Goal: Task Accomplishment & Management: Use online tool/utility

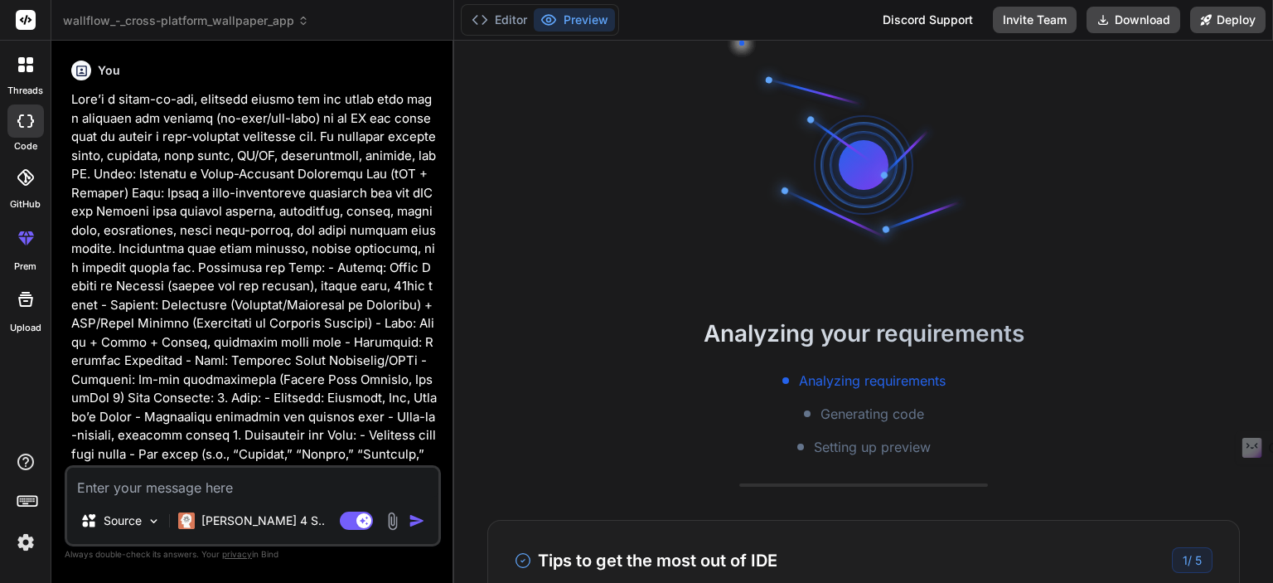
scroll to position [33, 0]
type textarea "x"
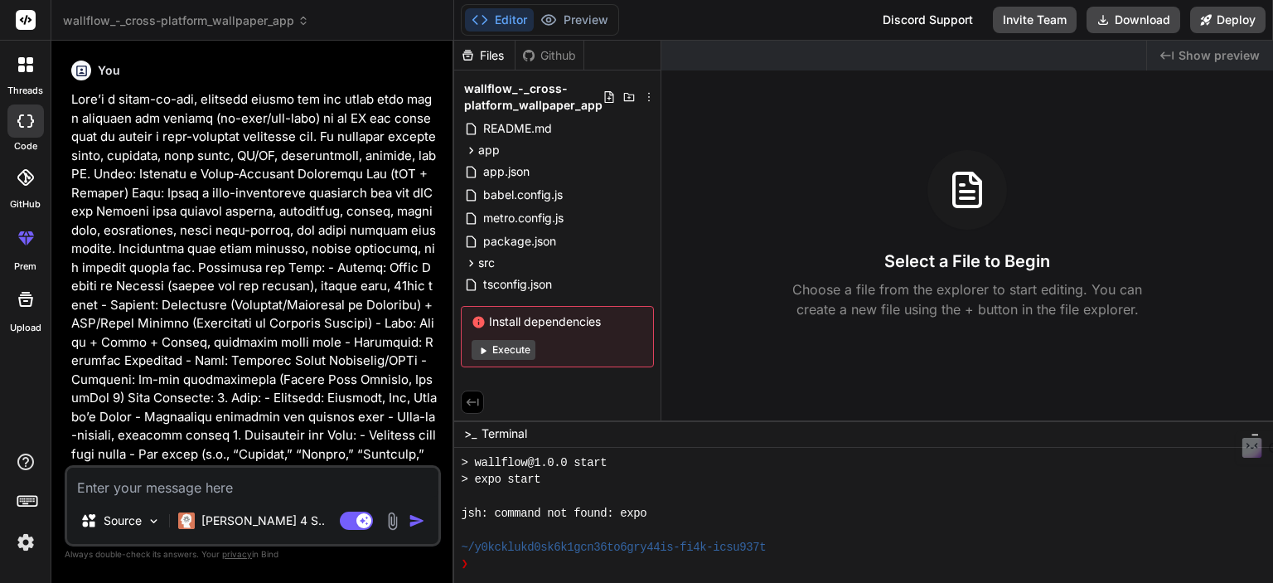
scroll to position [270, 0]
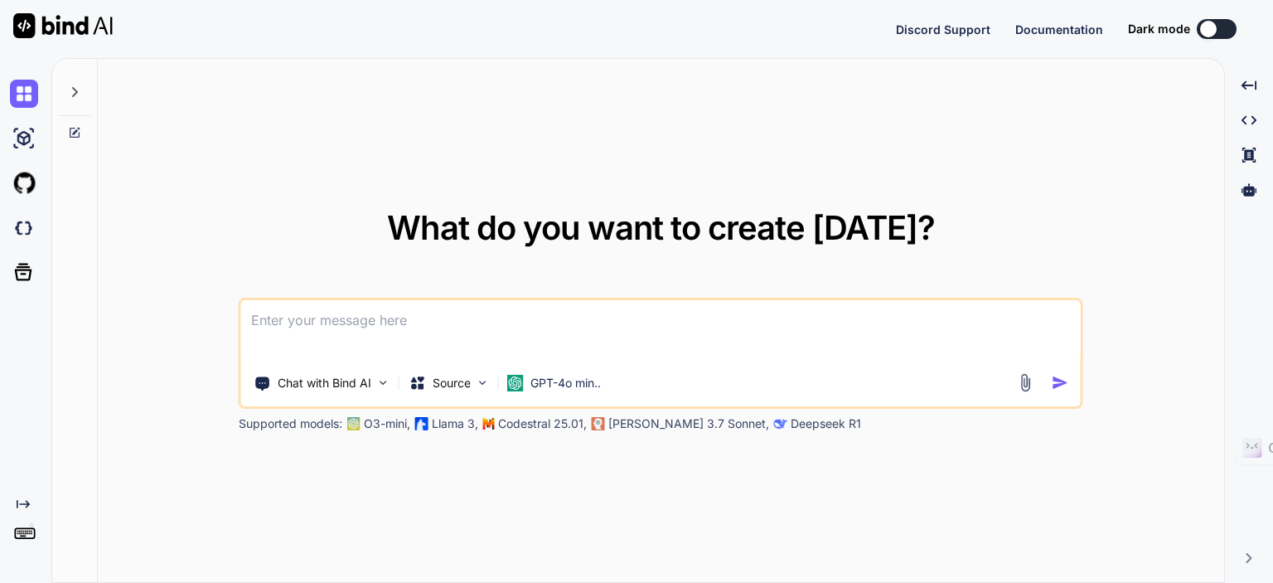
type textarea "x"
click at [295, 329] on textarea at bounding box center [660, 330] width 839 height 61
type textarea "Zaroor! Neeche maine Snake game banane ke liye ek complete, clear aur implement…"
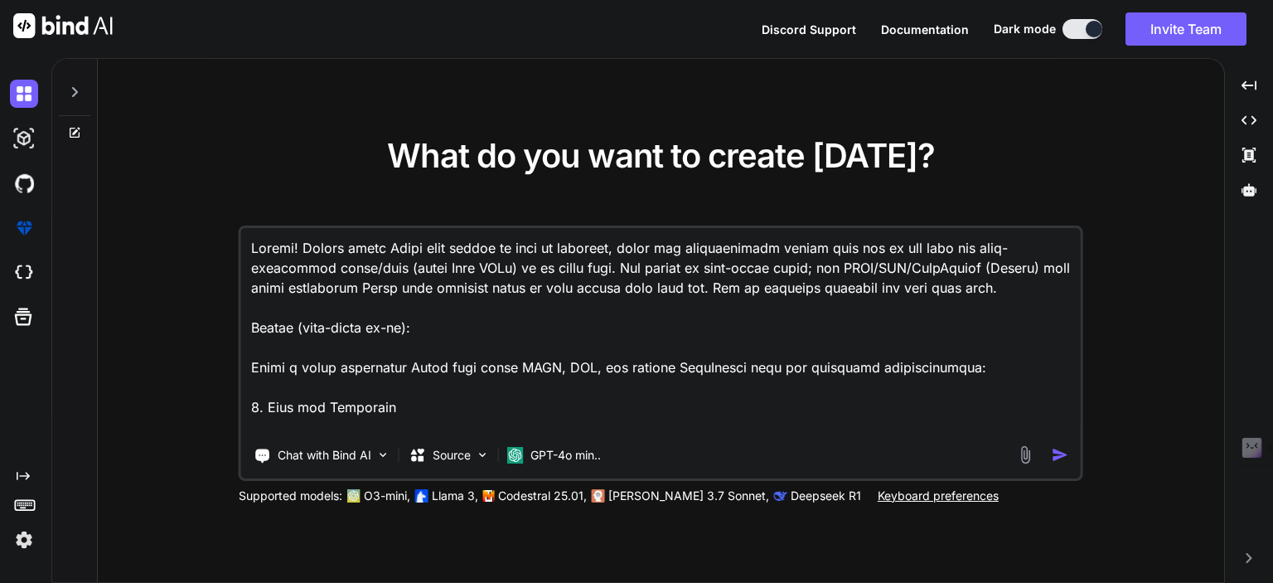
type textarea "x"
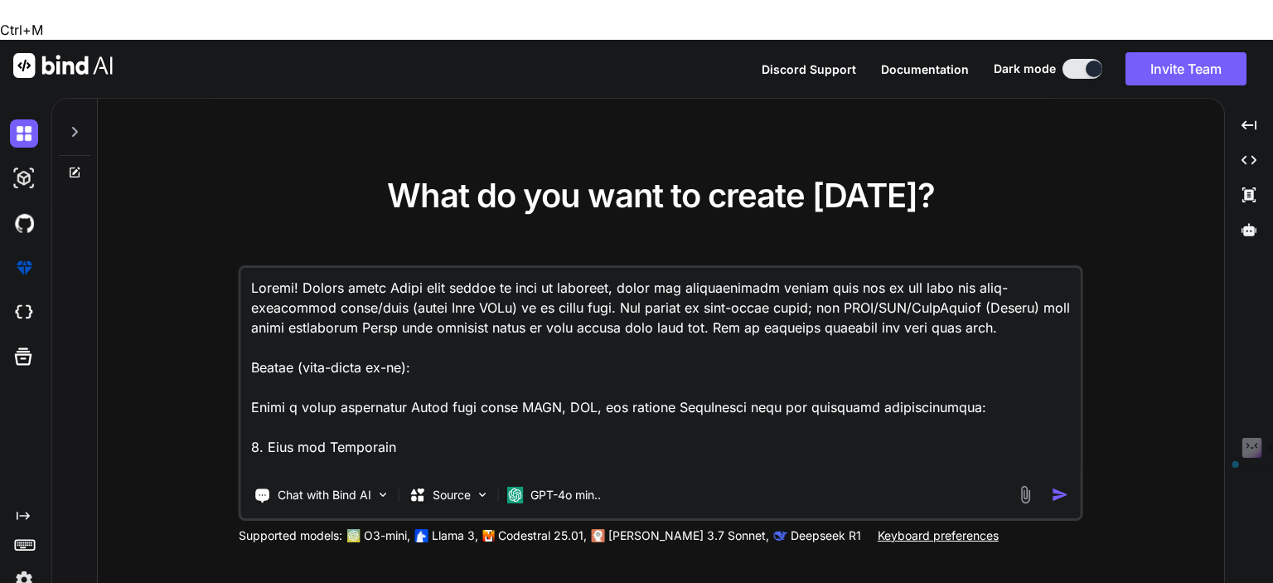
drag, startPoint x: 1021, startPoint y: 288, endPoint x: 224, endPoint y: 243, distance: 798.4
click at [224, 243] on div "What do you want to create today? Chat with Bind AI Source GPT-4o min.. Support…" at bounding box center [661, 361] width 1126 height 525
click at [446, 333] on textarea at bounding box center [660, 370] width 839 height 205
drag, startPoint x: 438, startPoint y: 333, endPoint x: 245, endPoint y: 231, distance: 218.3
click at [245, 268] on textarea at bounding box center [660, 370] width 839 height 205
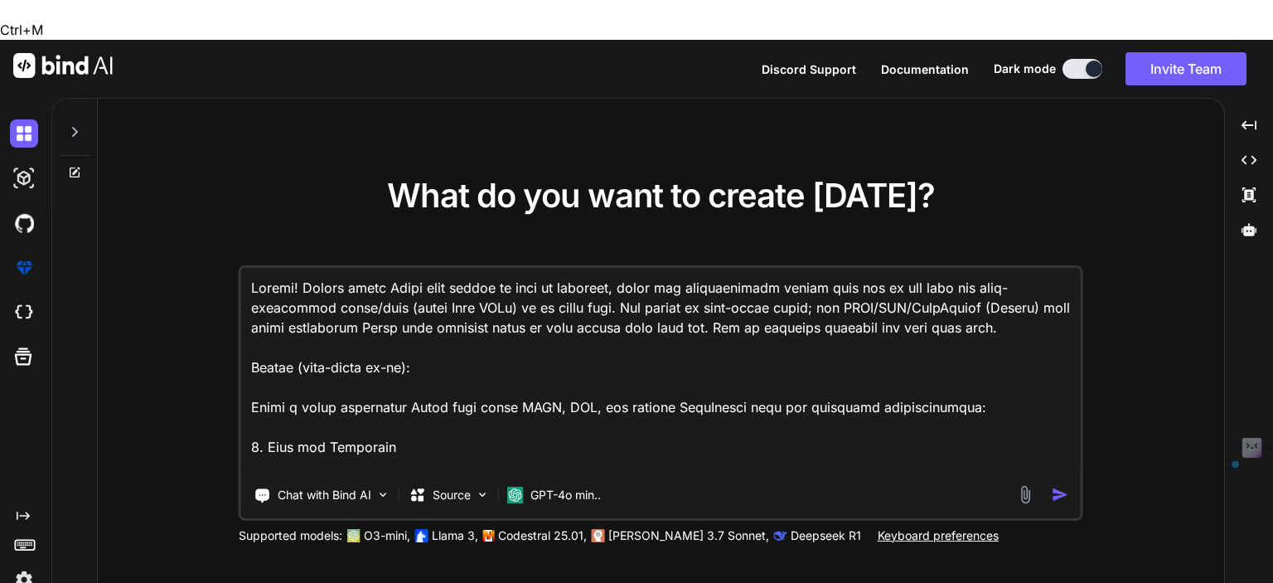
type textarea "Build a fully functional Snake game using HTML, CSS, and vanilla JavaScript wit…"
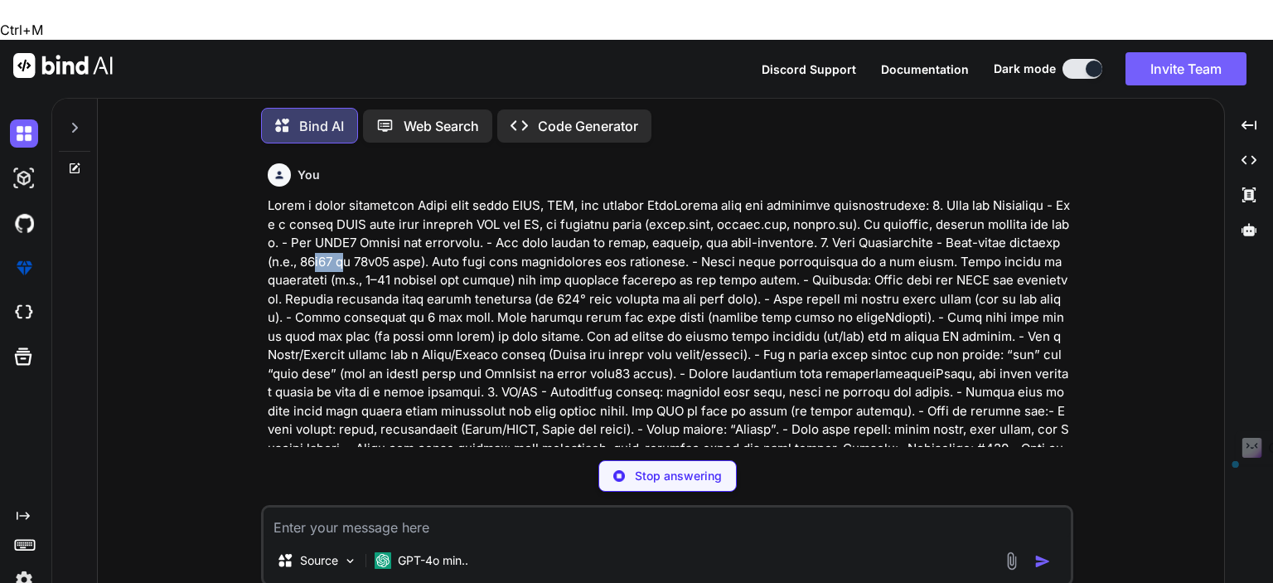
drag, startPoint x: 380, startPoint y: 215, endPoint x: 414, endPoint y: 215, distance: 34.0
click at [414, 215] on p at bounding box center [669, 485] width 802 height 578
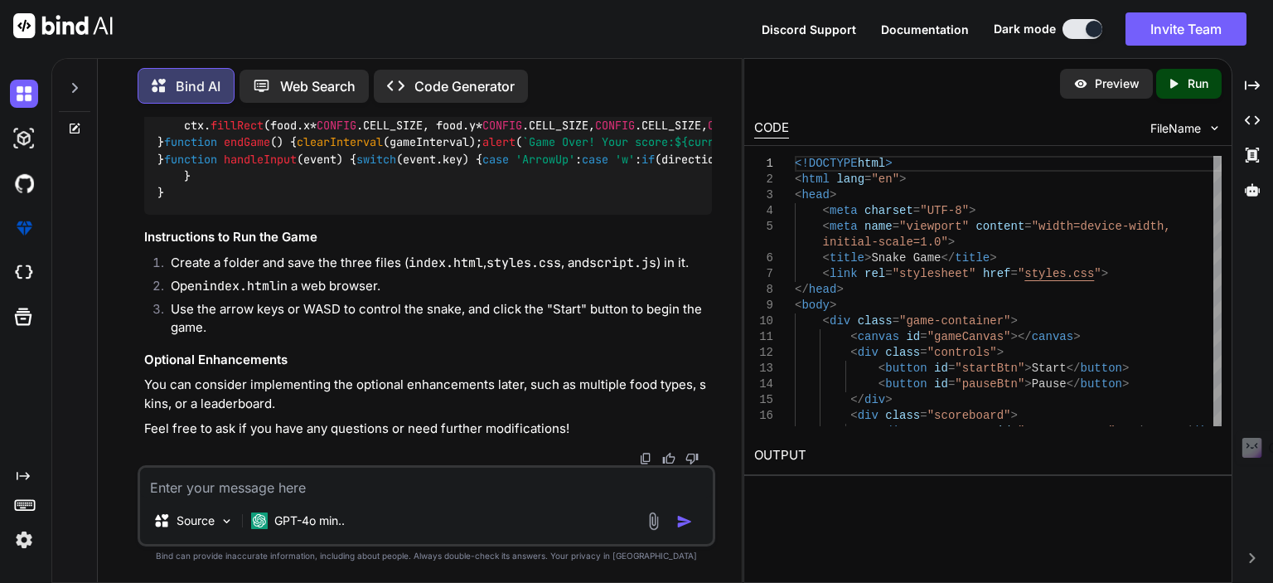
scroll to position [4431, 0]
click at [1095, 84] on p "Preview" at bounding box center [1117, 83] width 45 height 17
click at [1184, 83] on icon "Created with Pixso." at bounding box center [1177, 83] width 22 height 15
click at [888, 496] on link "https://app.onecompiler.com/43wq84qtm_43wqa6s7z" at bounding box center [821, 494] width 134 height 16
click at [1122, 89] on p "Preview" at bounding box center [1117, 83] width 45 height 17
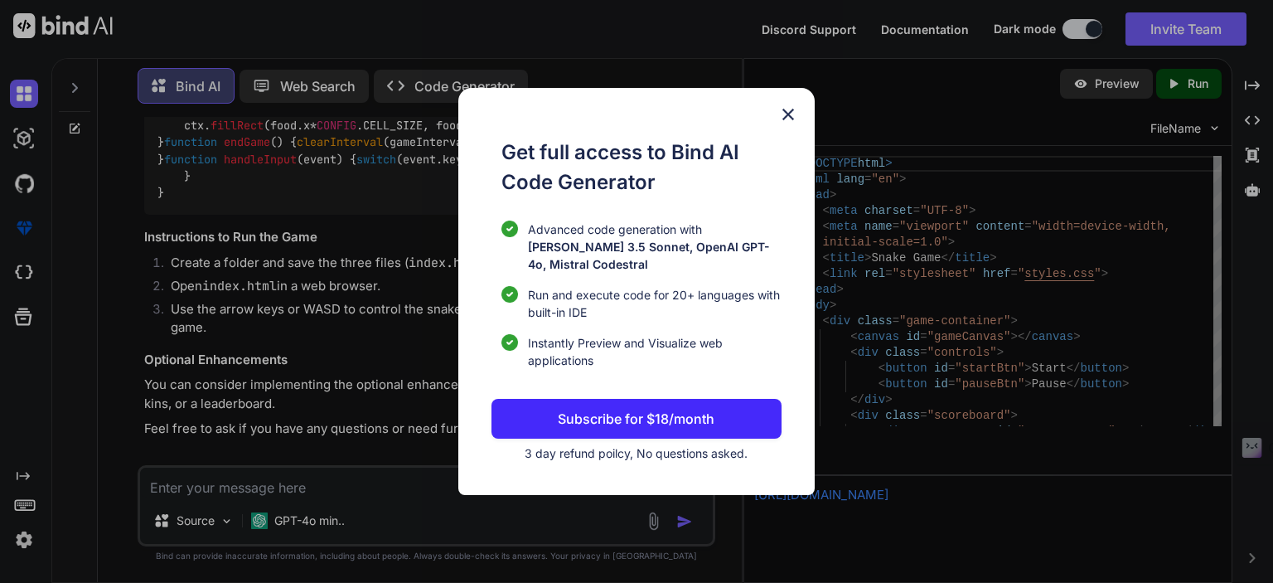
click at [795, 124] on img at bounding box center [788, 114] width 20 height 20
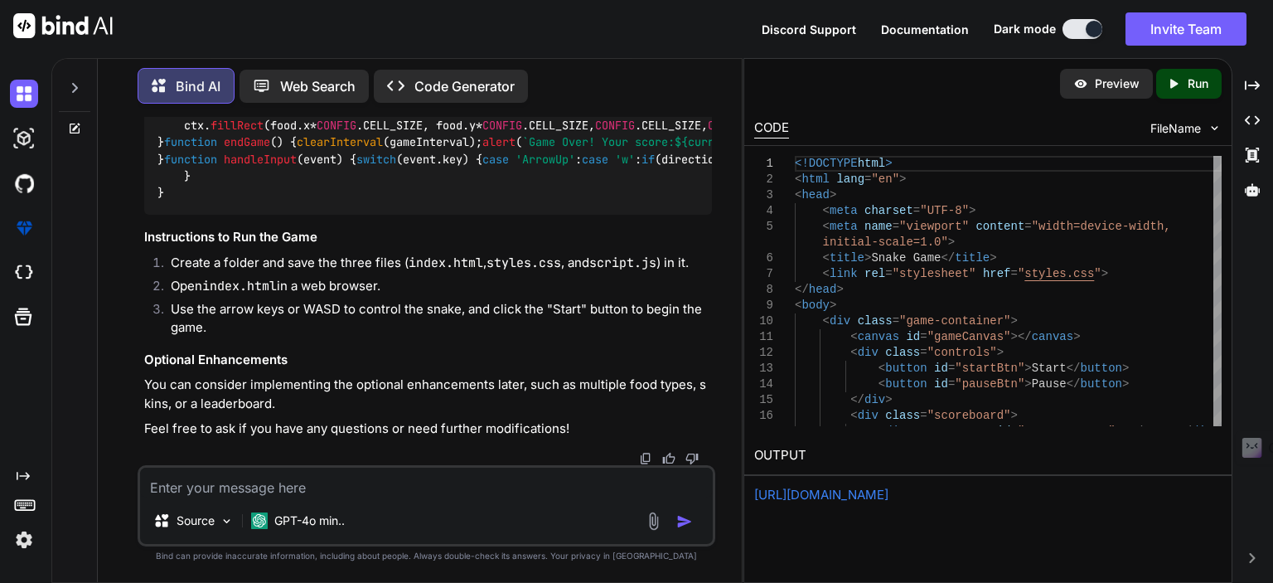
scroll to position [3547, 0]
click at [417, 89] on p "Code Generator" at bounding box center [464, 86] width 100 height 20
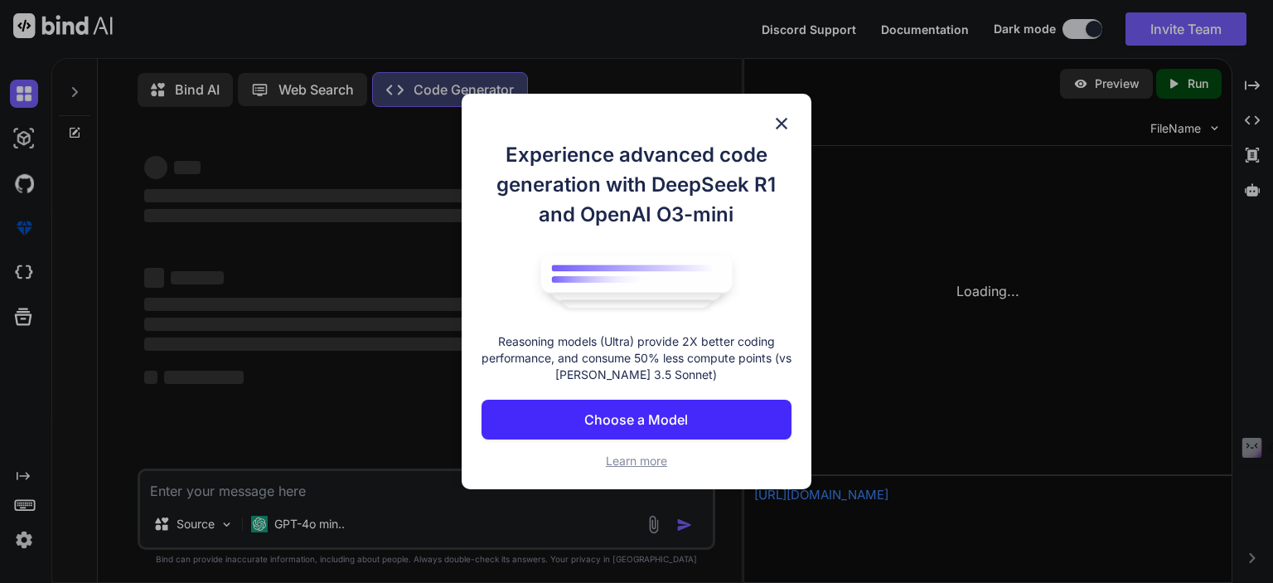
click at [438, 75] on div "Experience advanced code generation with DeepSeek R1 and OpenAI O3-mini Reasoni…" at bounding box center [636, 291] width 1273 height 583
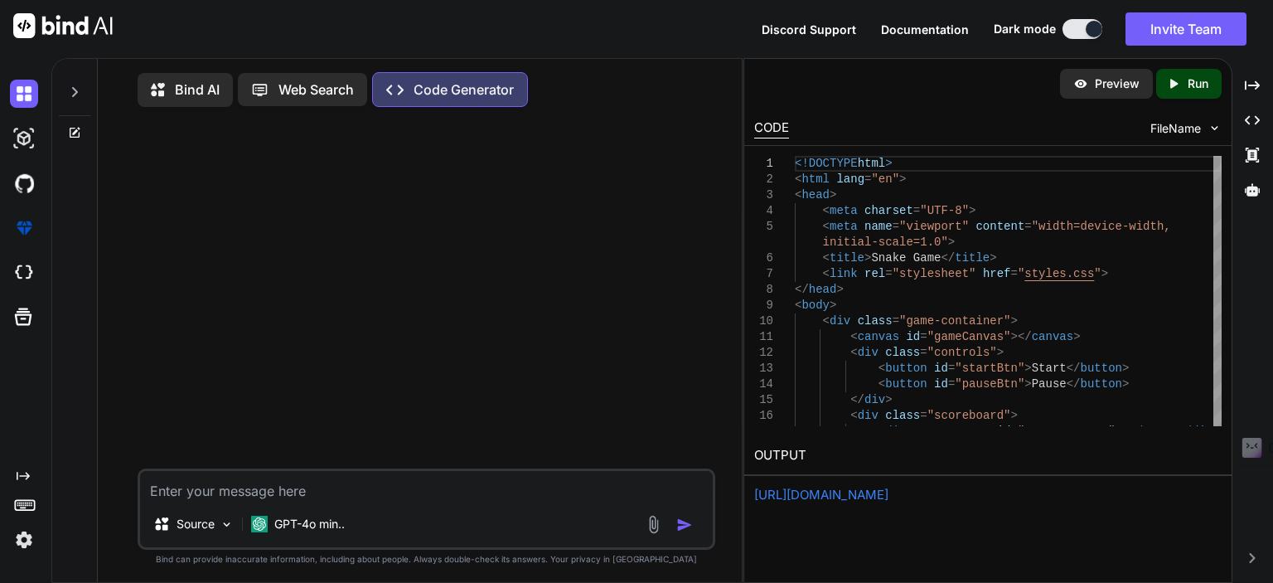
click at [207, 492] on textarea at bounding box center [426, 486] width 573 height 30
paste textarea "Zaroor! Neeche maine Snake game banane ke liye ek complete, clear aur implement…"
type textarea "x"
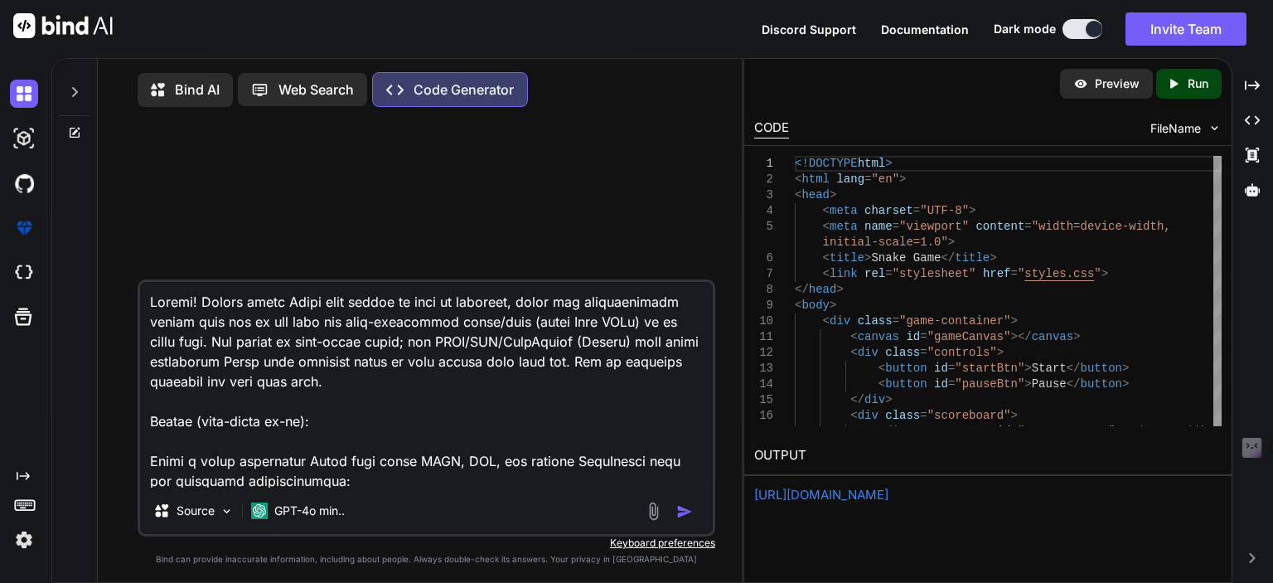
scroll to position [2149, 0]
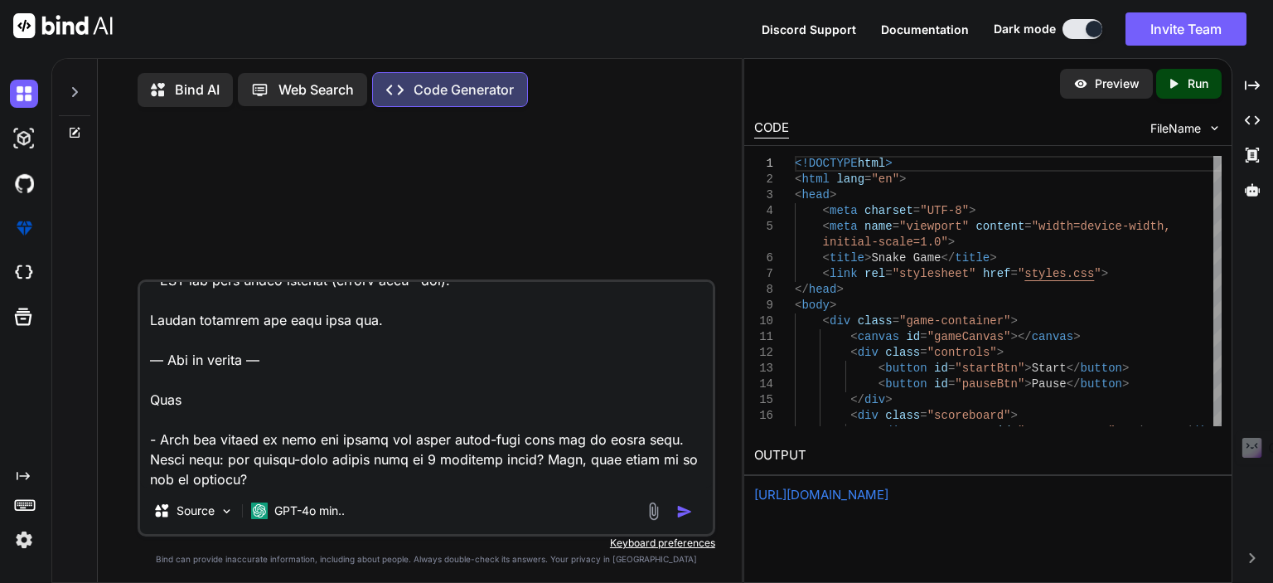
type textarea "Zaroor! Neeche maine Snake game banane ke liye ek complete, clear aur implement…"
click at [685, 519] on img "button" at bounding box center [684, 511] width 17 height 17
type textarea "x"
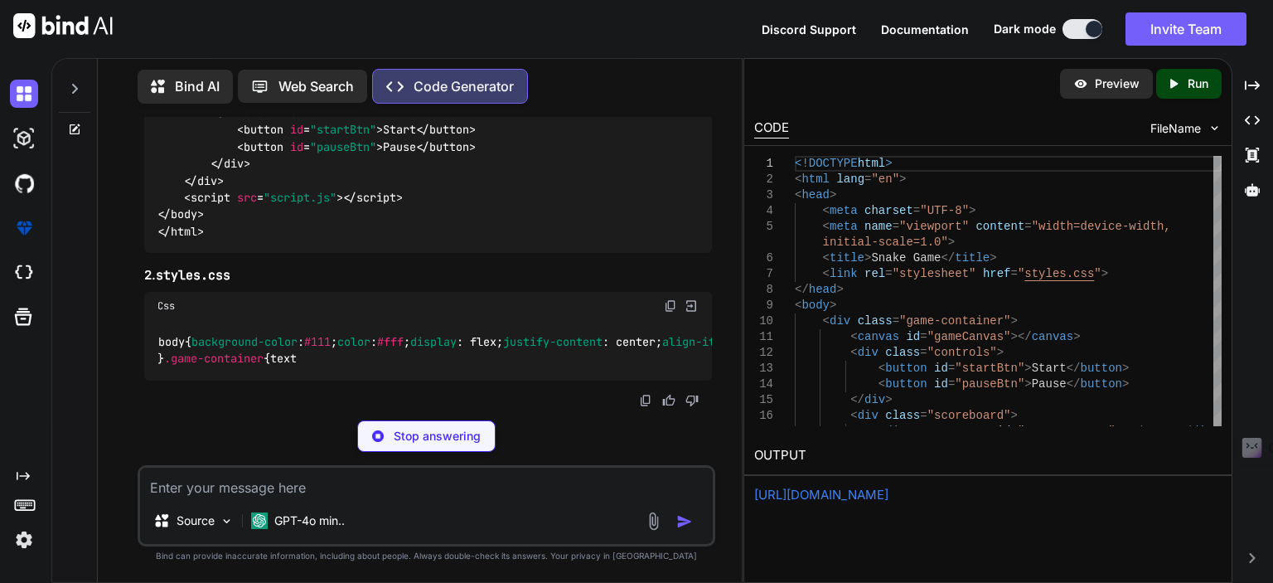
scroll to position [1433, 0]
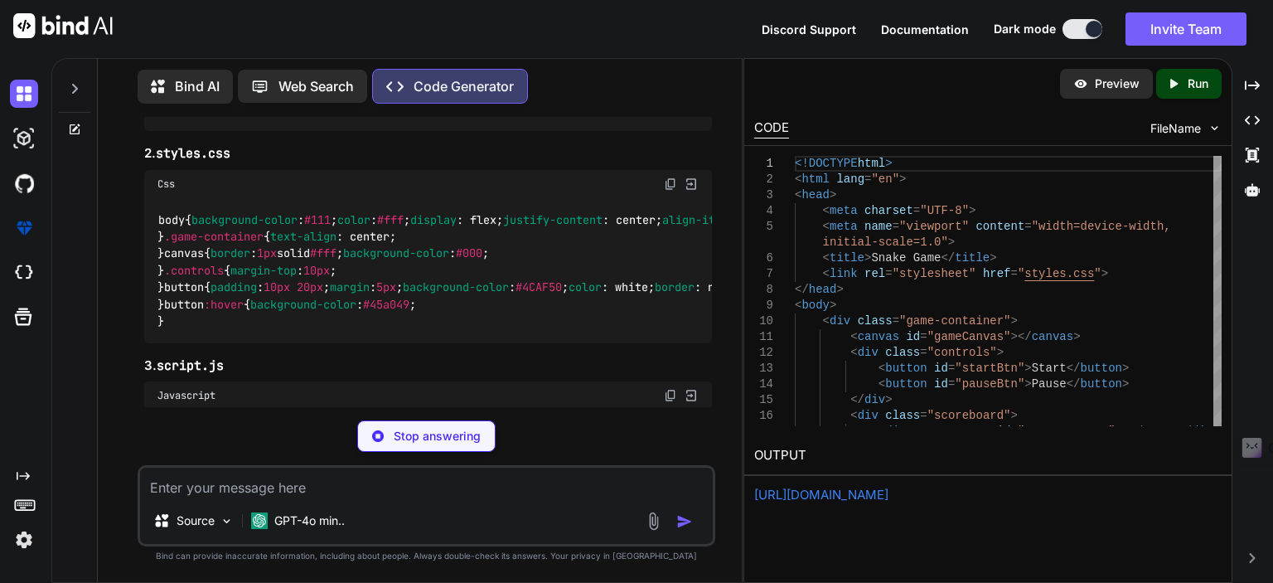
type textarea "x"
type textarea "<div class="game-container"> <canvas id="gameCanvas"></canvas> <div class="cont…"
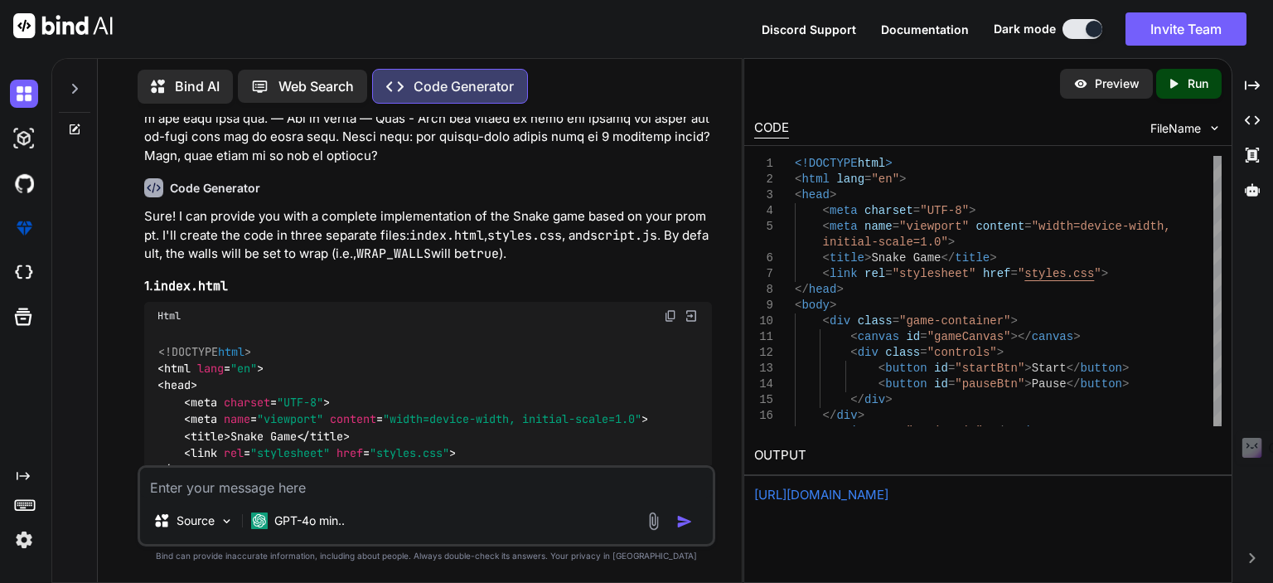
scroll to position [113, 0]
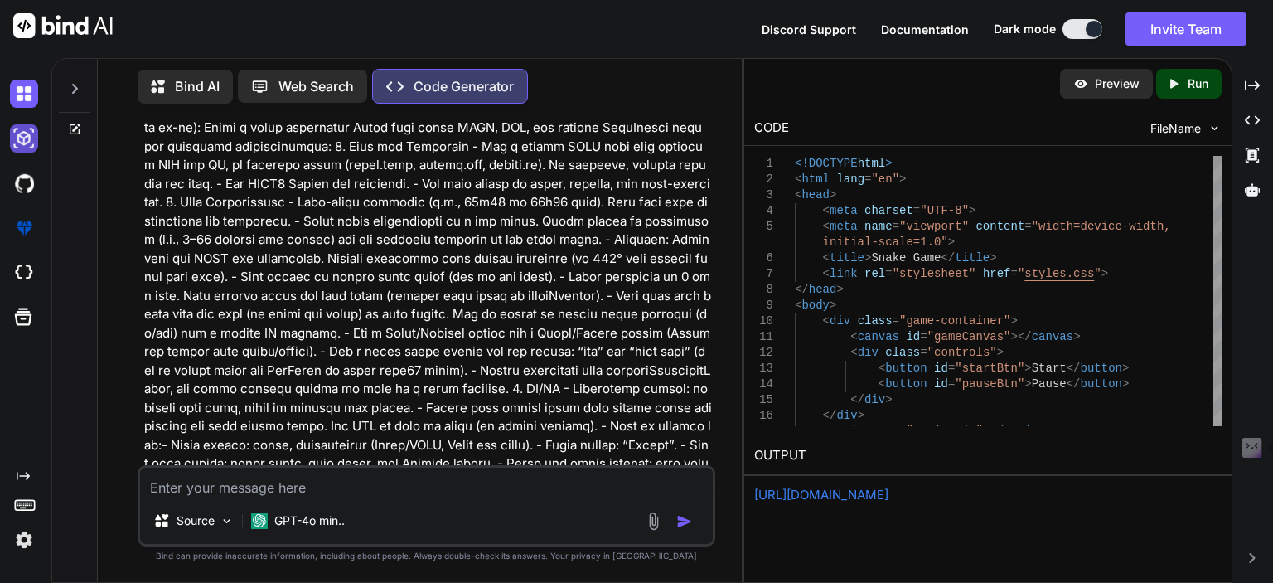
click at [21, 139] on img at bounding box center [24, 138] width 28 height 28
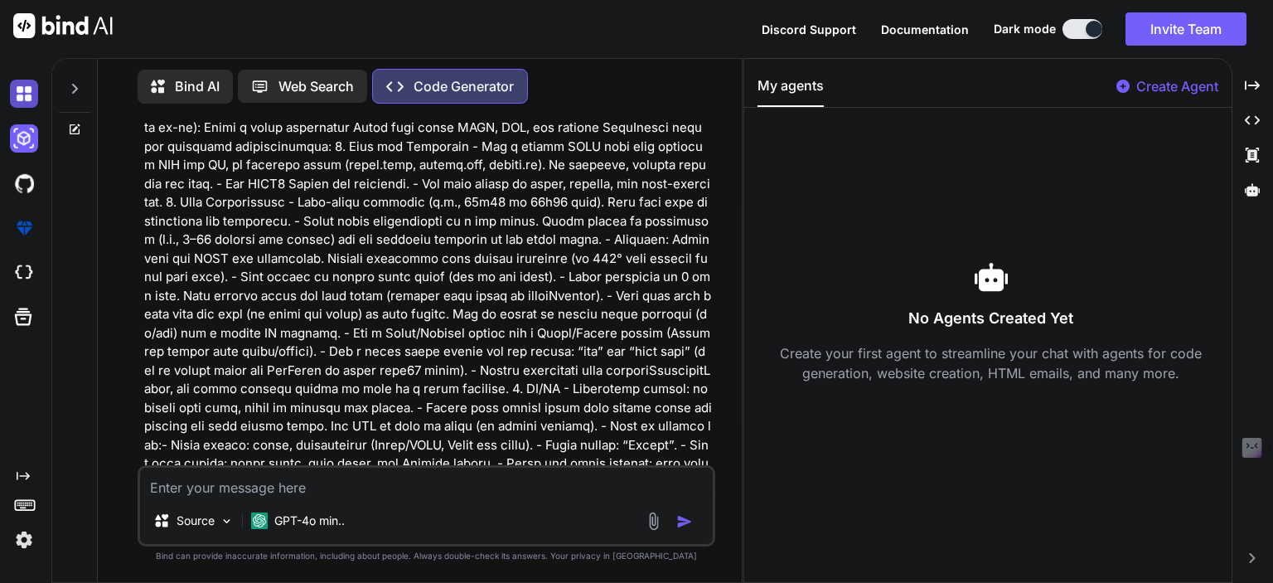
click at [21, 104] on img at bounding box center [24, 94] width 28 height 28
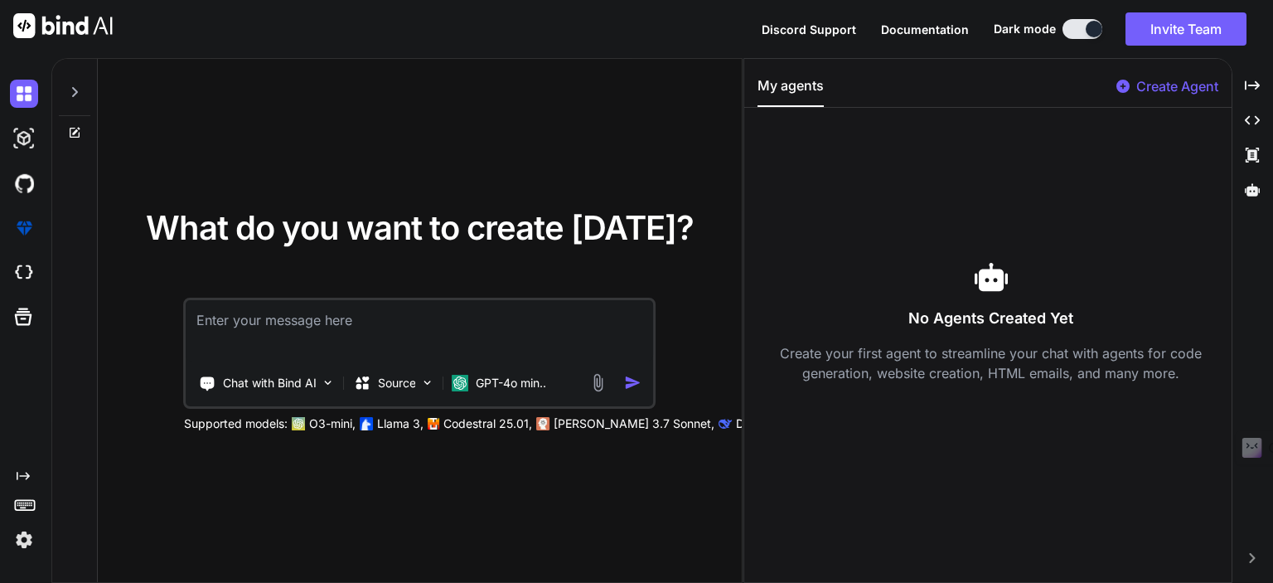
click at [238, 228] on span "What do you want to create today?" at bounding box center [420, 227] width 548 height 41
click at [288, 234] on span "What do you want to create today?" at bounding box center [420, 227] width 548 height 41
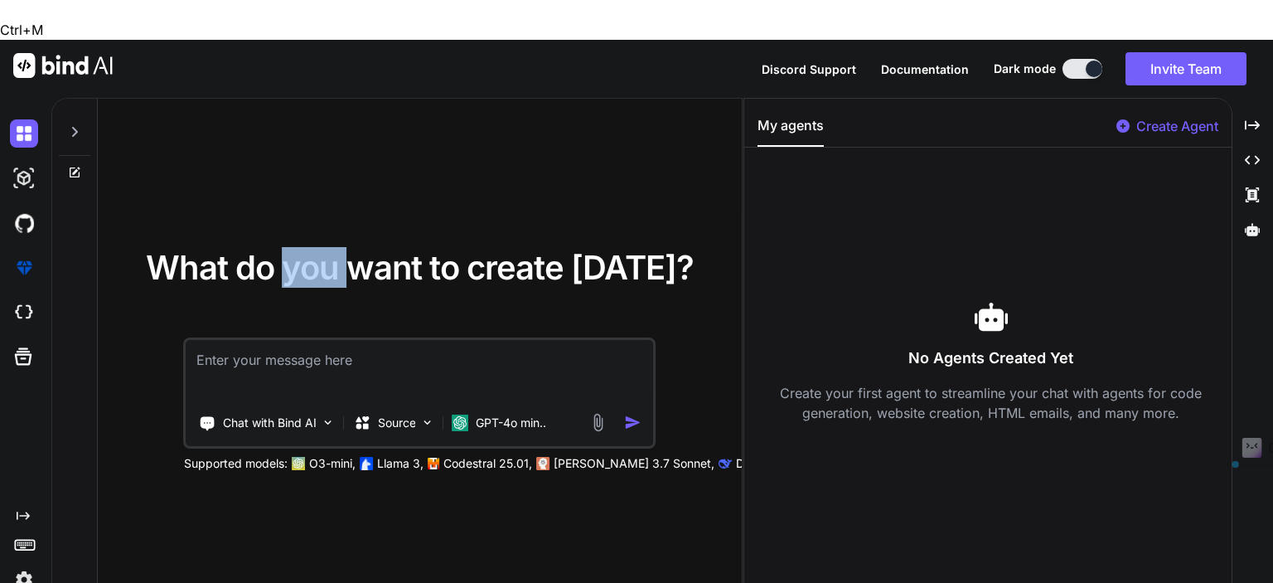
click at [288, 247] on span "What do you want to create today?" at bounding box center [420, 267] width 548 height 41
click at [354, 247] on span "What do you want to create today?" at bounding box center [420, 267] width 548 height 41
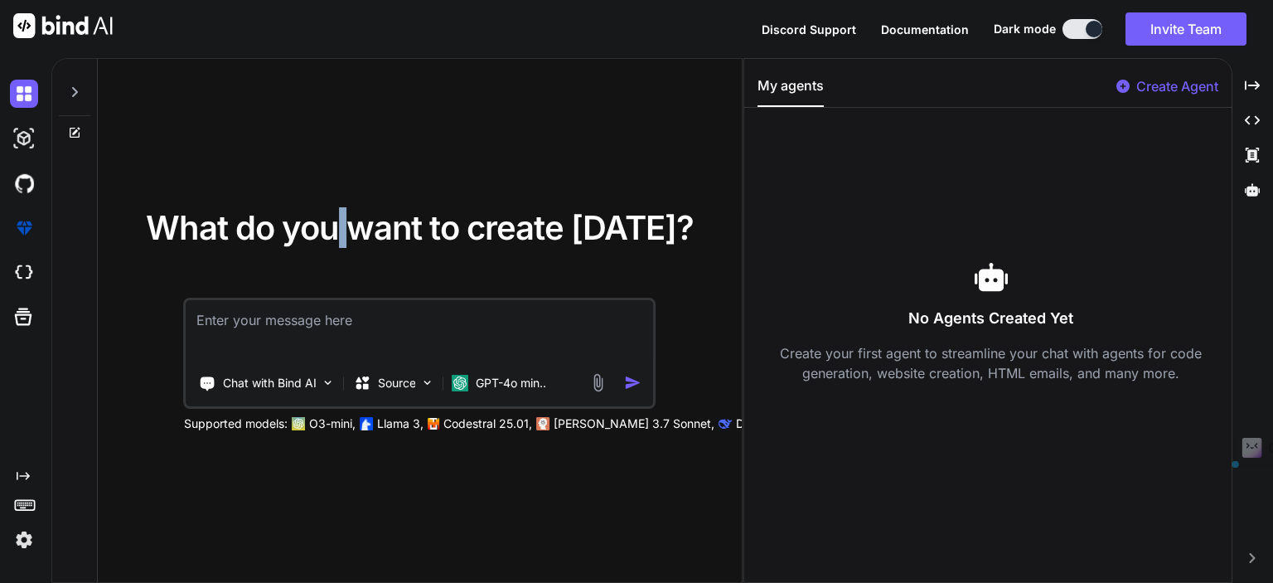
click at [346, 234] on span "What do you want to create today?" at bounding box center [420, 227] width 548 height 41
click at [370, 385] on icon at bounding box center [363, 383] width 17 height 17
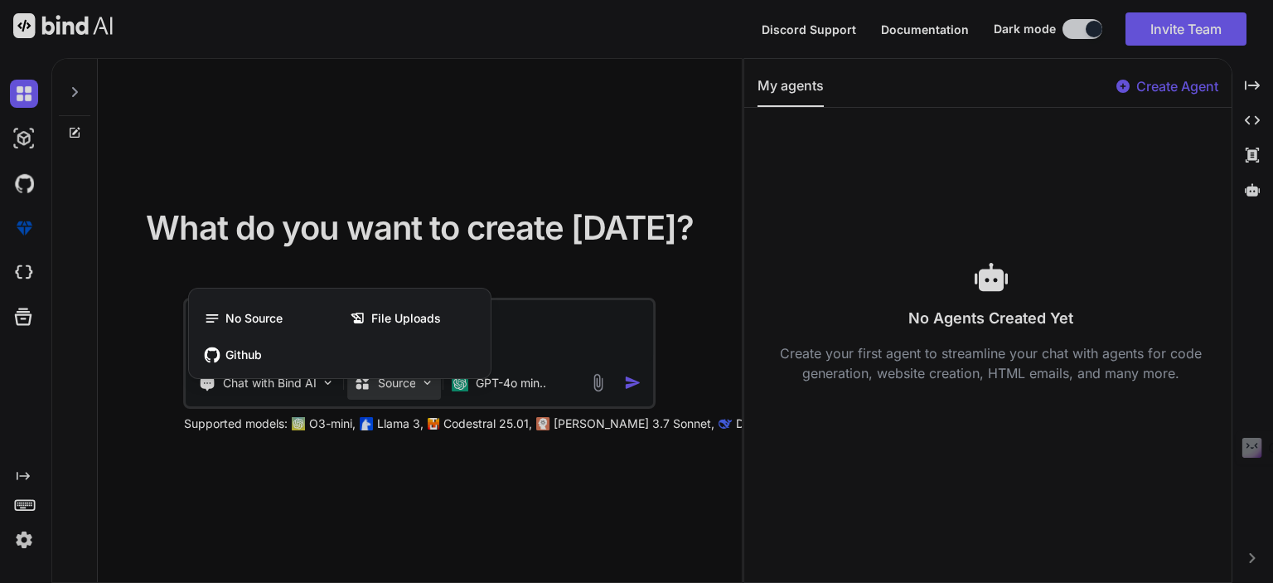
click at [475, 213] on div at bounding box center [636, 291] width 1273 height 583
type textarea "x"
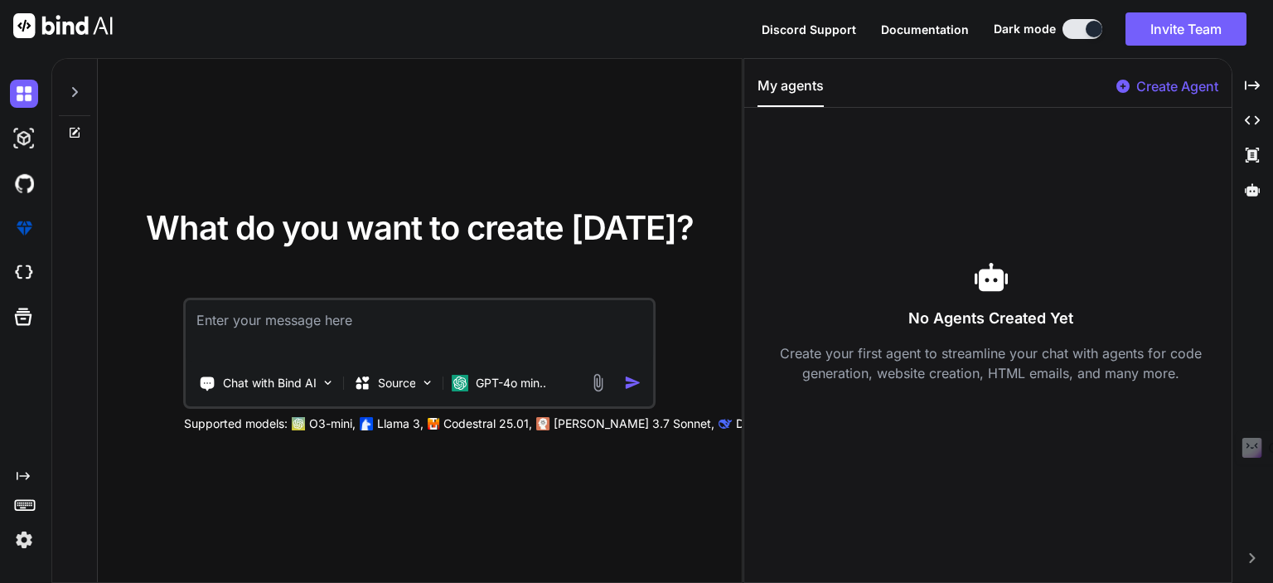
click at [641, 147] on div "What do you want to create today? Chat with Bind AI Source GPT-4o min.. Support…" at bounding box center [420, 321] width 644 height 525
click at [27, 146] on img at bounding box center [24, 138] width 28 height 28
click at [27, 173] on img at bounding box center [24, 183] width 28 height 28
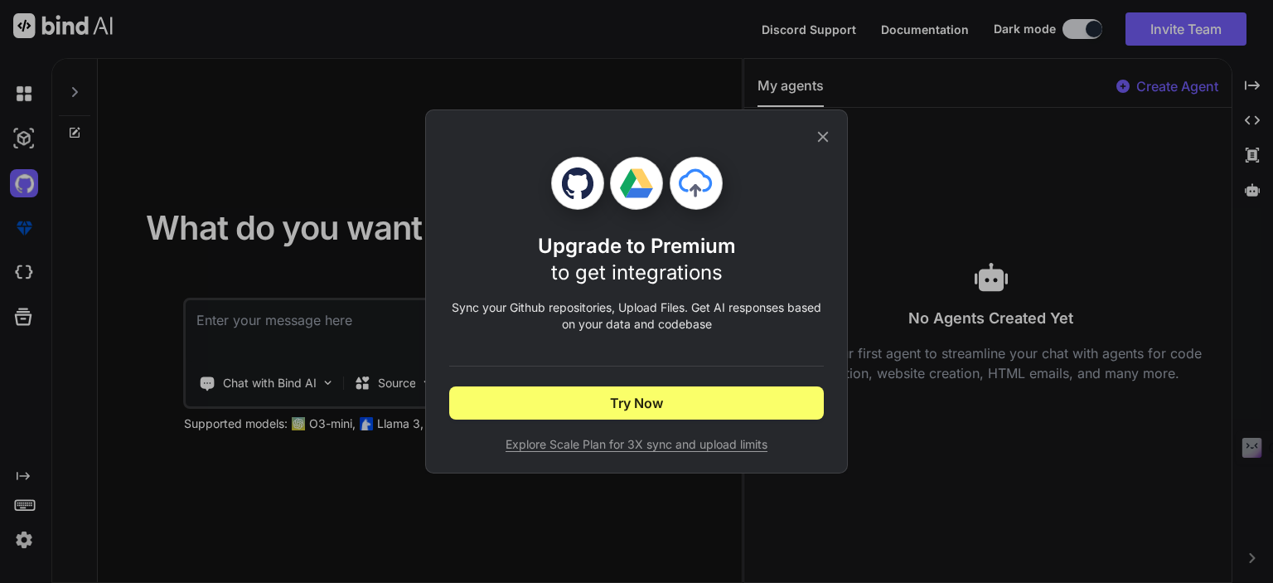
click at [826, 138] on icon at bounding box center [823, 137] width 18 height 18
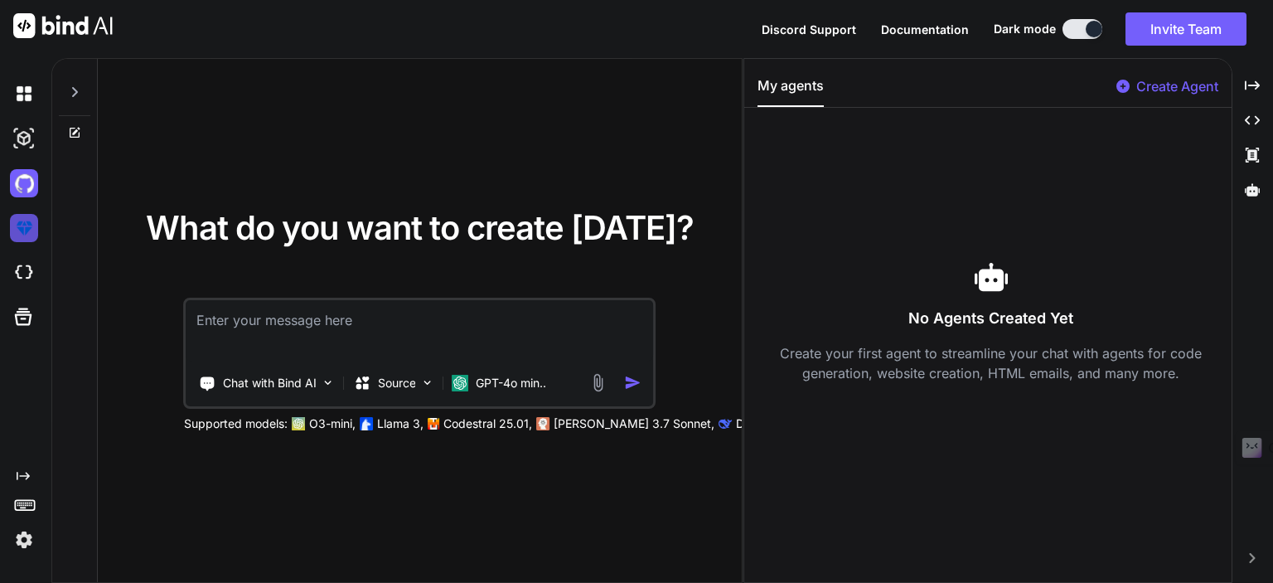
click at [29, 230] on img at bounding box center [24, 228] width 28 height 28
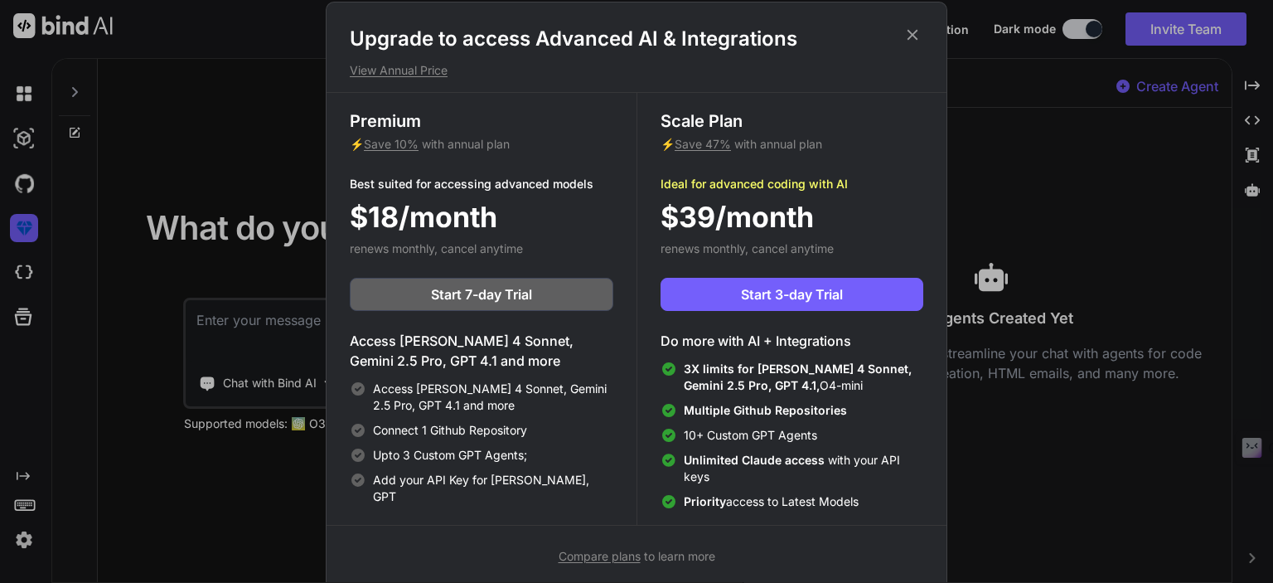
click at [910, 35] on icon at bounding box center [912, 35] width 18 height 18
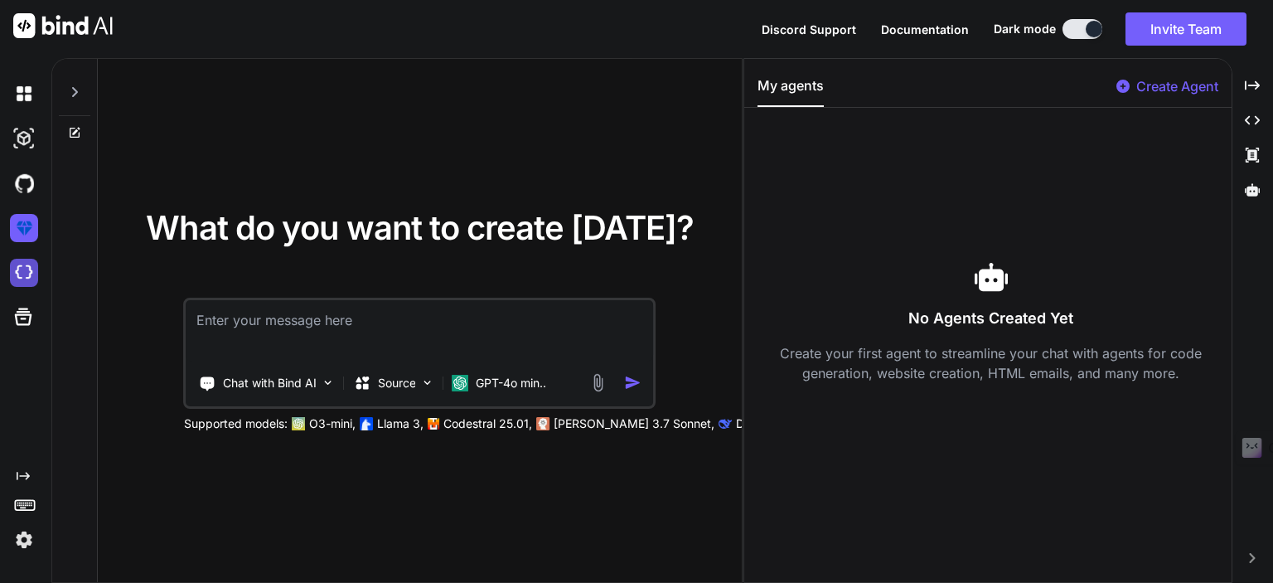
click at [30, 270] on img at bounding box center [24, 273] width 28 height 28
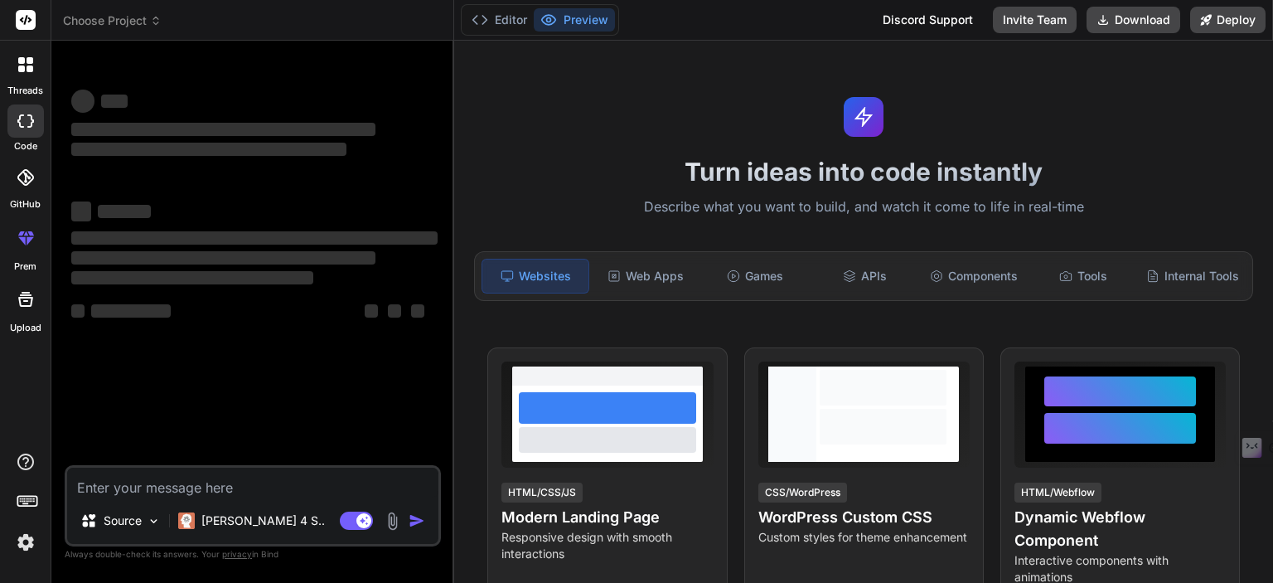
click at [151, 491] on textarea at bounding box center [252, 482] width 371 height 30
click at [739, 279] on div "Games" at bounding box center [755, 276] width 106 height 35
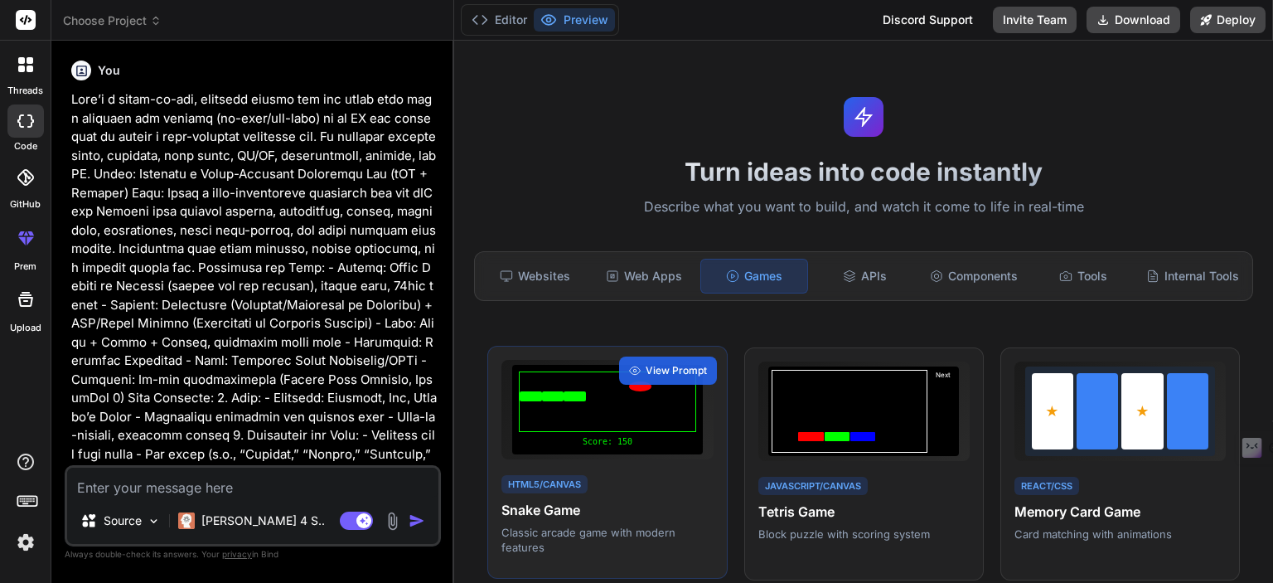
click at [604, 413] on div at bounding box center [607, 401] width 177 height 60
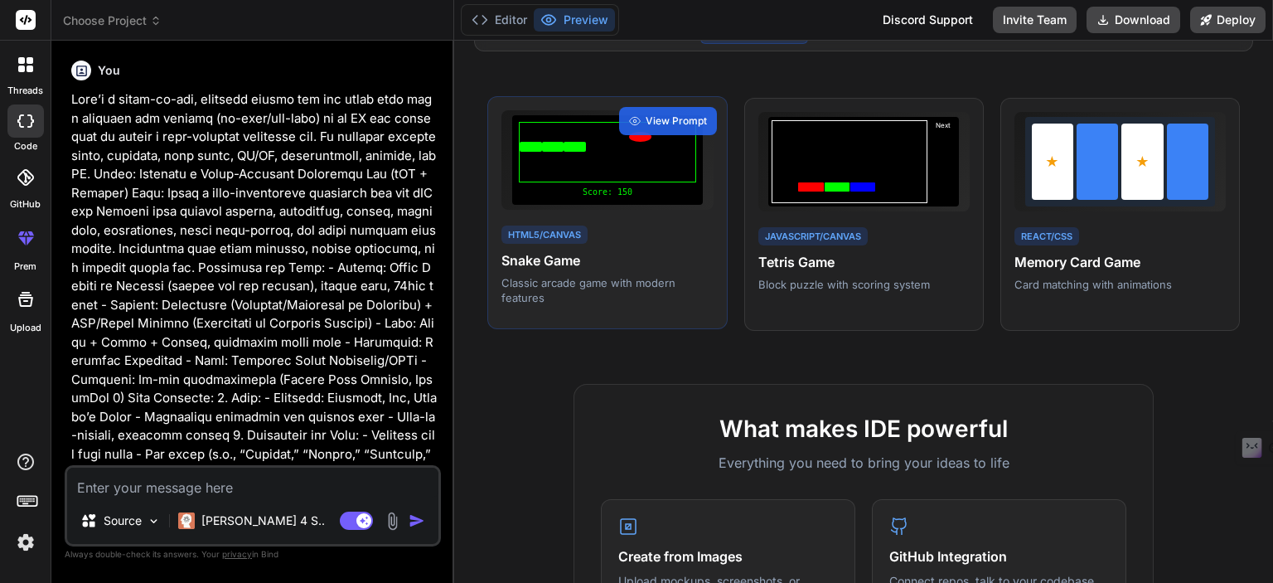
scroll to position [110, 0]
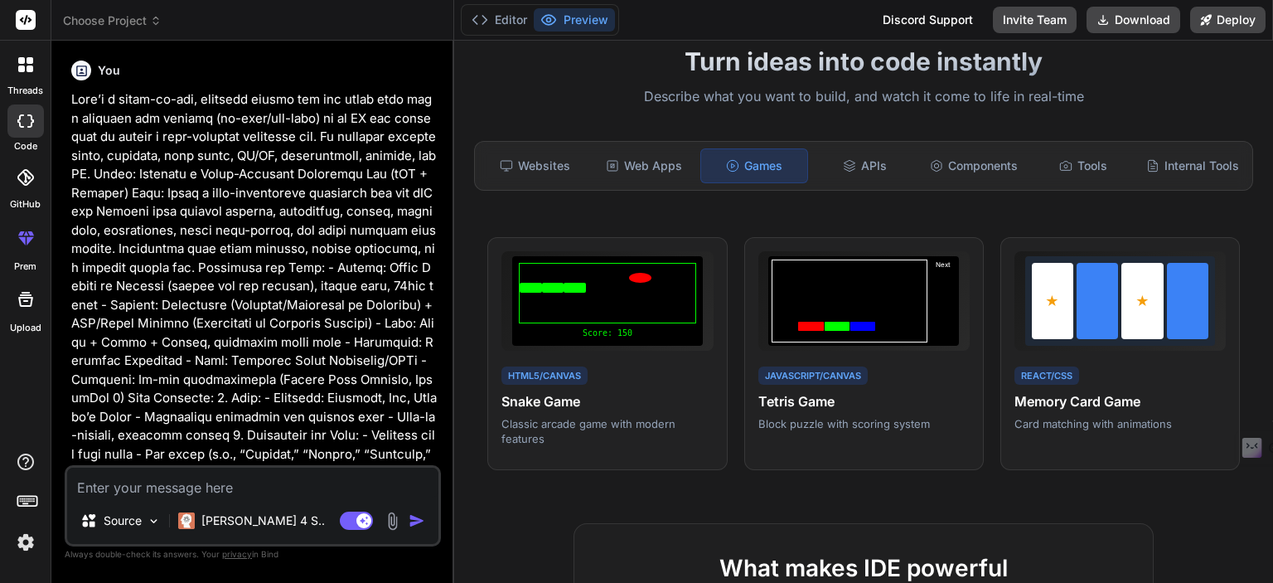
click at [143, 486] on textarea at bounding box center [252, 482] width 371 height 30
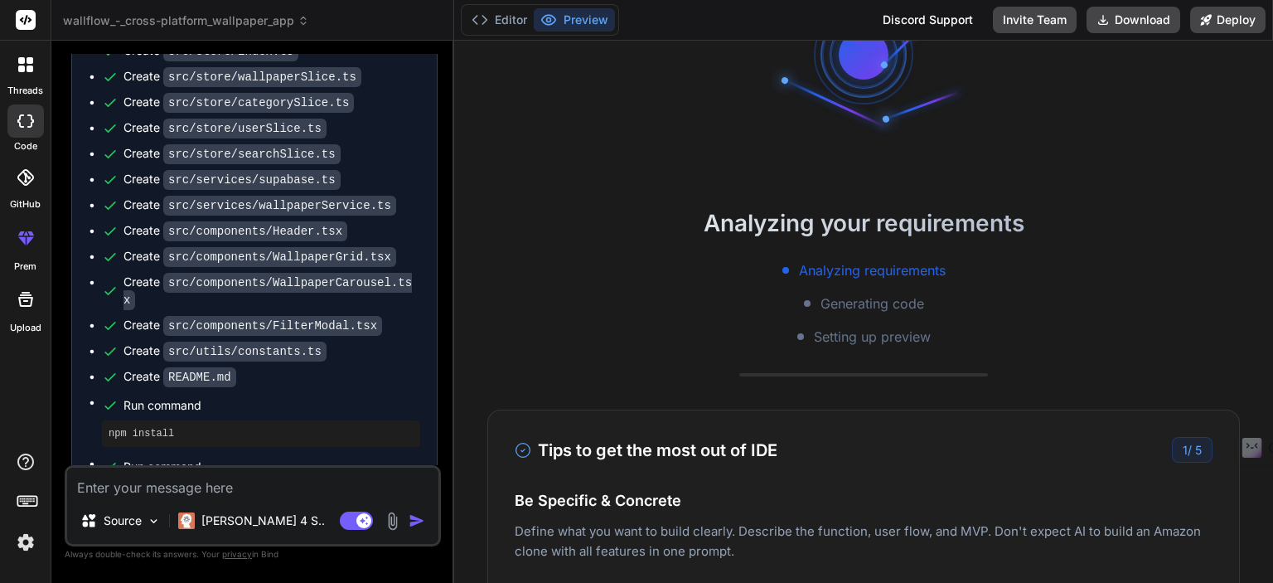
scroll to position [0, 0]
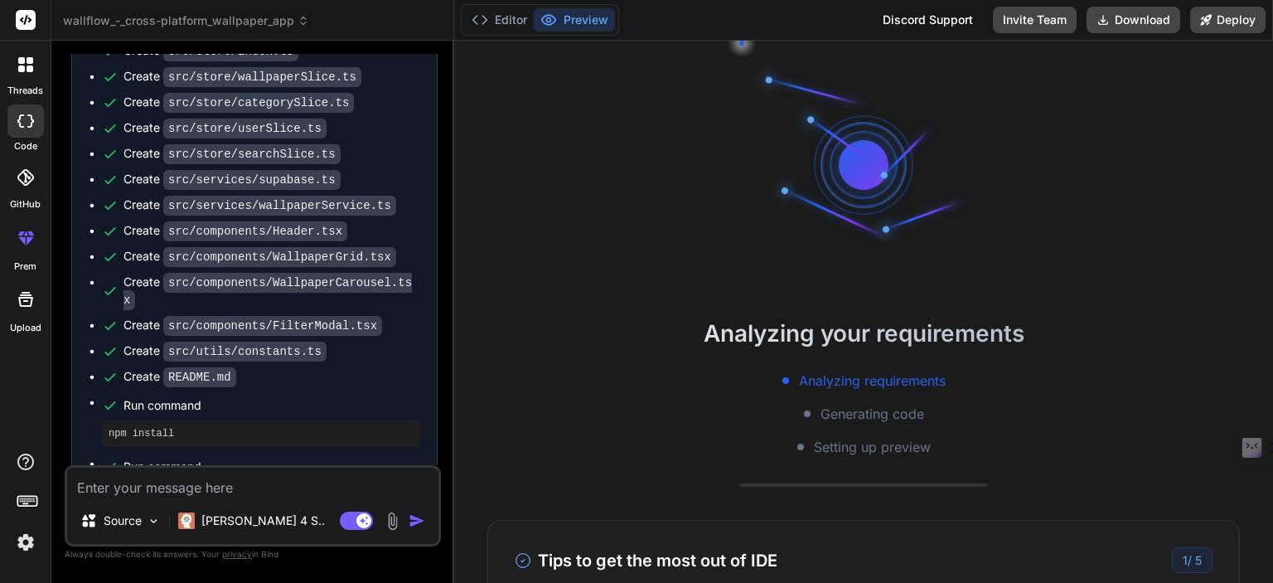
click at [781, 334] on h2 "Analyzing your requirements" at bounding box center [863, 333] width 819 height 35
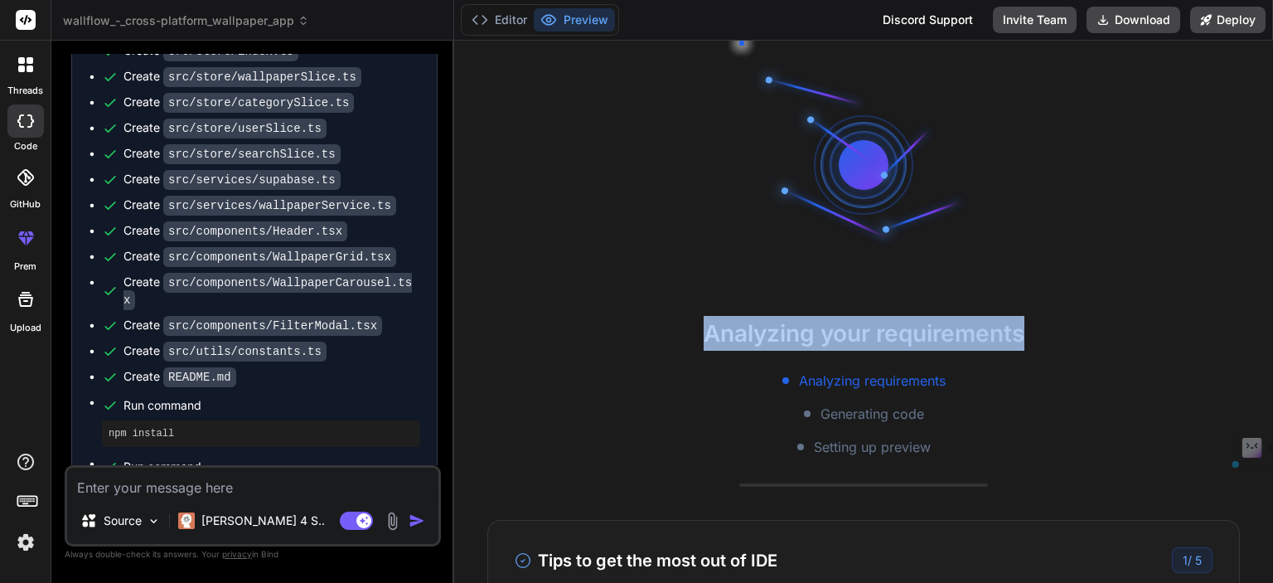
click at [781, 334] on h2 "Analyzing your requirements" at bounding box center [863, 333] width 819 height 35
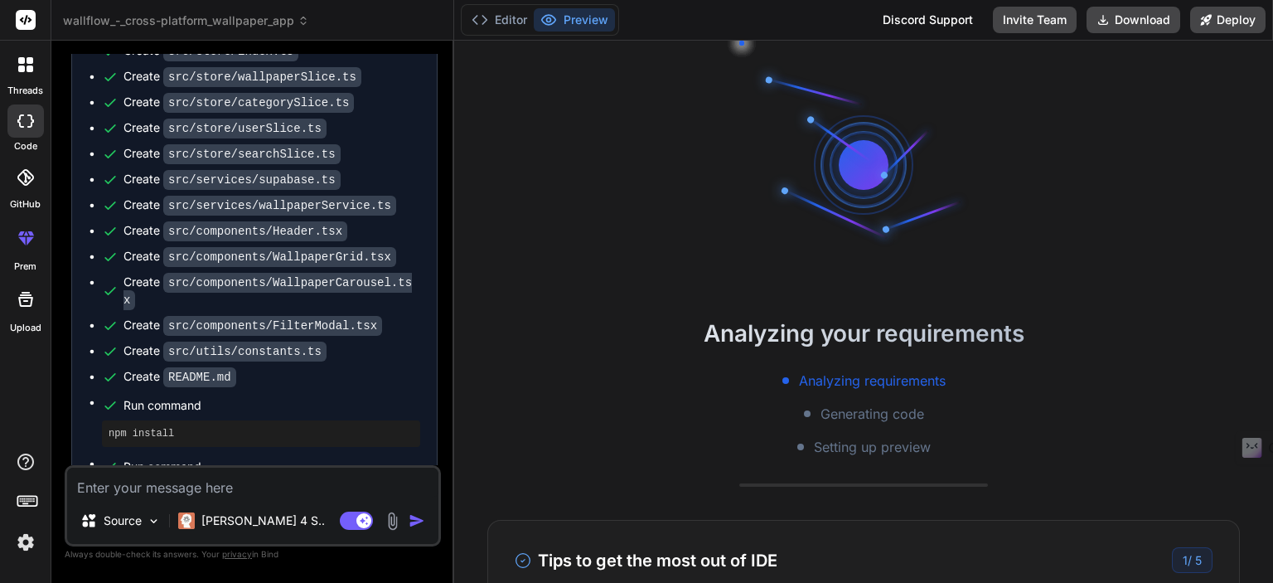
click at [781, 334] on h2 "Analyzing your requirements" at bounding box center [863, 333] width 819 height 35
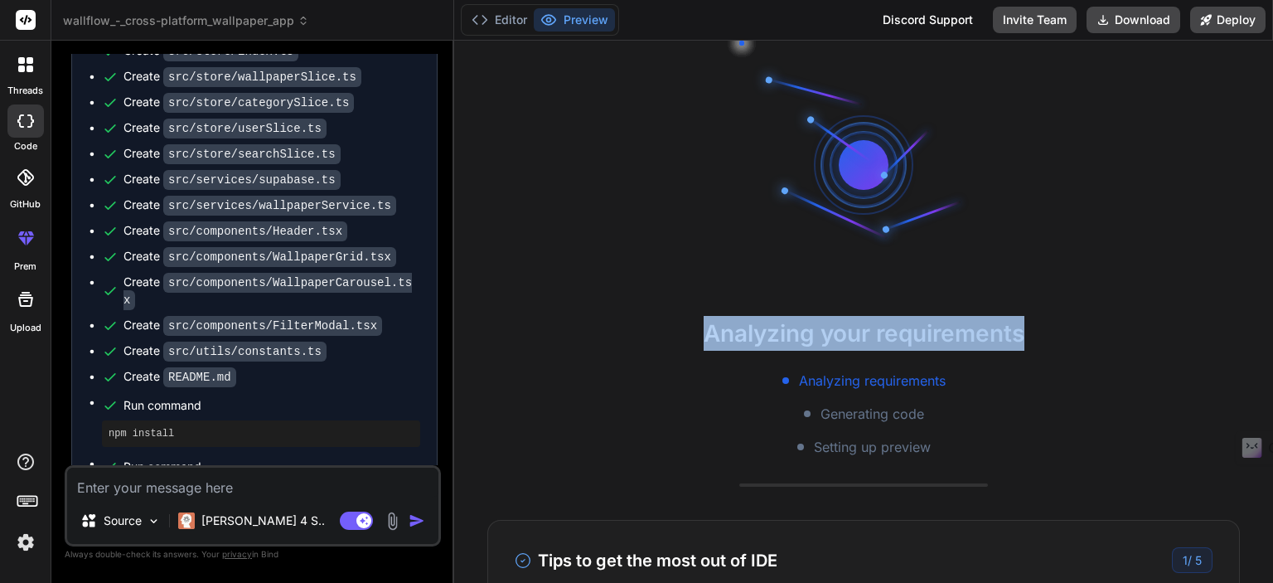
click at [781, 334] on h2 "Analyzing your requirements" at bounding box center [863, 333] width 819 height 35
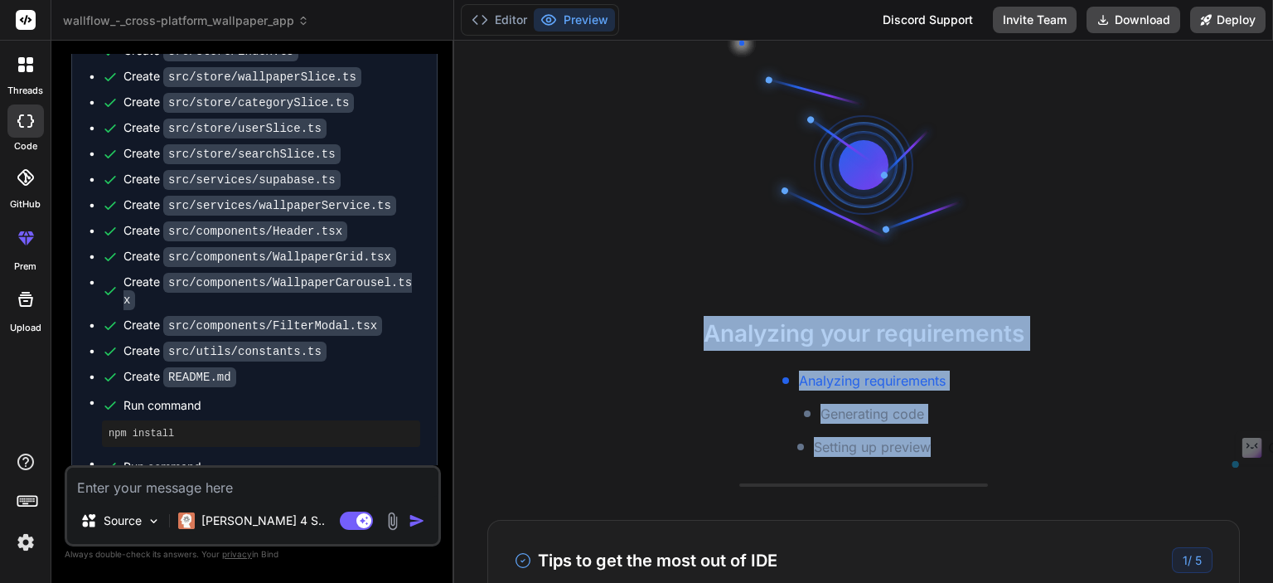
drag, startPoint x: 699, startPoint y: 334, endPoint x: 951, endPoint y: 446, distance: 275.6
click at [951, 446] on div "Analyzing your requirements Analyzing requirements Generating code Setting up p…" at bounding box center [863, 386] width 819 height 141
click at [969, 414] on div "Analyzing requirements Generating code Setting up preview" at bounding box center [863, 413] width 819 height 86
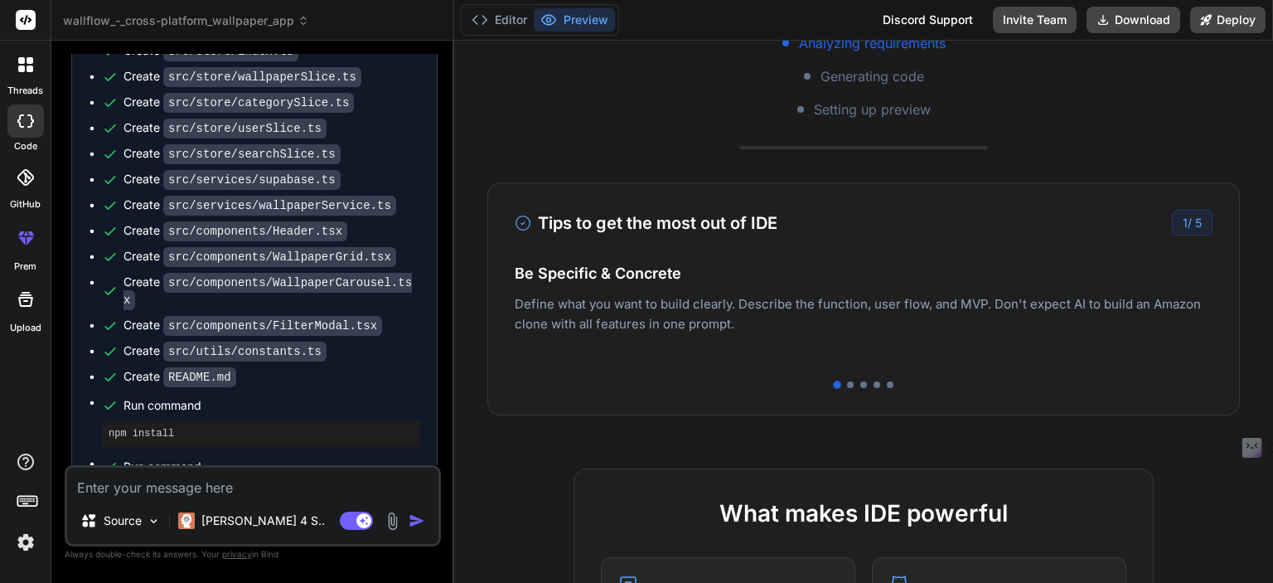
scroll to position [331, 0]
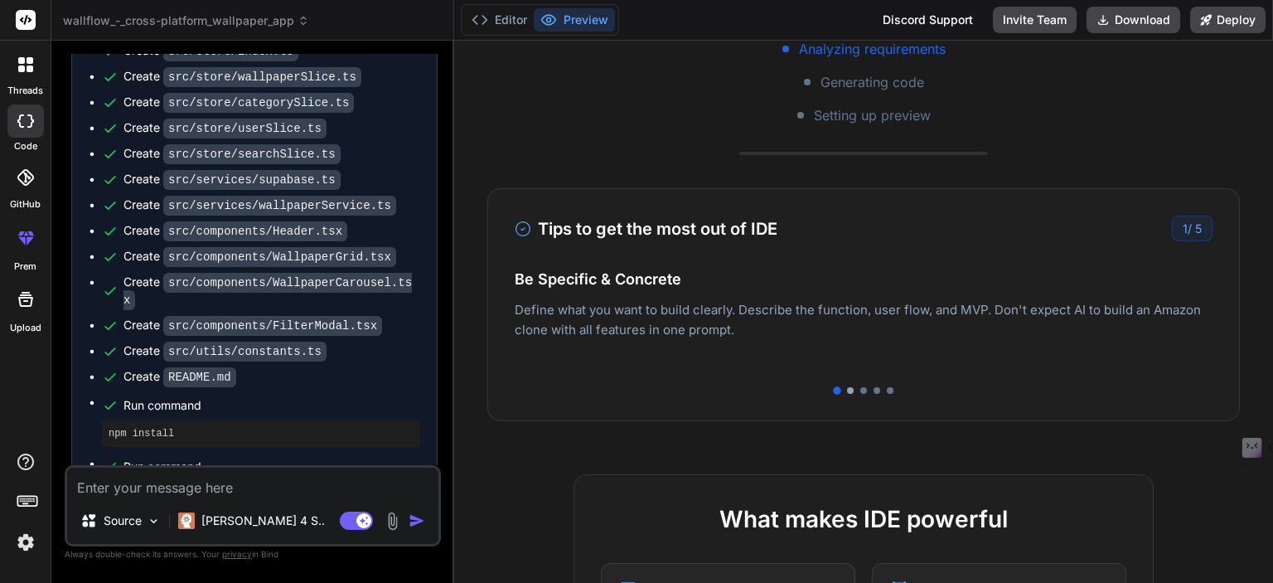
click at [847, 390] on div at bounding box center [850, 390] width 7 height 7
click at [860, 390] on div at bounding box center [863, 390] width 7 height 7
click at [849, 390] on div at bounding box center [864, 390] width 698 height 7
click at [847, 390] on div at bounding box center [850, 390] width 7 height 7
click at [834, 389] on div at bounding box center [837, 390] width 7 height 7
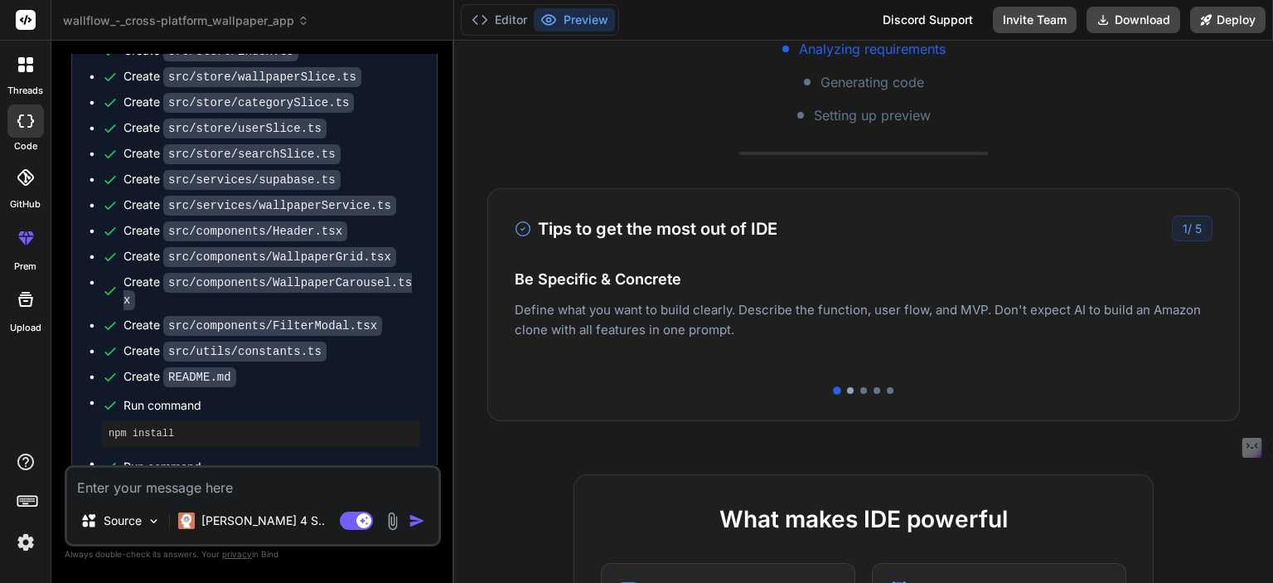
click at [847, 389] on div at bounding box center [850, 390] width 7 height 7
click at [860, 389] on div at bounding box center [863, 390] width 7 height 7
click at [873, 389] on div at bounding box center [876, 390] width 7 height 7
click at [887, 389] on div at bounding box center [890, 390] width 7 height 7
click at [873, 389] on div at bounding box center [876, 390] width 7 height 7
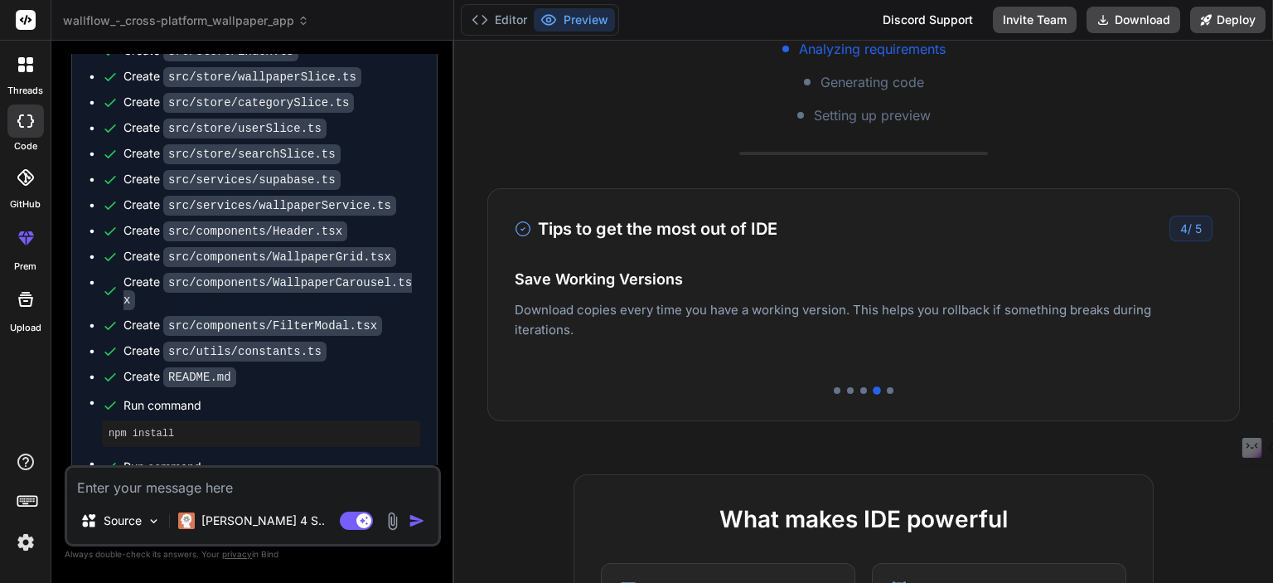
click at [853, 389] on div at bounding box center [864, 390] width 698 height 7
click at [847, 389] on div at bounding box center [850, 390] width 7 height 7
click at [834, 389] on div at bounding box center [837, 390] width 7 height 7
click at [847, 389] on div at bounding box center [850, 390] width 7 height 7
click at [860, 389] on div at bounding box center [863, 390] width 7 height 7
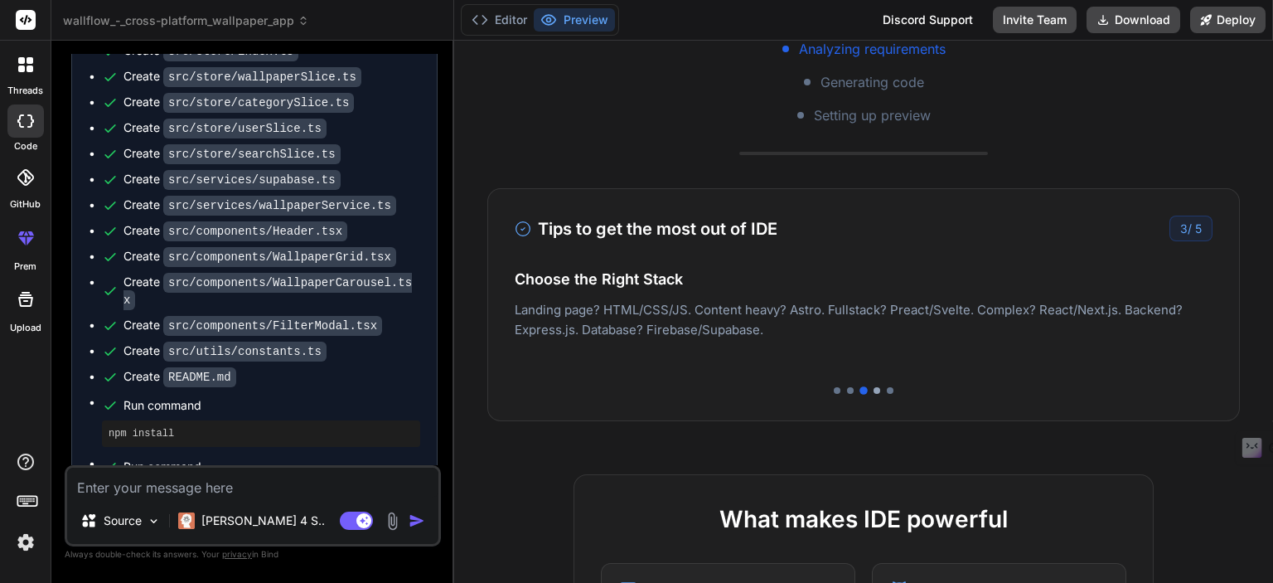
click at [873, 389] on div at bounding box center [876, 390] width 7 height 7
click at [887, 389] on div at bounding box center [890, 390] width 7 height 7
click at [873, 389] on div at bounding box center [876, 390] width 7 height 7
click at [860, 389] on div at bounding box center [863, 390] width 7 height 7
click at [847, 389] on div at bounding box center [850, 390] width 7 height 7
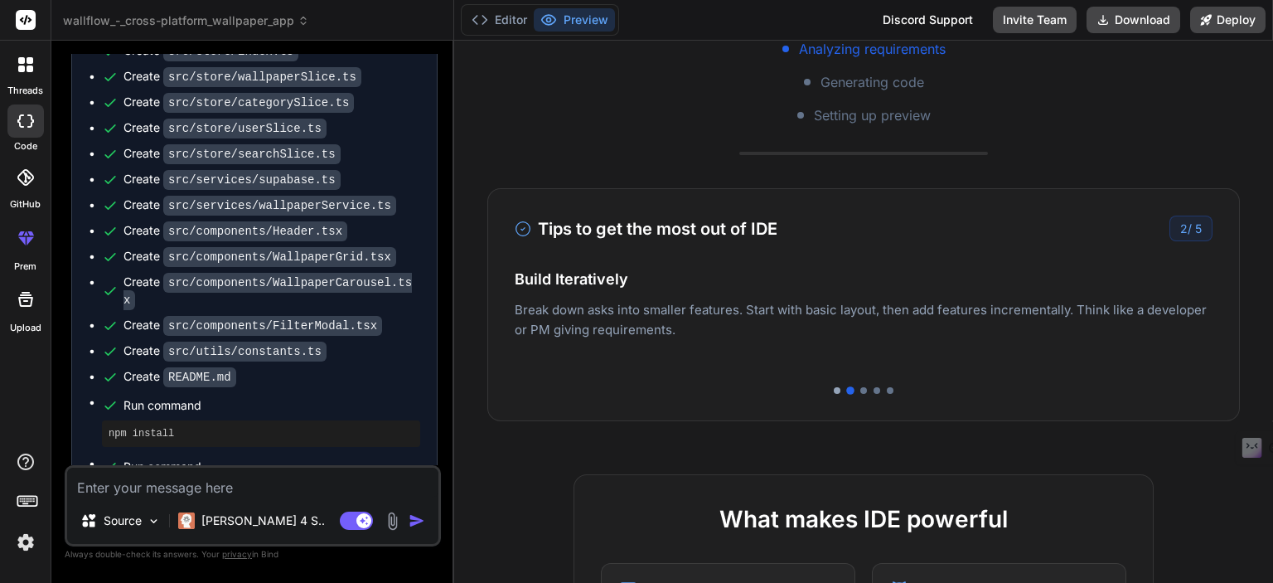
click at [834, 389] on div at bounding box center [837, 390] width 7 height 7
drag, startPoint x: 227, startPoint y: 316, endPoint x: 160, endPoint y: 316, distance: 67.1
click at [160, 368] on div "Create README.md" at bounding box center [179, 376] width 113 height 17
click at [264, 368] on div "Create README.md" at bounding box center [261, 376] width 318 height 17
click at [597, 230] on h3 "Tips to get the most out of IDE" at bounding box center [646, 228] width 263 height 25
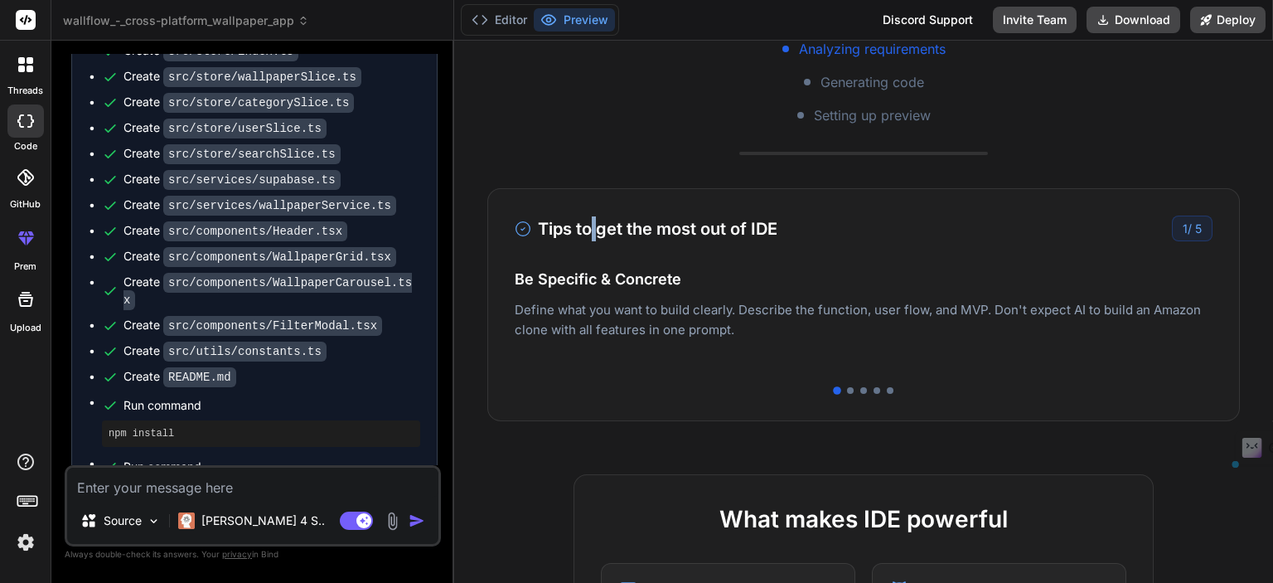
click at [597, 230] on h3 "Tips to get the most out of IDE" at bounding box center [646, 228] width 263 height 25
click at [591, 230] on h3 "Tips to get the most out of IDE" at bounding box center [646, 228] width 263 height 25
click at [592, 230] on h3 "Tips to get the most out of IDE" at bounding box center [646, 228] width 263 height 25
click at [597, 230] on h3 "Tips to get the most out of IDE" at bounding box center [646, 228] width 263 height 25
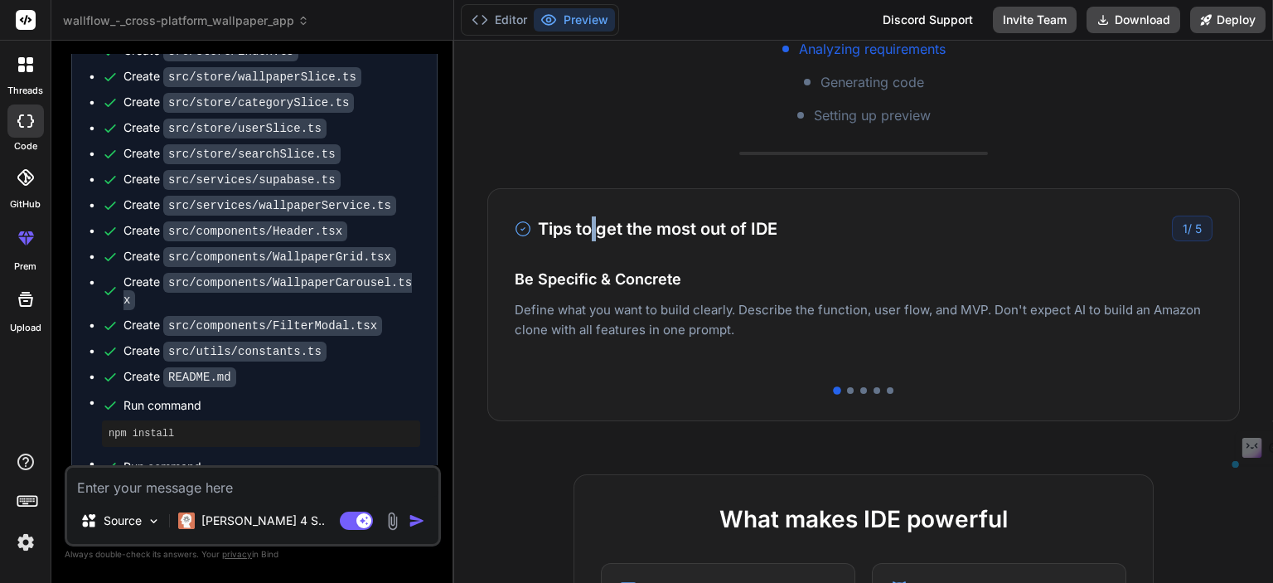
click at [590, 230] on h3 "Tips to get the most out of IDE" at bounding box center [646, 228] width 263 height 25
click at [577, 226] on h3 "Tips to get the most out of IDE" at bounding box center [646, 228] width 263 height 25
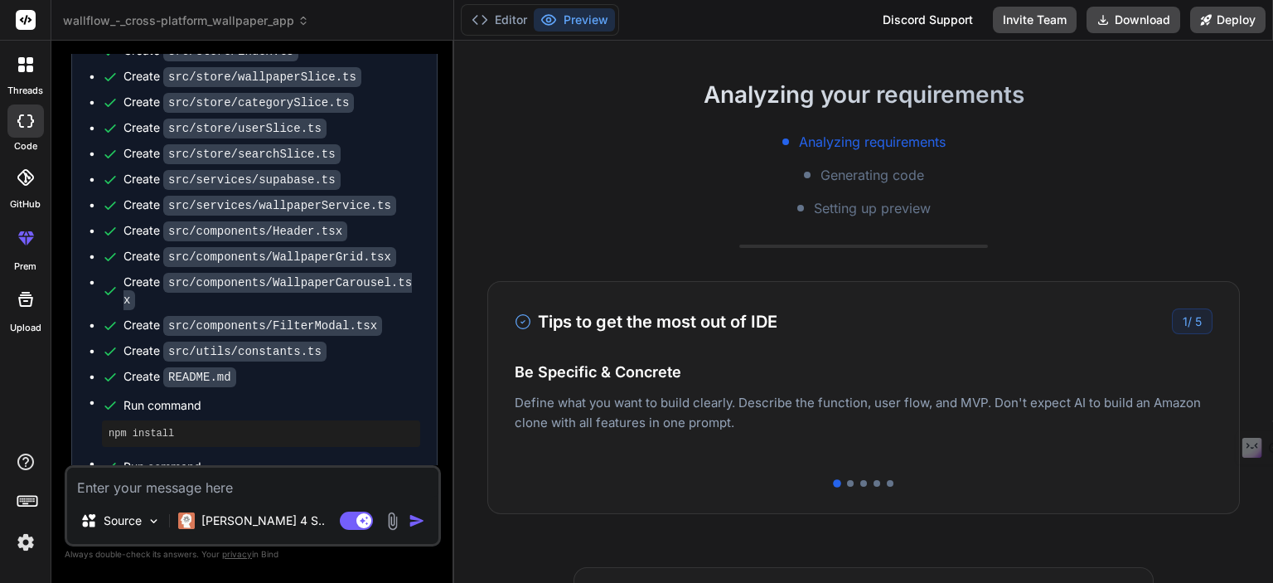
scroll to position [220, 0]
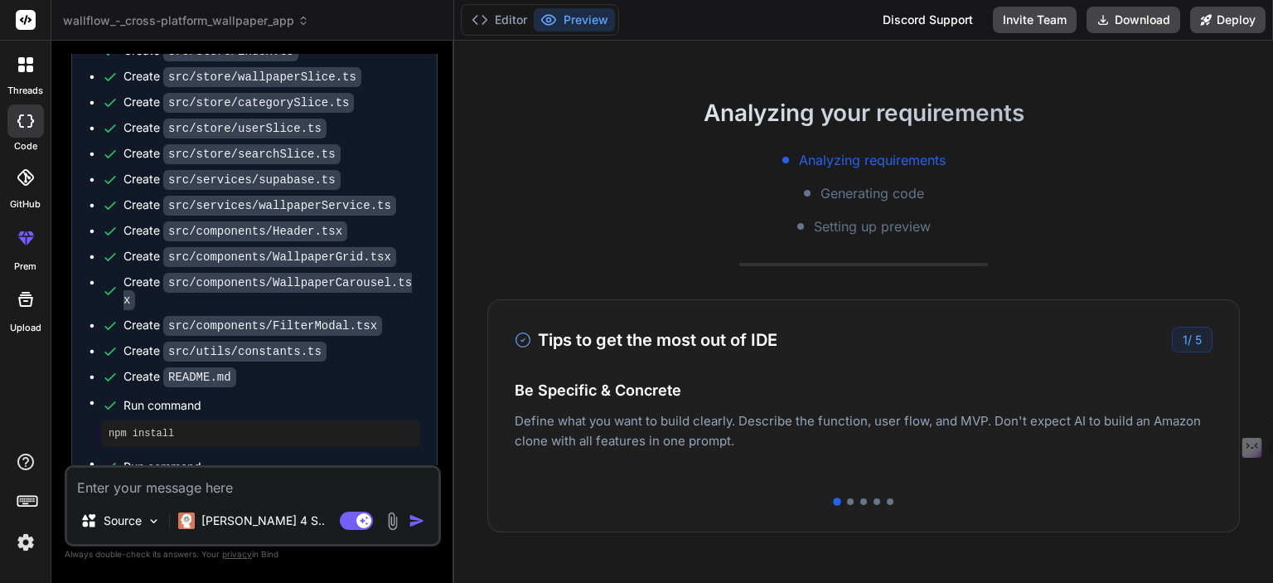
click at [824, 193] on span "Generating code" at bounding box center [872, 193] width 104 height 20
click at [846, 222] on span "Setting up preview" at bounding box center [872, 226] width 117 height 20
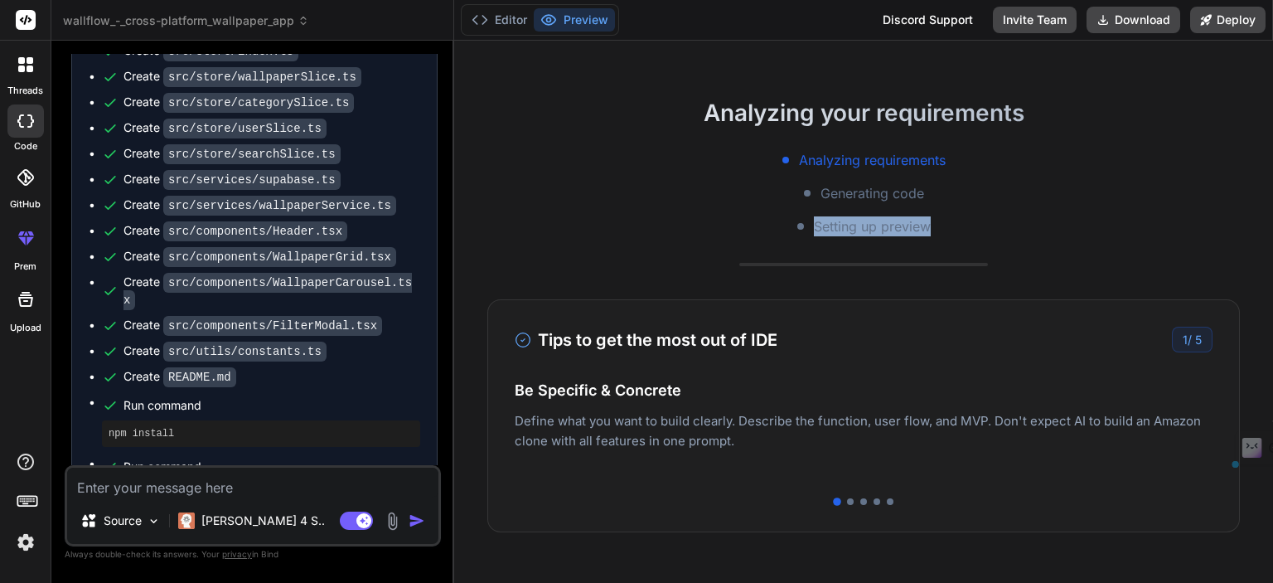
click at [846, 222] on span "Setting up preview" at bounding box center [872, 226] width 117 height 20
click at [883, 223] on span "Setting up preview" at bounding box center [872, 226] width 117 height 20
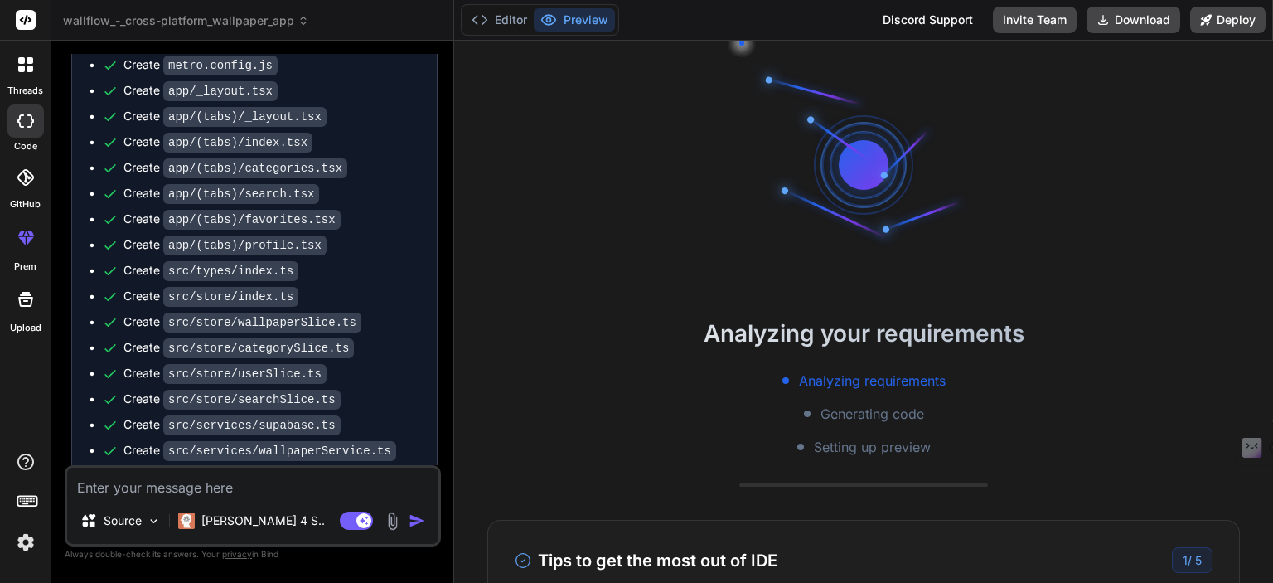
scroll to position [3033, 0]
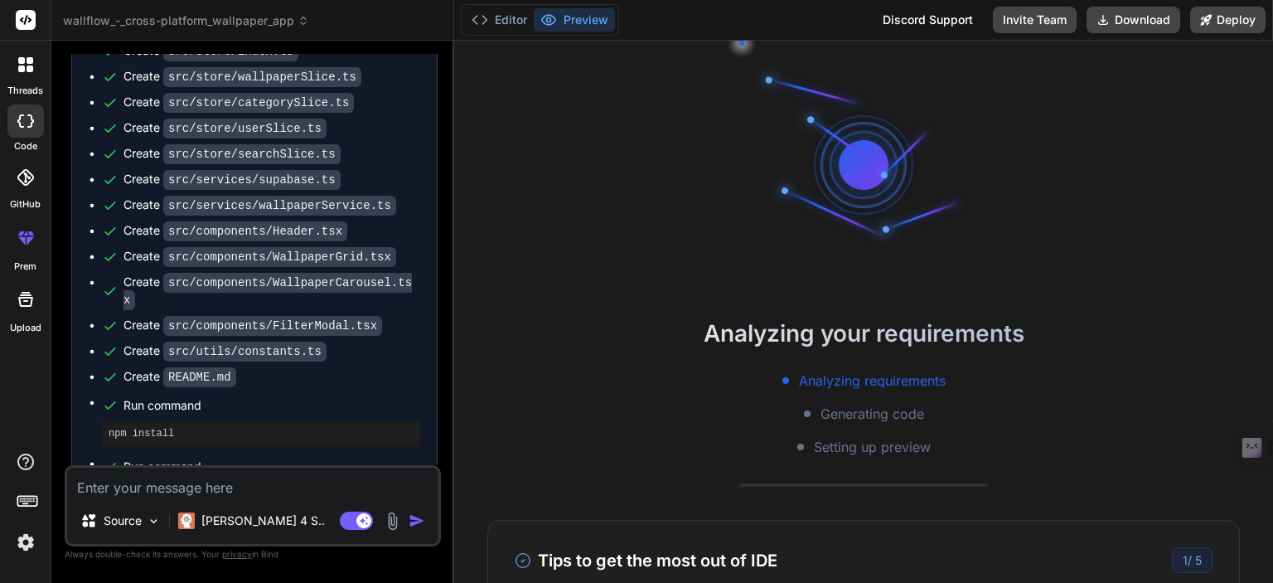
click at [141, 368] on div "Create README.md" at bounding box center [179, 376] width 113 height 17
click at [249, 368] on div "Create README.md" at bounding box center [261, 376] width 318 height 17
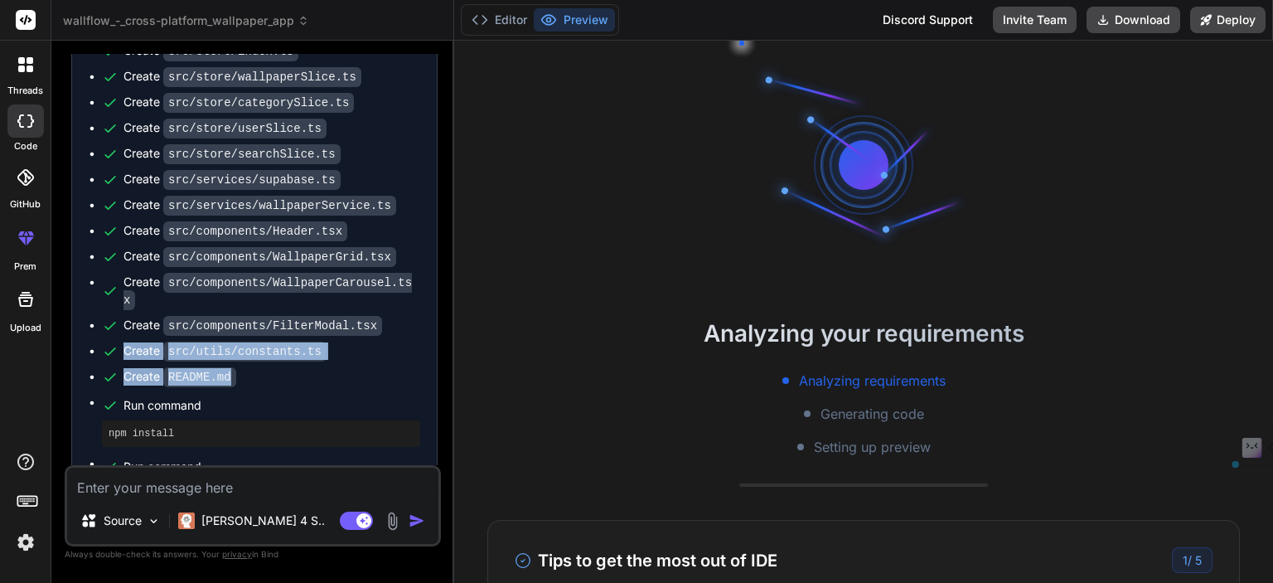
drag, startPoint x: 244, startPoint y: 317, endPoint x: 119, endPoint y: 291, distance: 127.7
click at [119, 291] on ul "Create package.json Create app.json Create tsconfig.json Create babel.config.js…" at bounding box center [254, 108] width 331 height 800
click at [273, 368] on div "Create README.md" at bounding box center [261, 376] width 318 height 17
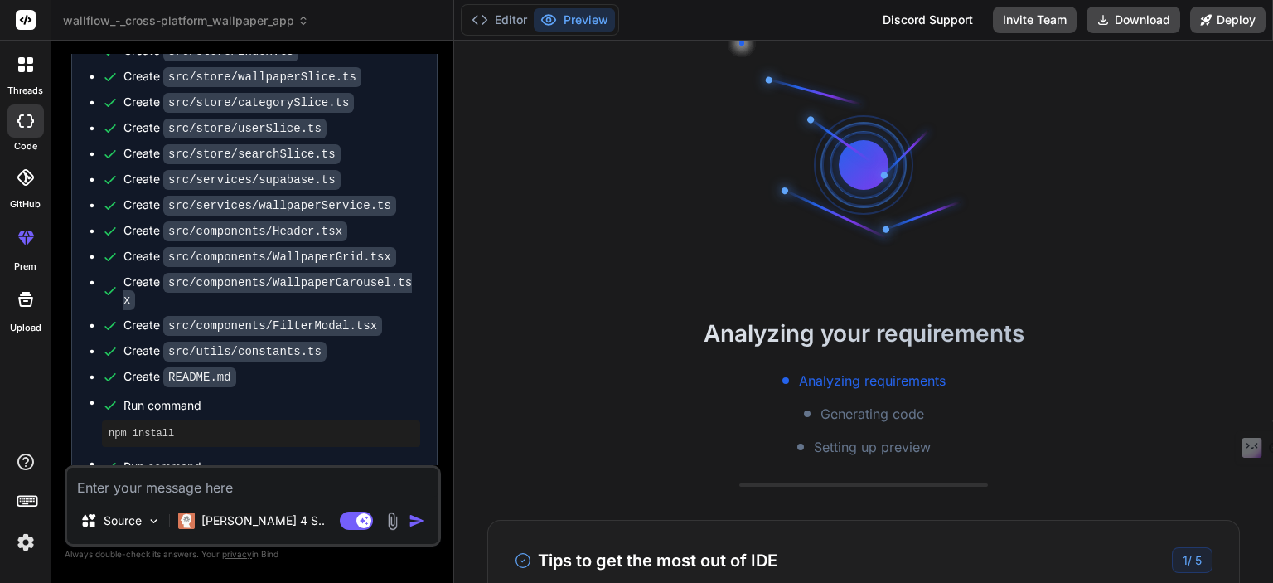
click at [152, 488] on pre "npm start" at bounding box center [261, 494] width 305 height 13
click at [151, 427] on pre "npm install" at bounding box center [261, 433] width 305 height 13
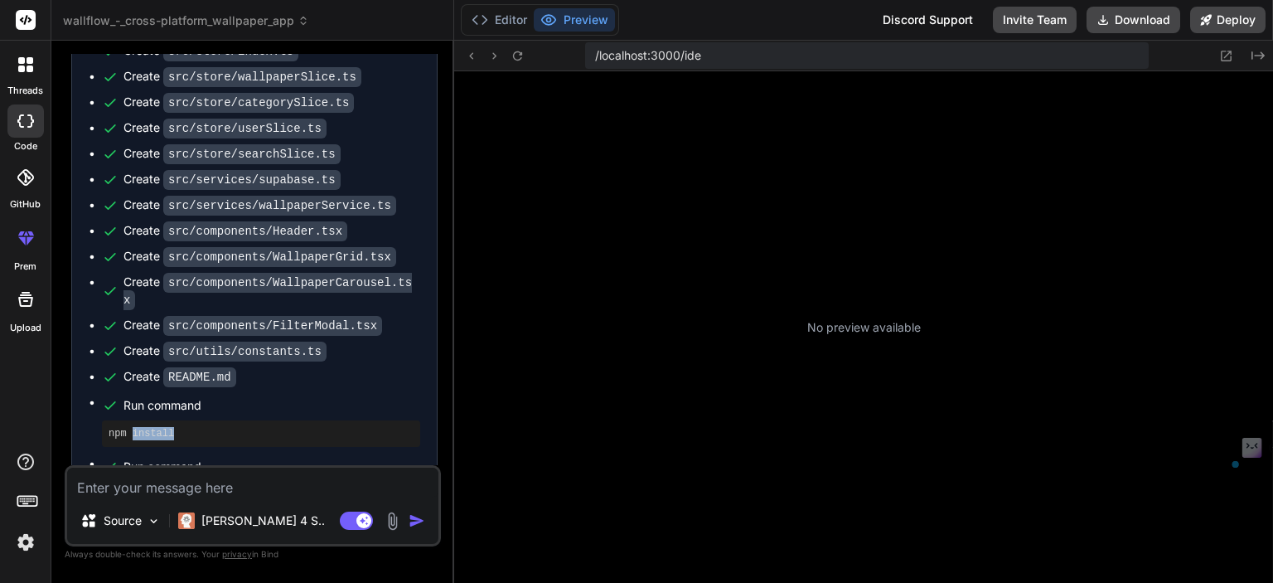
click at [151, 427] on pre "npm install" at bounding box center [261, 433] width 305 height 13
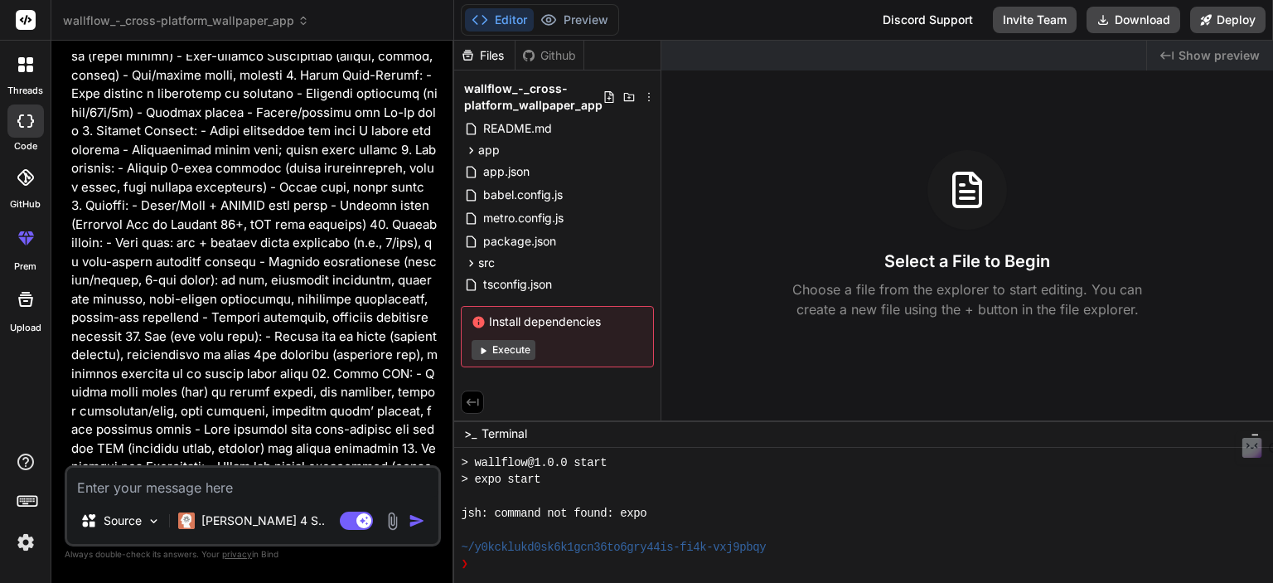
scroll to position [0, 0]
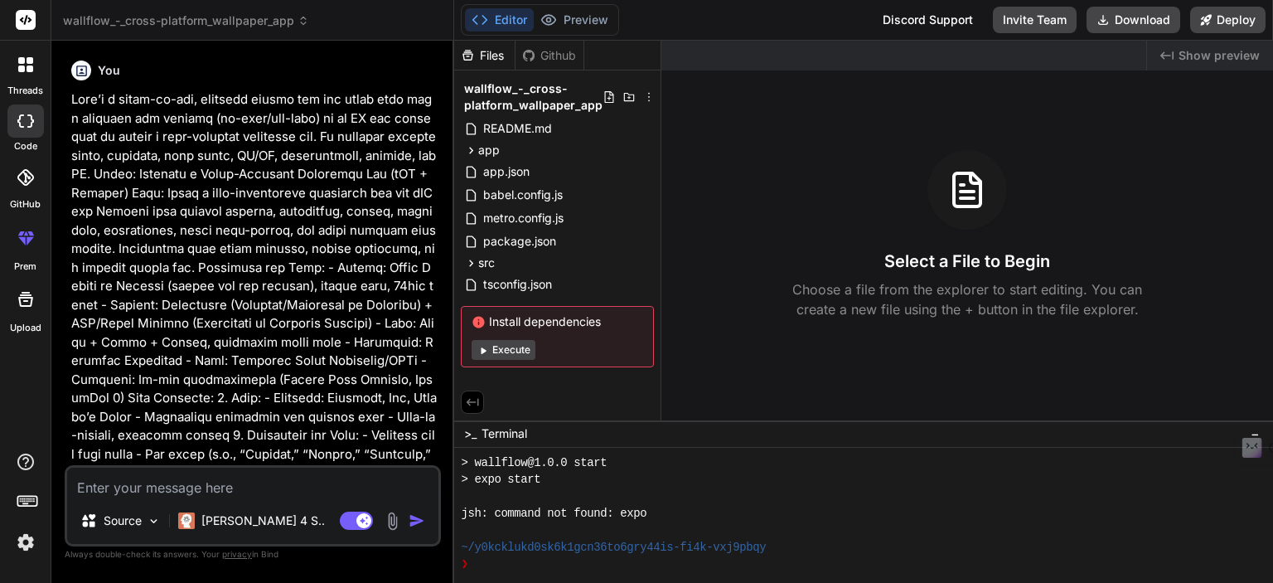
click at [117, 492] on textarea at bounding box center [252, 482] width 371 height 30
click at [28, 133] on div at bounding box center [25, 120] width 36 height 33
click at [28, 119] on icon at bounding box center [25, 120] width 17 height 13
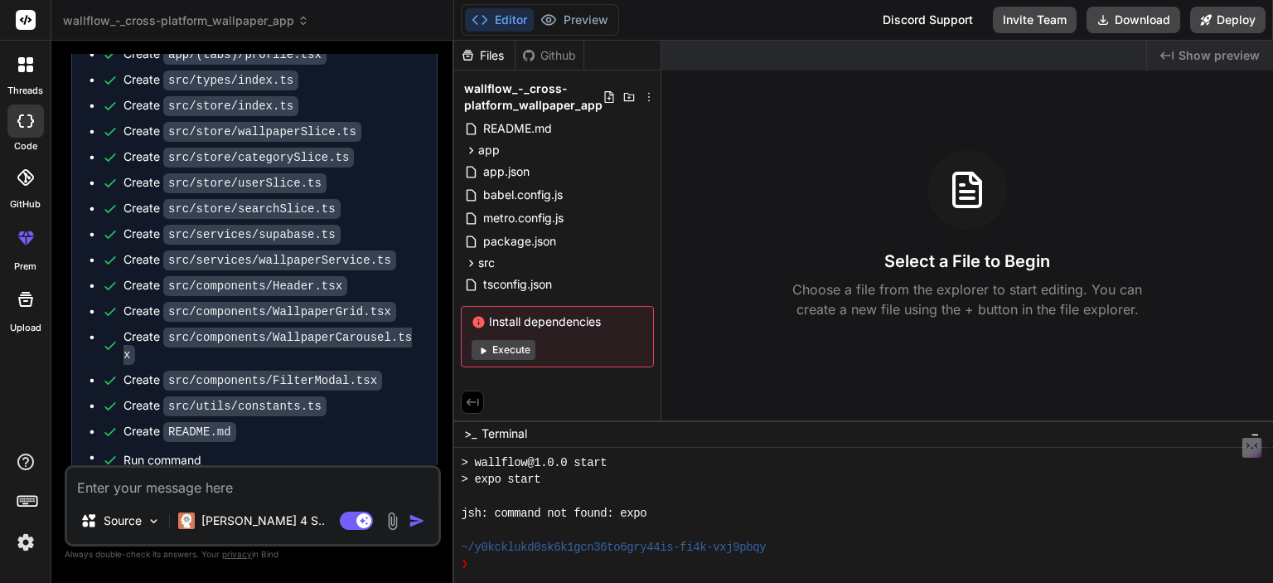
scroll to position [3033, 0]
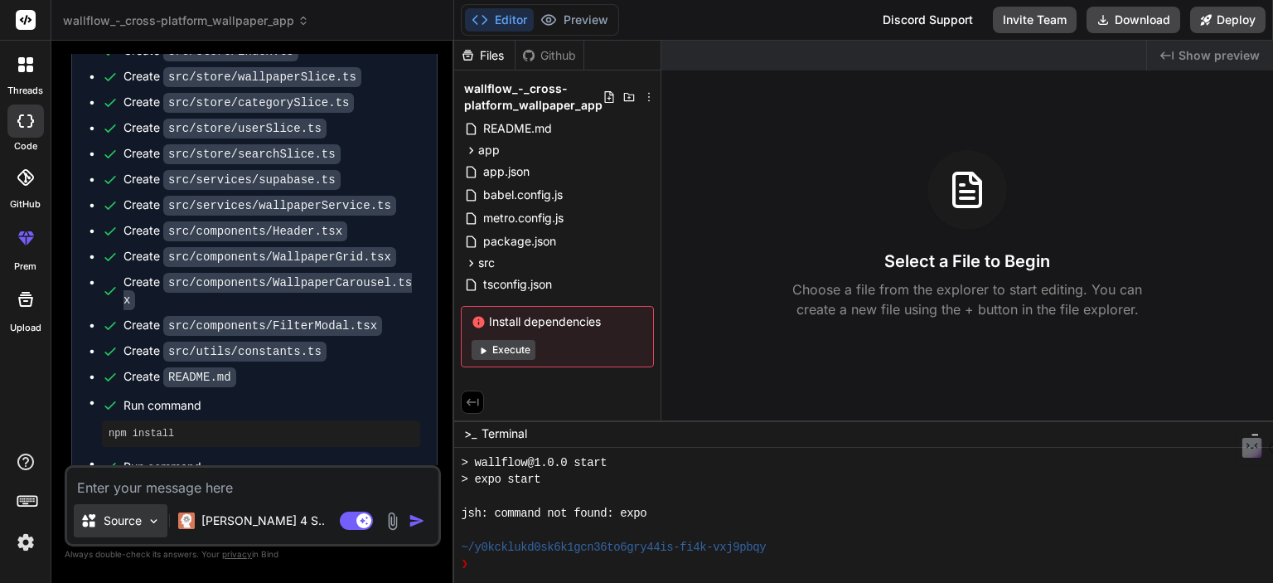
click at [139, 521] on p "Source" at bounding box center [123, 520] width 38 height 17
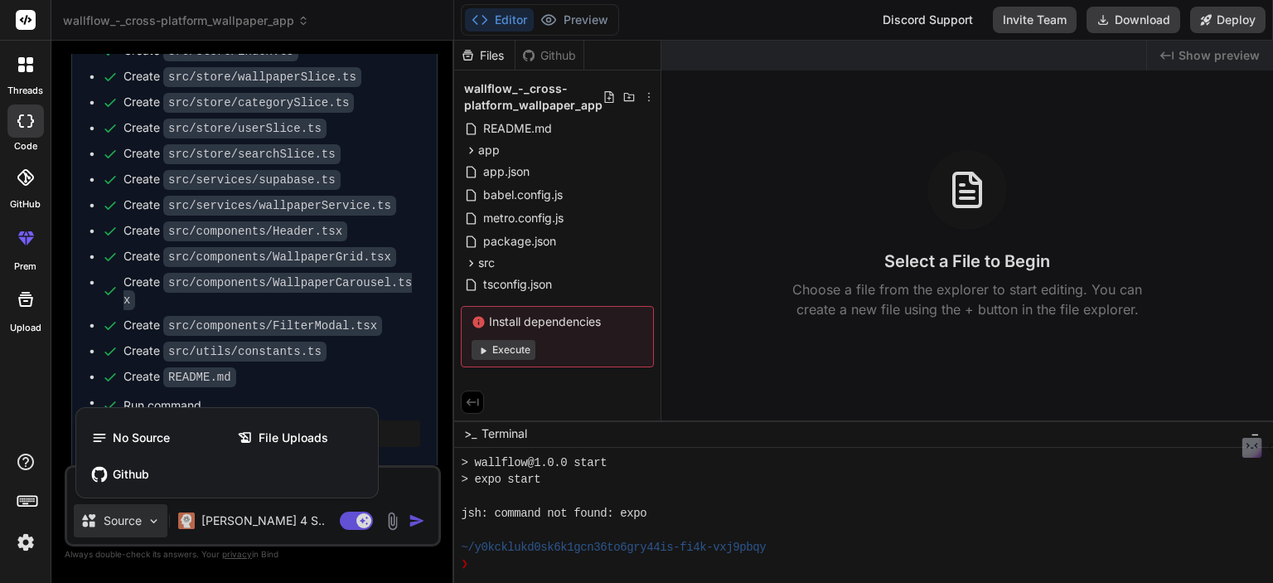
click at [139, 521] on div at bounding box center [636, 291] width 1273 height 583
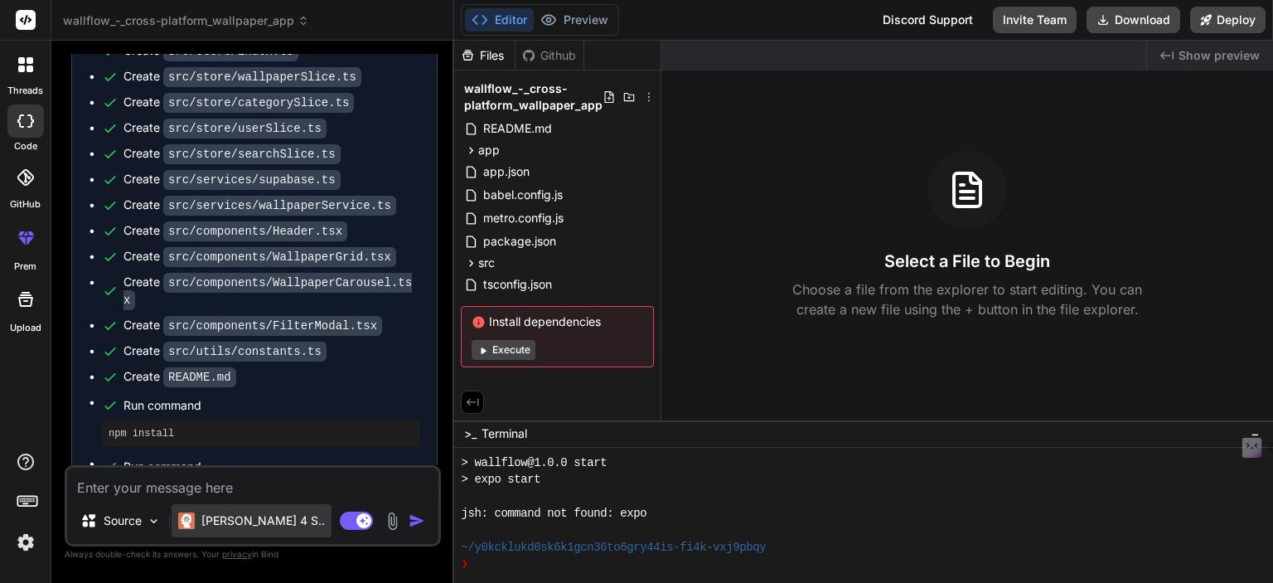
click at [196, 520] on div "Claude 4 S.." at bounding box center [251, 520] width 147 height 17
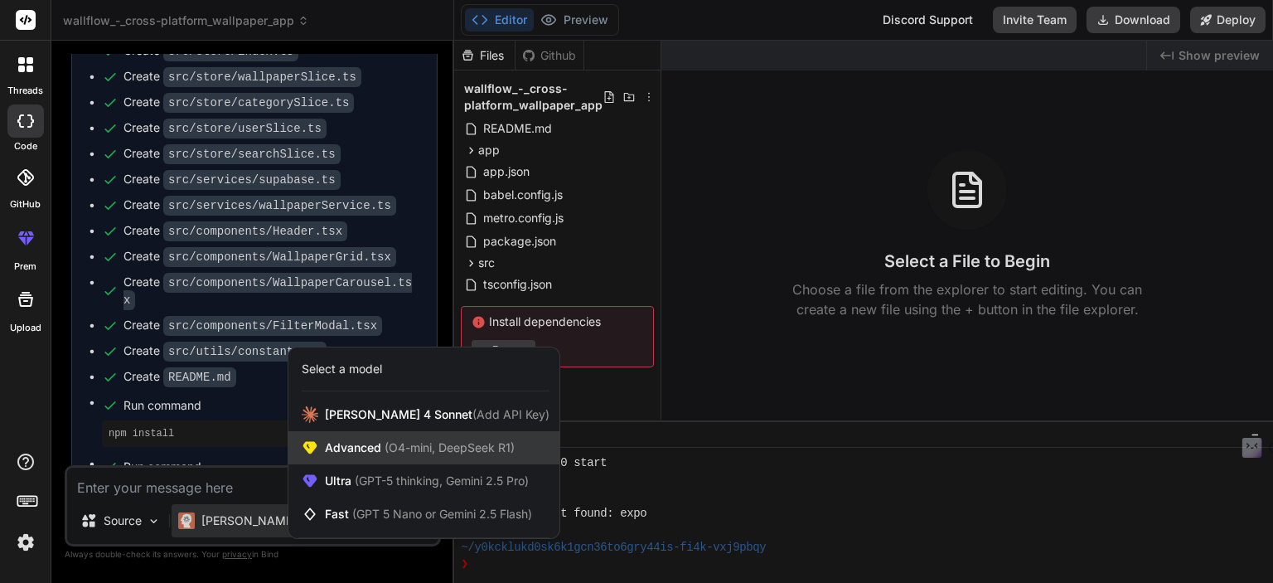
click at [418, 458] on div "Advanced (O4-mini, DeepSeek R1)" at bounding box center [423, 447] width 271 height 33
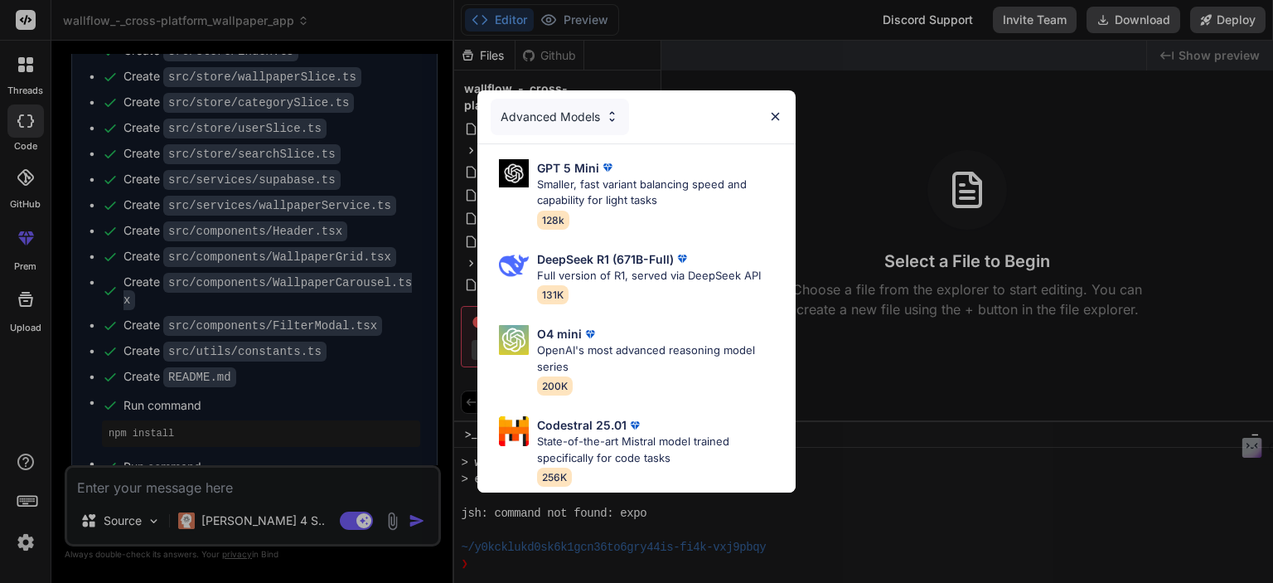
click at [309, 489] on div "Advanced Models GPT 5 Mini Smaller, fast variant balancing speed and capability…" at bounding box center [636, 291] width 1273 height 583
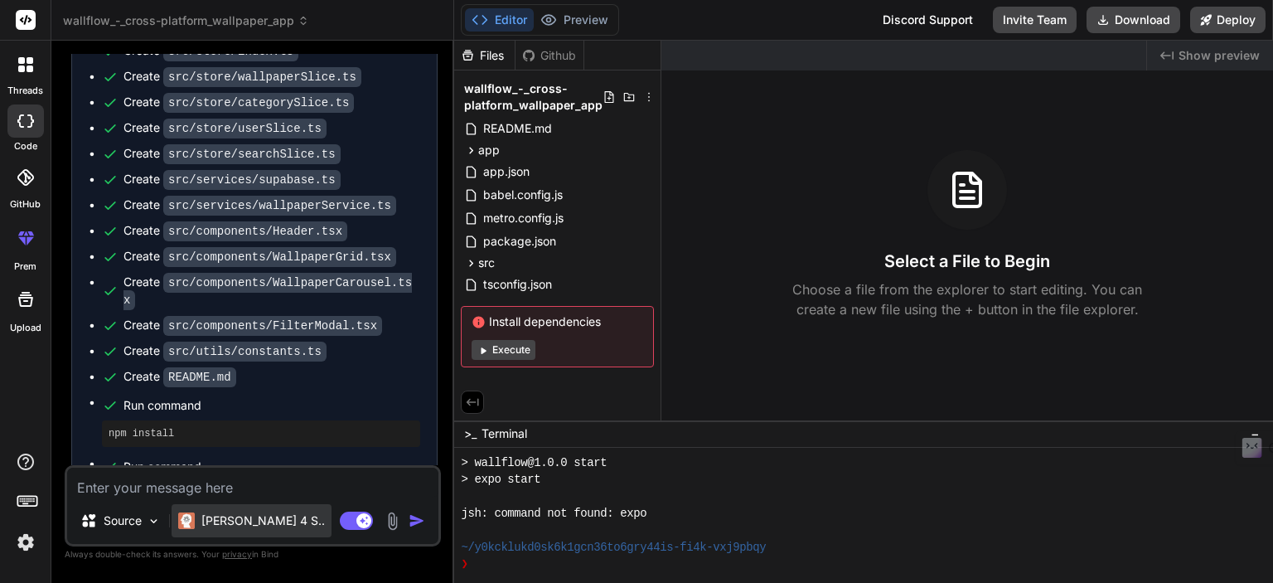
click at [214, 537] on div "Claude 4 S.." at bounding box center [252, 520] width 160 height 33
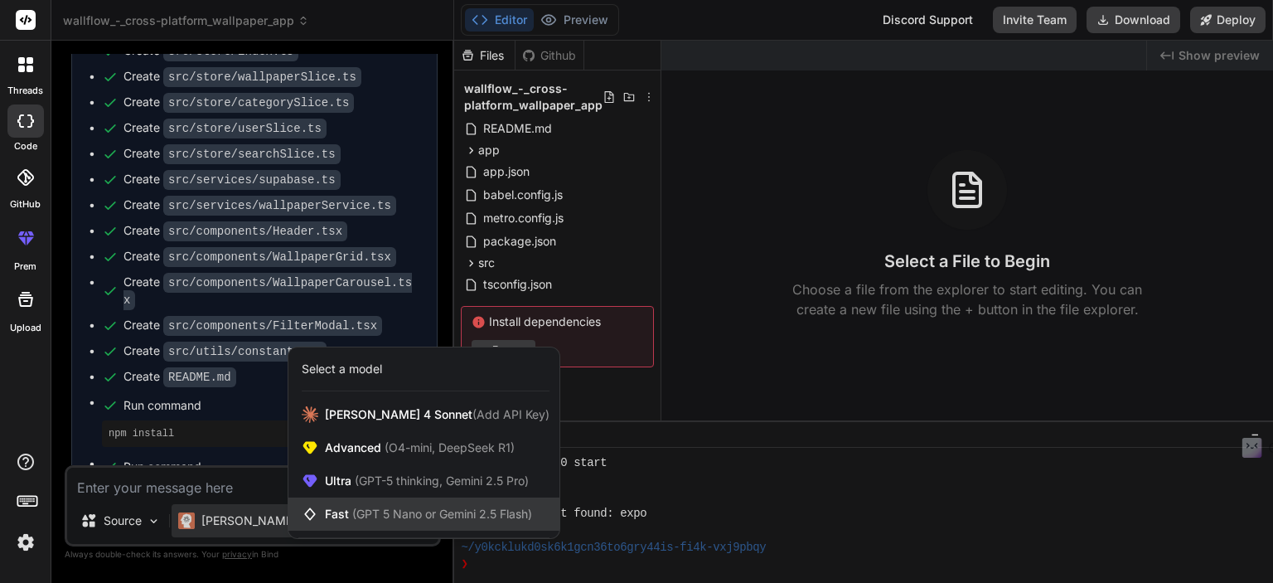
click at [335, 518] on span "Fast (GPT 5 Nano or Gemini 2.5 Flash)" at bounding box center [428, 513] width 207 height 17
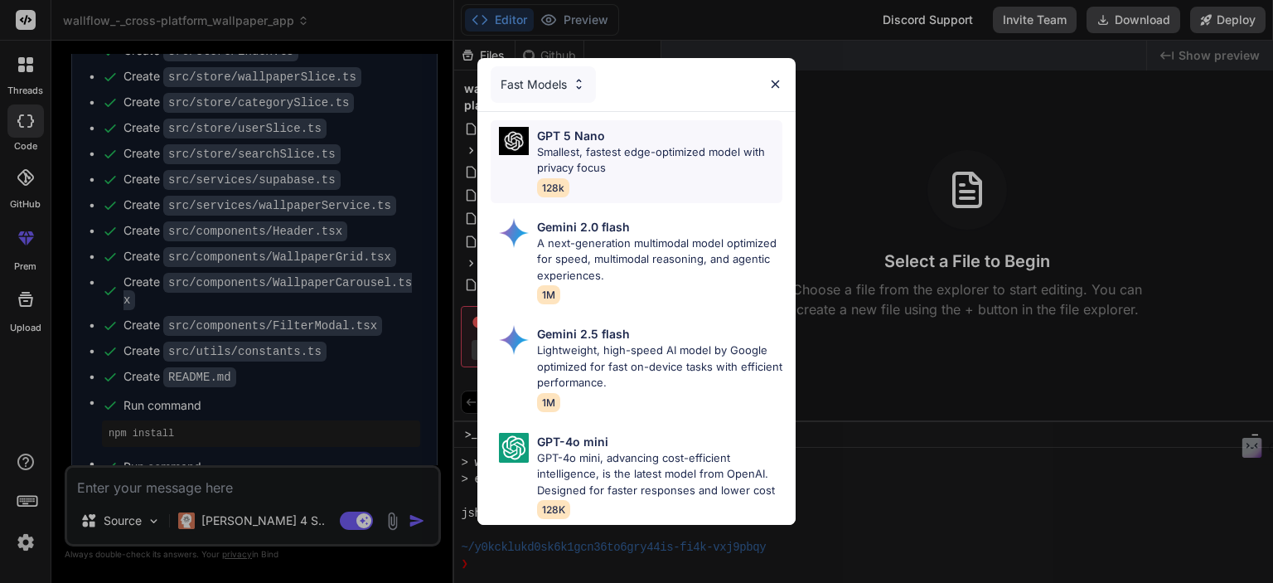
click at [589, 144] on p "Smallest, fastest edge-optimized model with privacy focus" at bounding box center [659, 160] width 245 height 32
type textarea "x"
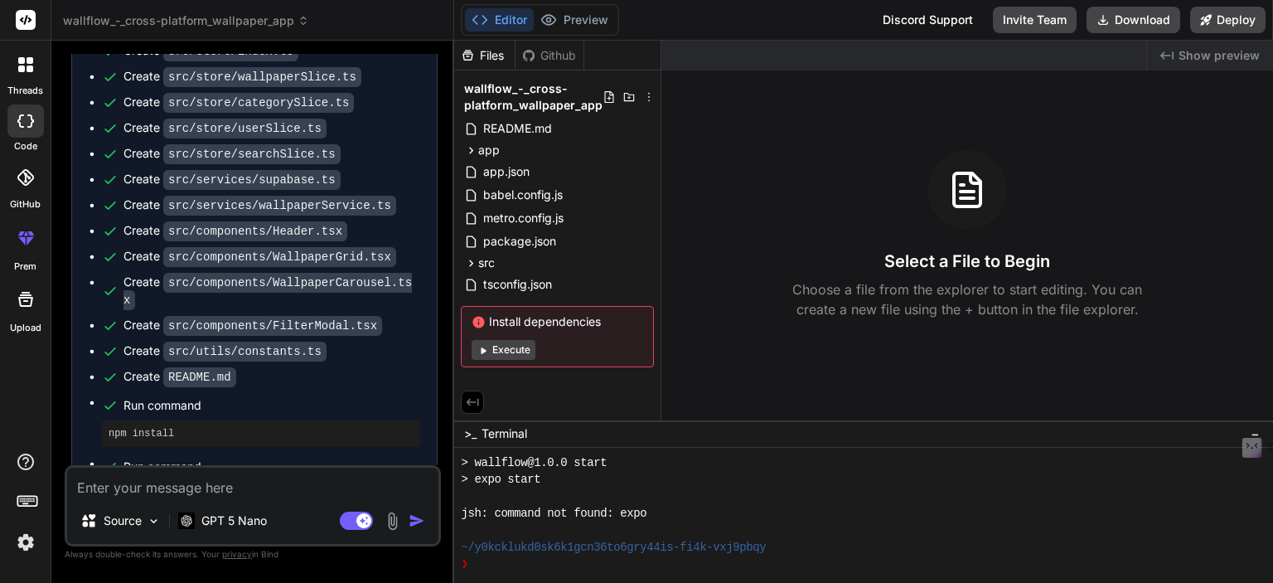
click at [152, 493] on textarea at bounding box center [252, 482] width 371 height 30
paste textarea "Bluesky"
type textarea "Bluesky"
type textarea "x"
click at [31, 133] on div at bounding box center [25, 120] width 36 height 33
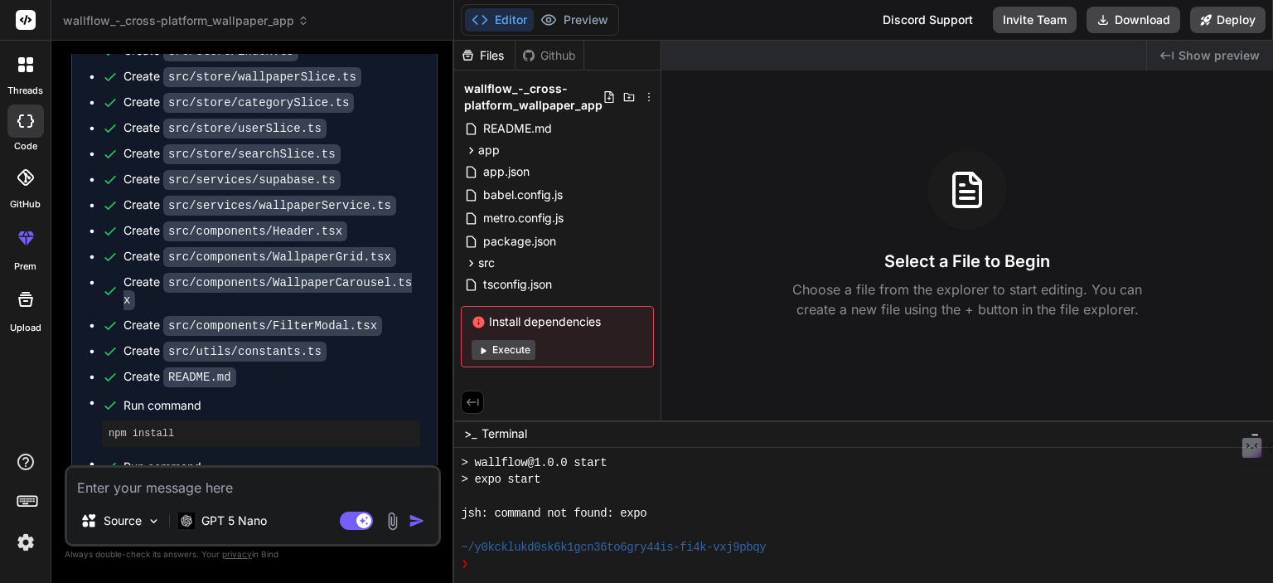
click at [28, 75] on div at bounding box center [25, 64] width 35 height 35
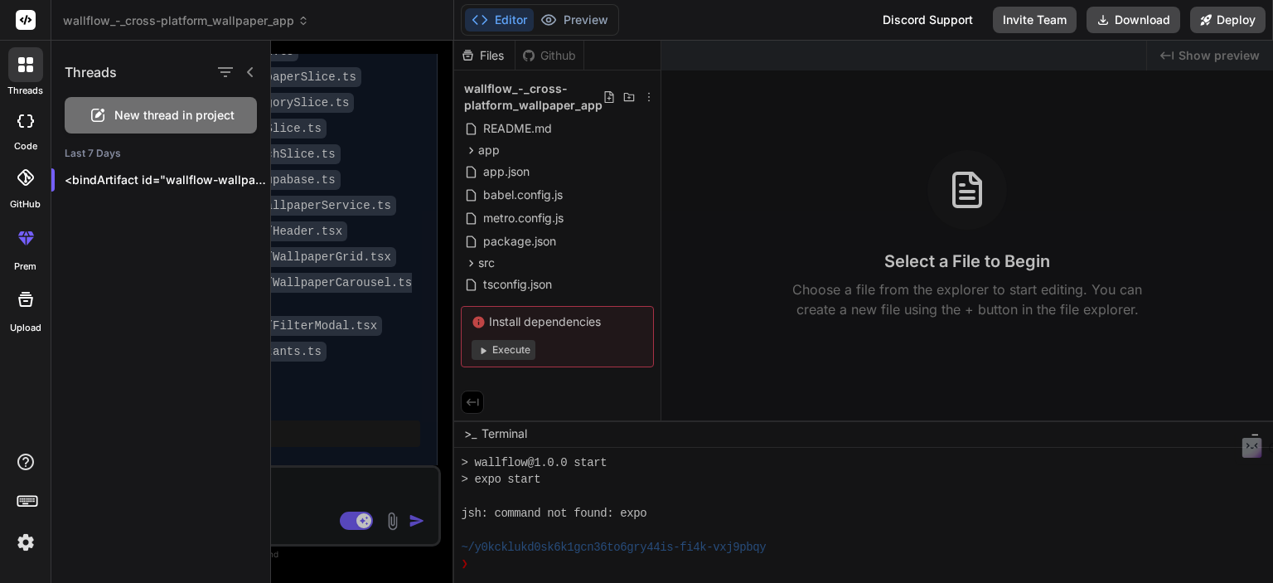
click at [157, 118] on span "New thread in project" at bounding box center [174, 115] width 120 height 17
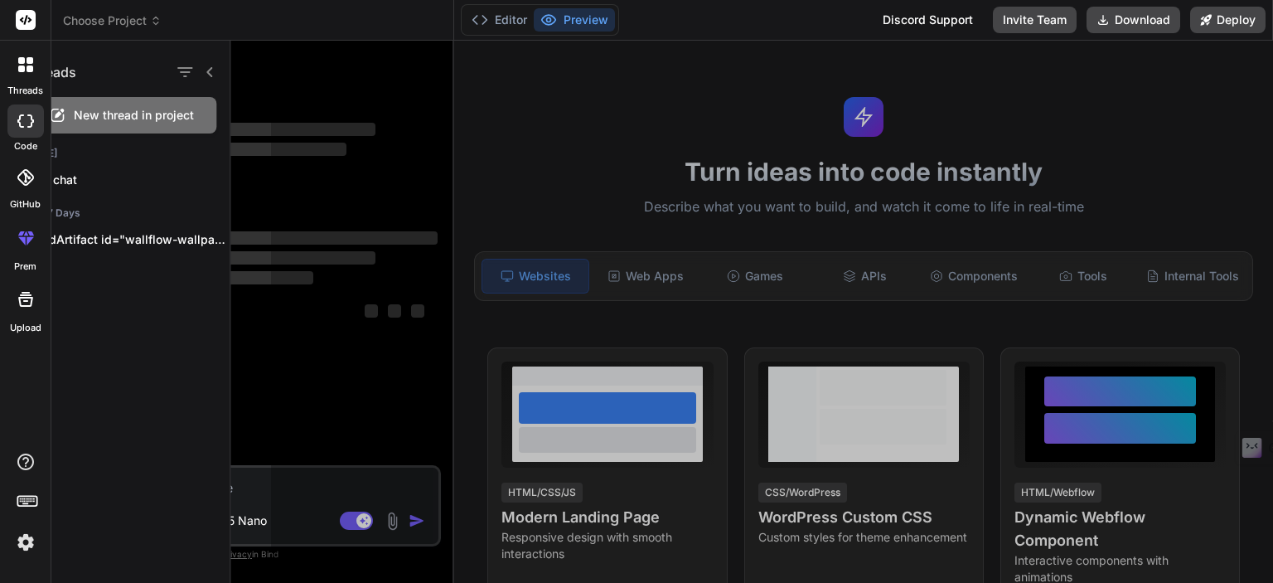
scroll to position [338, 0]
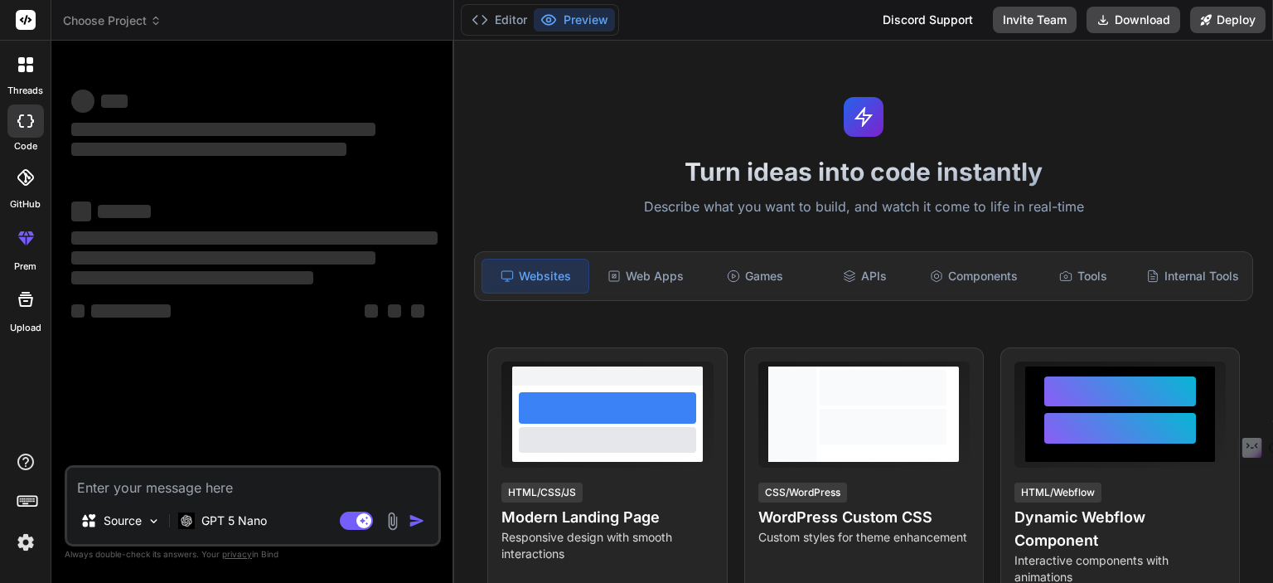
type textarea "x"
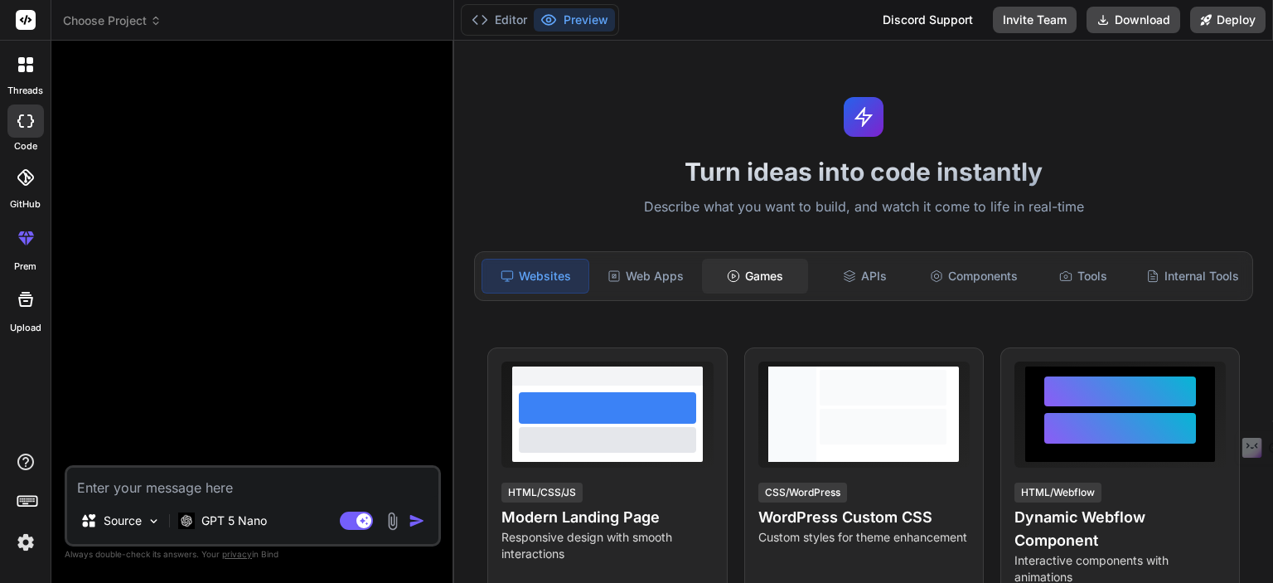
click at [761, 275] on div "Games" at bounding box center [755, 276] width 106 height 35
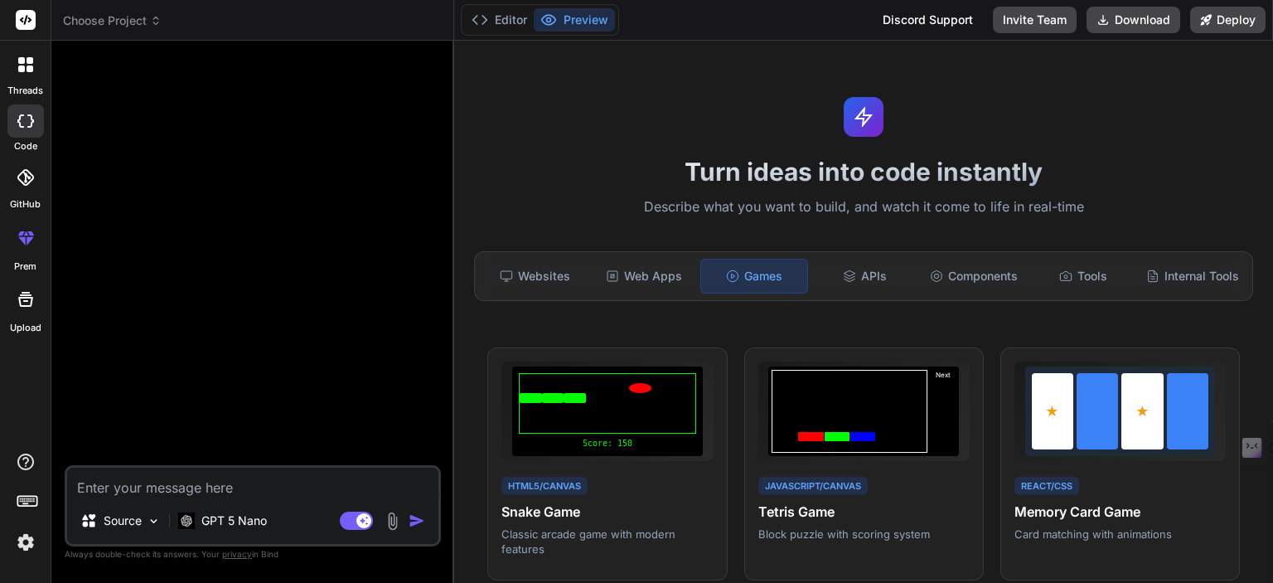
click at [205, 486] on textarea at bounding box center [252, 482] width 371 height 30
paste textarea "Zaroor! Neeche maine Snake game banane ke liye ek complete, clear aur implement…"
type textarea "Zaroor! Neeche maine Snake game banane ke liye ek complete, clear aur implement…"
type textarea "x"
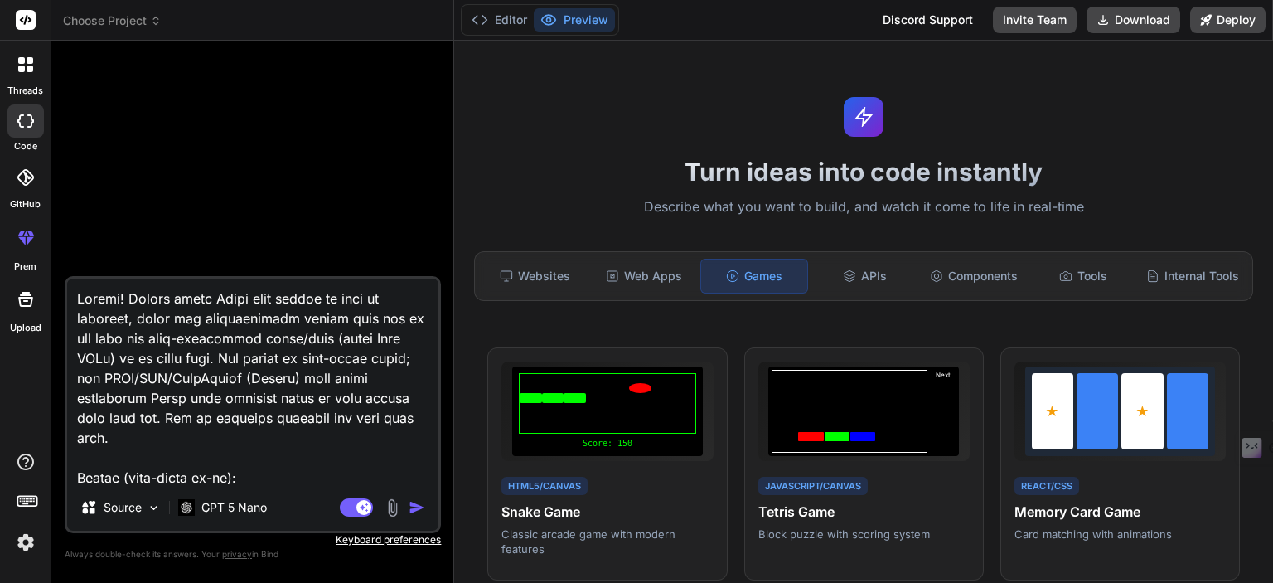
scroll to position [2705, 0]
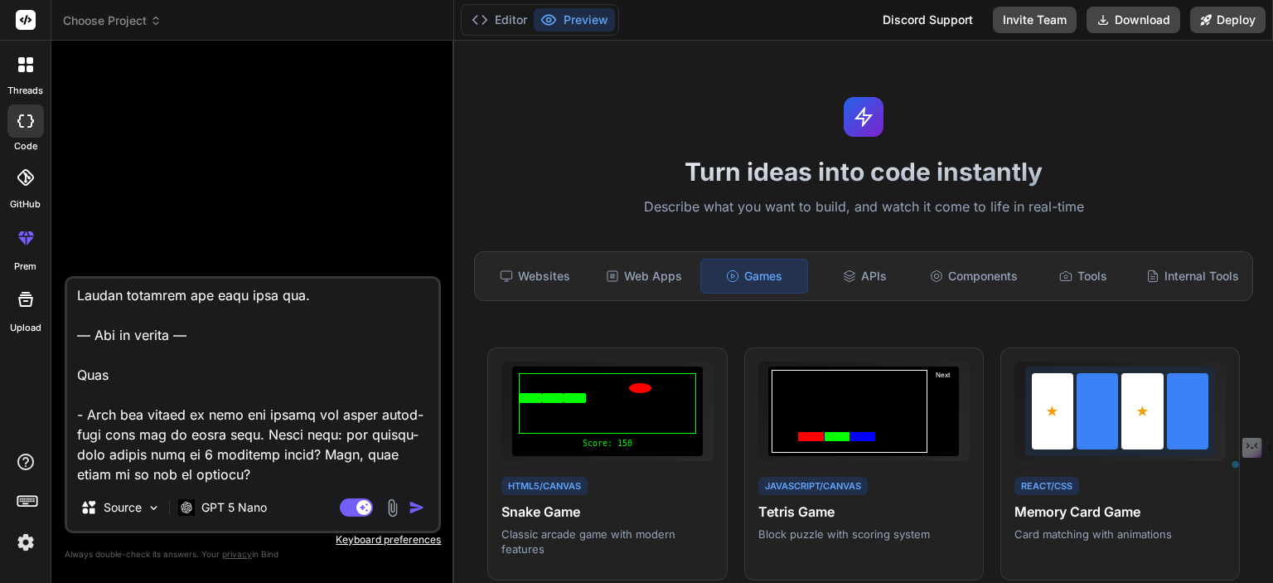
drag, startPoint x: 225, startPoint y: 479, endPoint x: 60, endPoint y: 419, distance: 176.1
click at [60, 419] on div "Bind AI Web Search Created with Pixso. Code Generator Source GPT 5 Nano Agent M…" at bounding box center [252, 311] width 403 height 541
click at [148, 415] on textarea at bounding box center [252, 380] width 371 height 205
drag, startPoint x: 217, startPoint y: 475, endPoint x: 60, endPoint y: 363, distance: 193.1
click at [60, 363] on div "Bind AI Web Search Created with Pixso. Code Generator Source GPT 5 Nano Agent M…" at bounding box center [252, 311] width 403 height 541
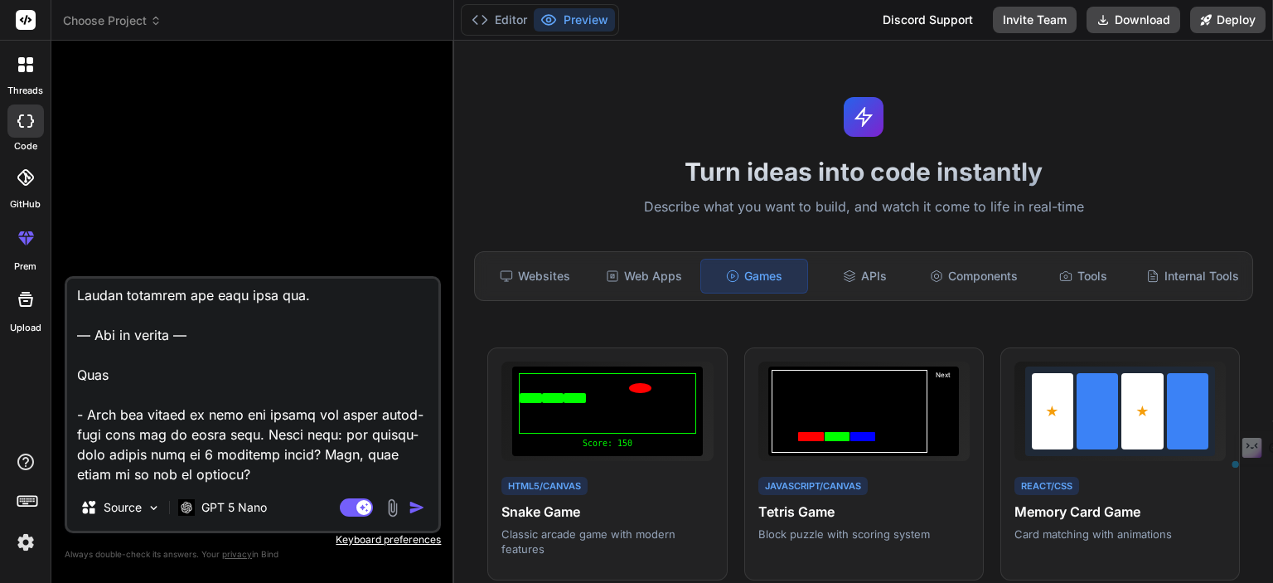
type textarea "Zaroor! Neeche maine Snake game banane ke liye ek complete, clear aur implement…"
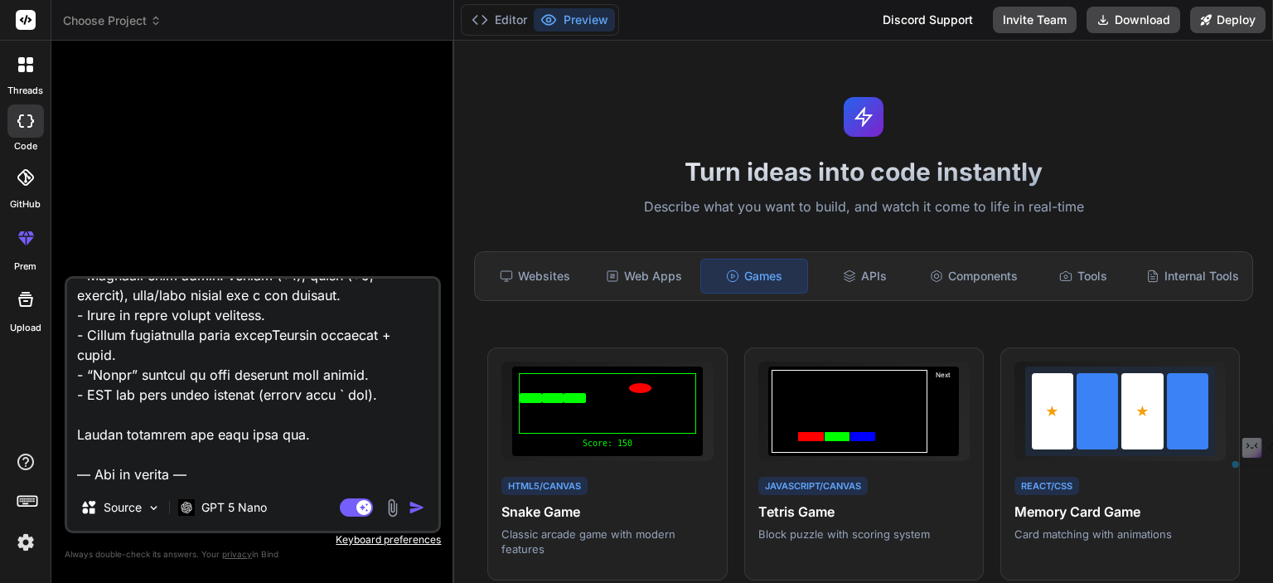
type textarea "x"
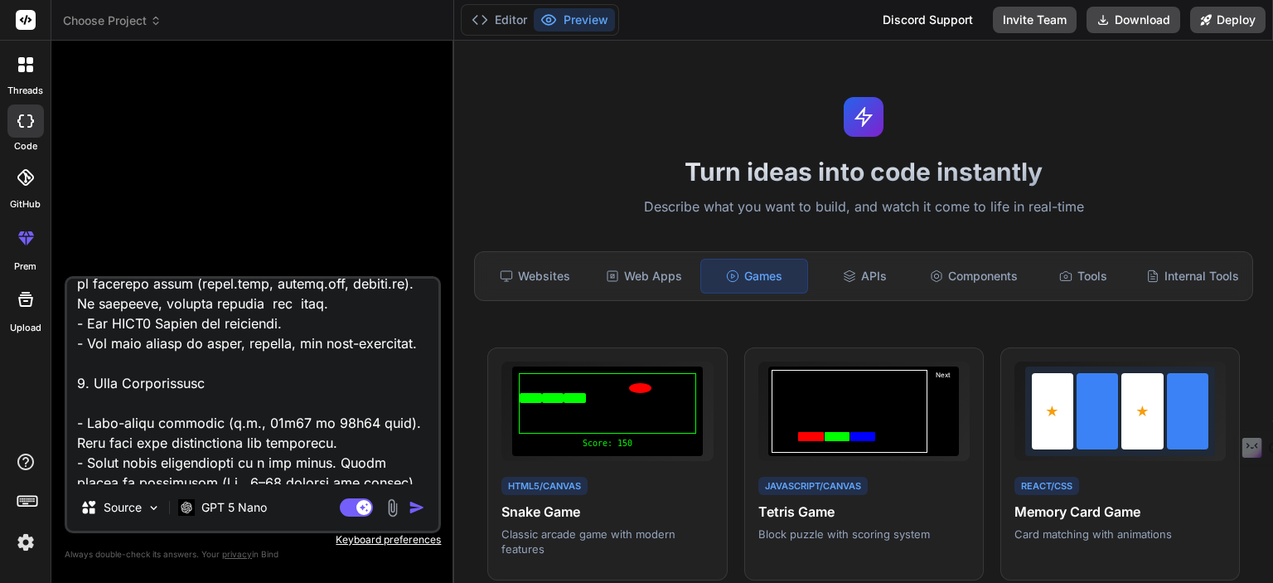
scroll to position [0, 0]
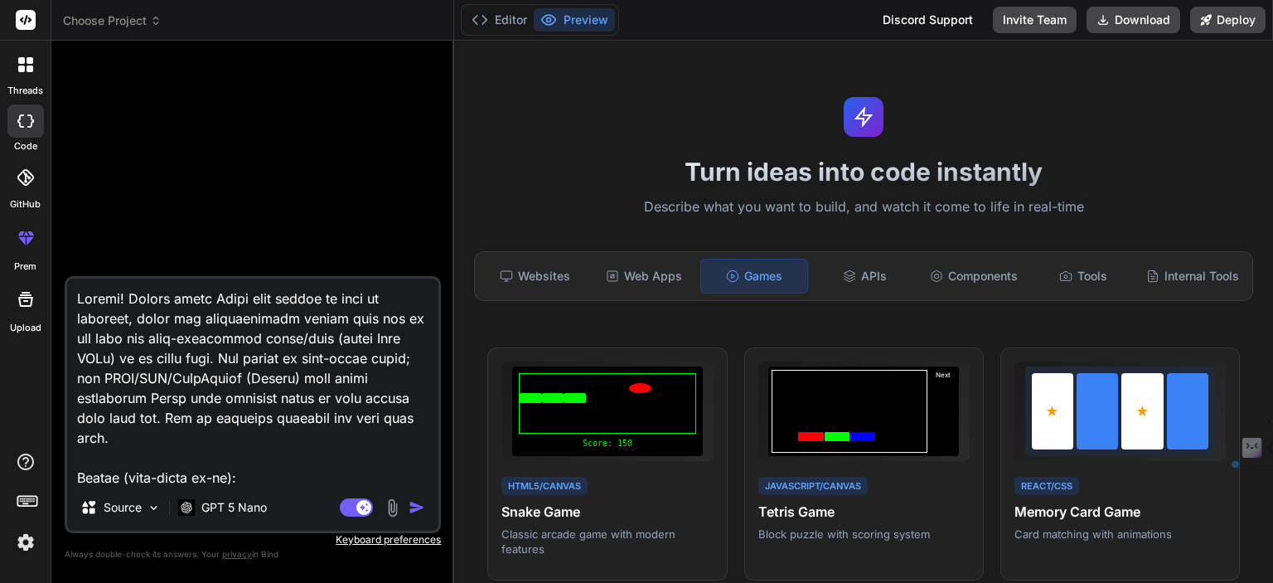
drag, startPoint x: 121, startPoint y: 440, endPoint x: 85, endPoint y: 418, distance: 42.1
click at [85, 418] on textarea at bounding box center [252, 380] width 371 height 205
drag, startPoint x: 270, startPoint y: 481, endPoint x: 66, endPoint y: 273, distance: 291.8
click at [66, 273] on div "Source GPT 5 Nano Agent Mode. When this toggle is activated, AI automatically m…" at bounding box center [253, 318] width 376 height 528
type textarea "Build a fully functional Snake game using HTML, CSS, and vanilla JavaScript wit…"
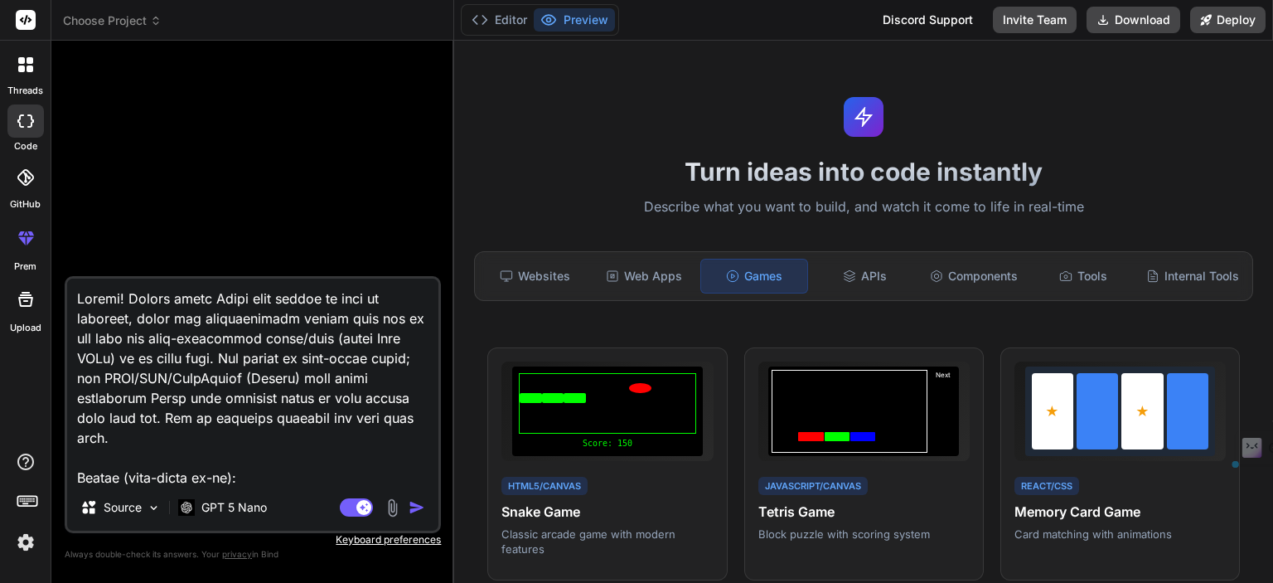
type textarea "x"
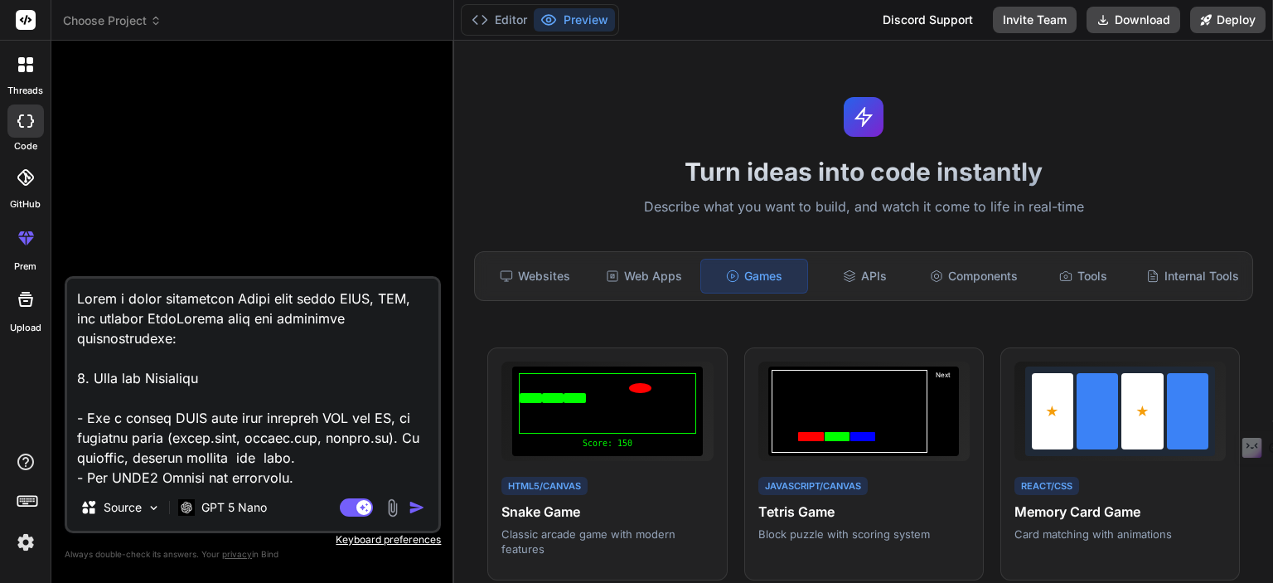
type textarea "Build a fully functional Snake game using HTML, CSS, and vanilla JavaScript wit…"
click at [413, 514] on img "button" at bounding box center [417, 507] width 17 height 17
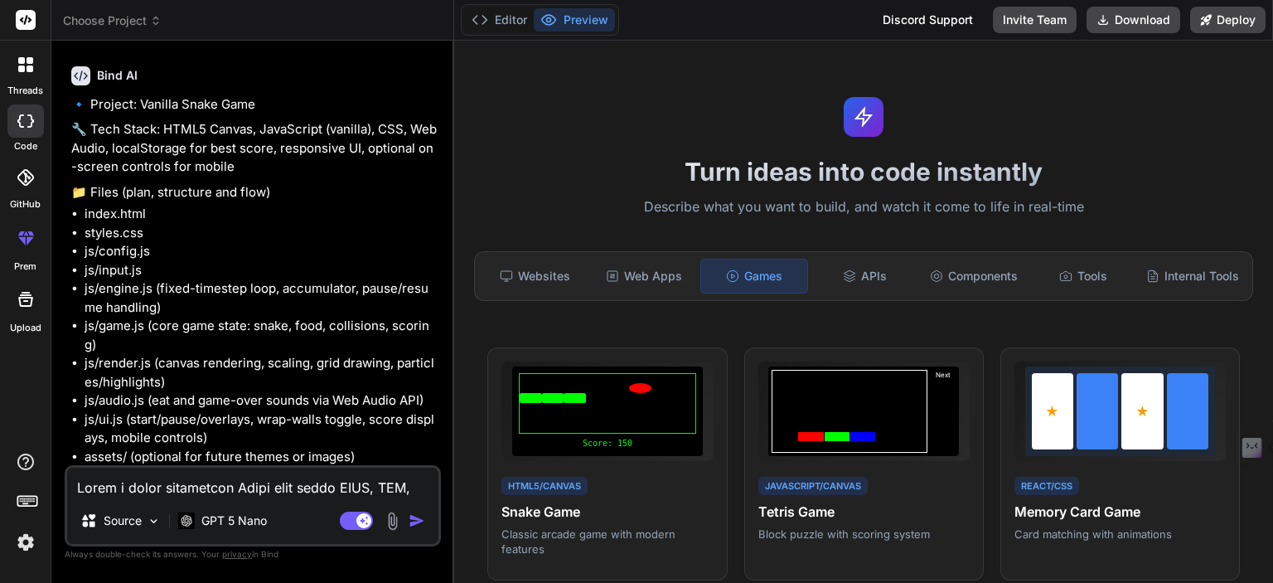
scroll to position [1361, 0]
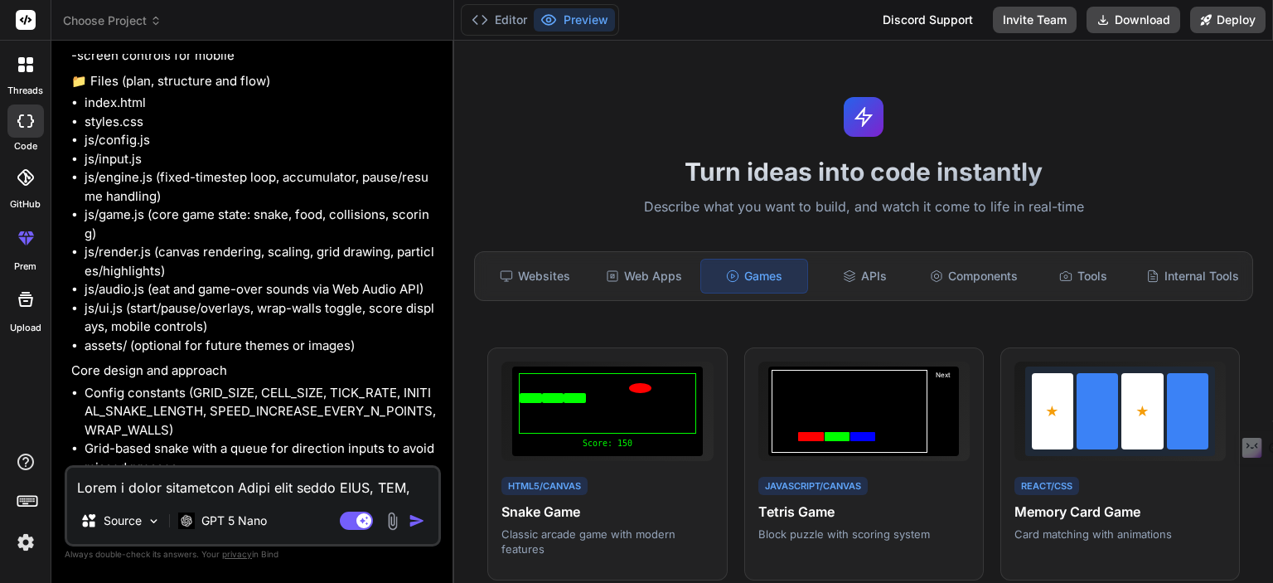
type textarea "x"
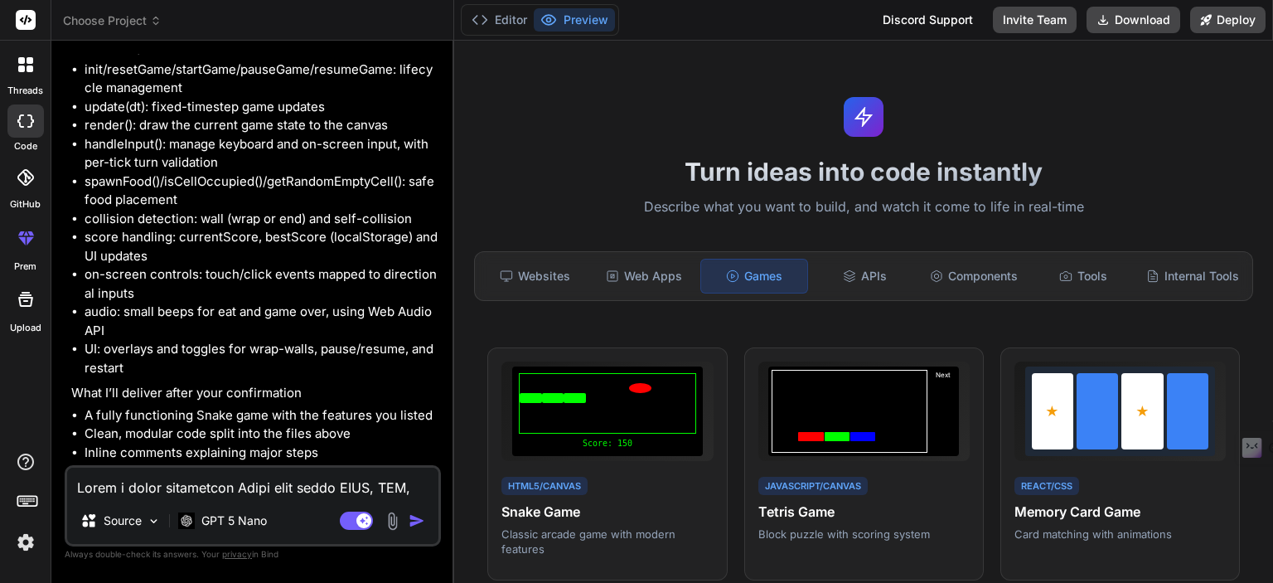
scroll to position [2362, 0]
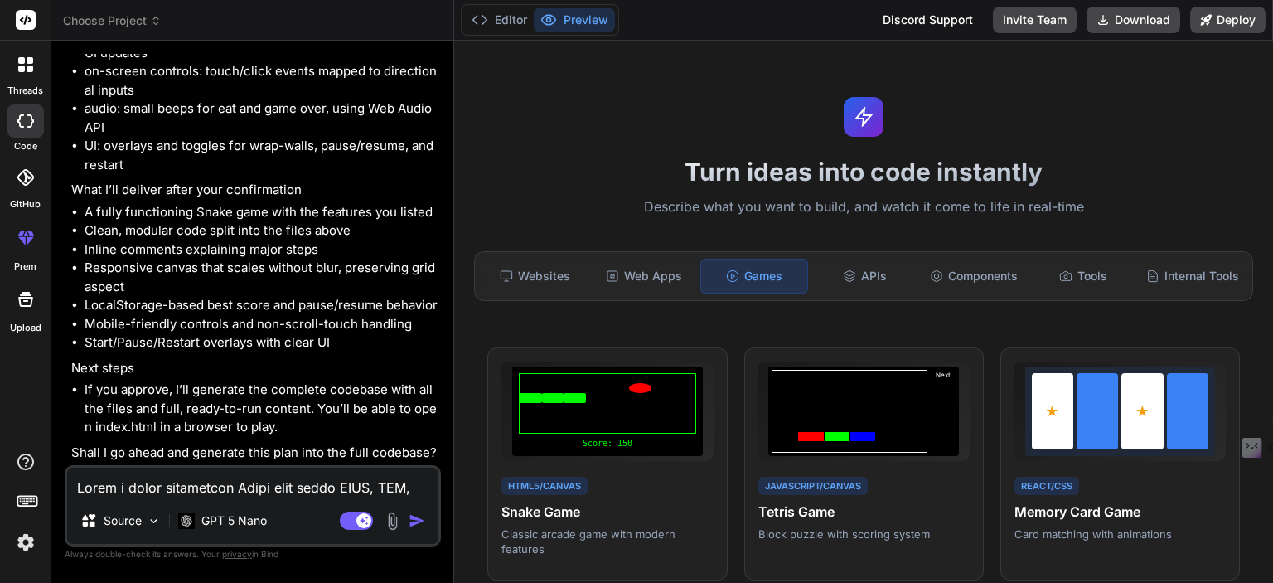
click at [239, 477] on textarea at bounding box center [252, 482] width 371 height 30
type textarea "y"
type textarea "x"
type textarea "ye"
type textarea "x"
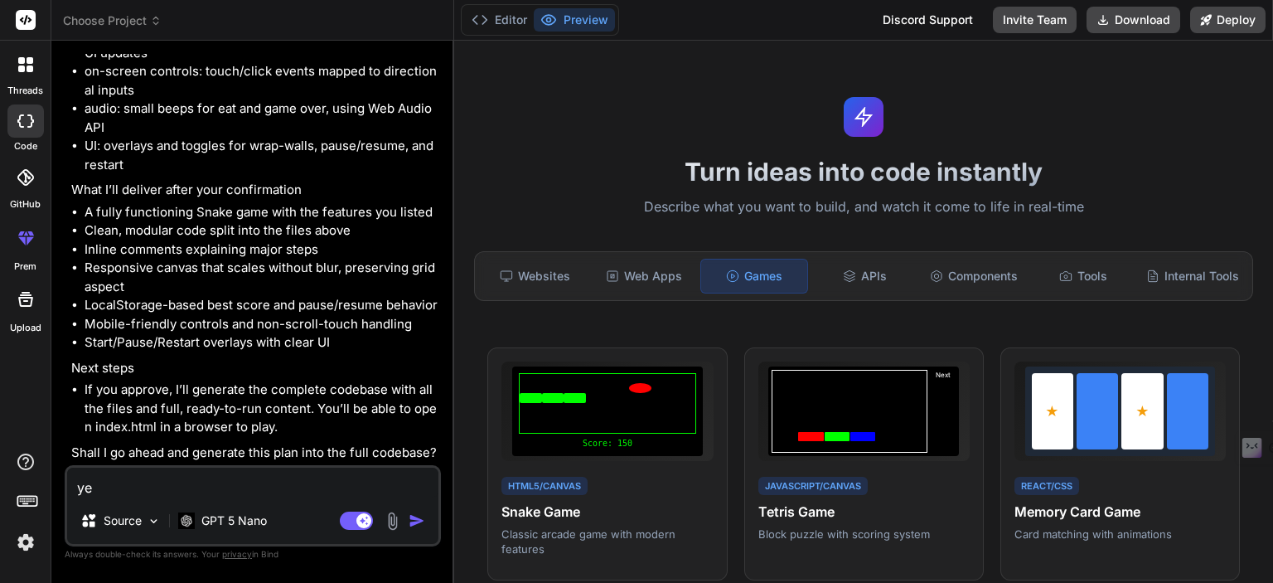
type textarea "yes"
type textarea "x"
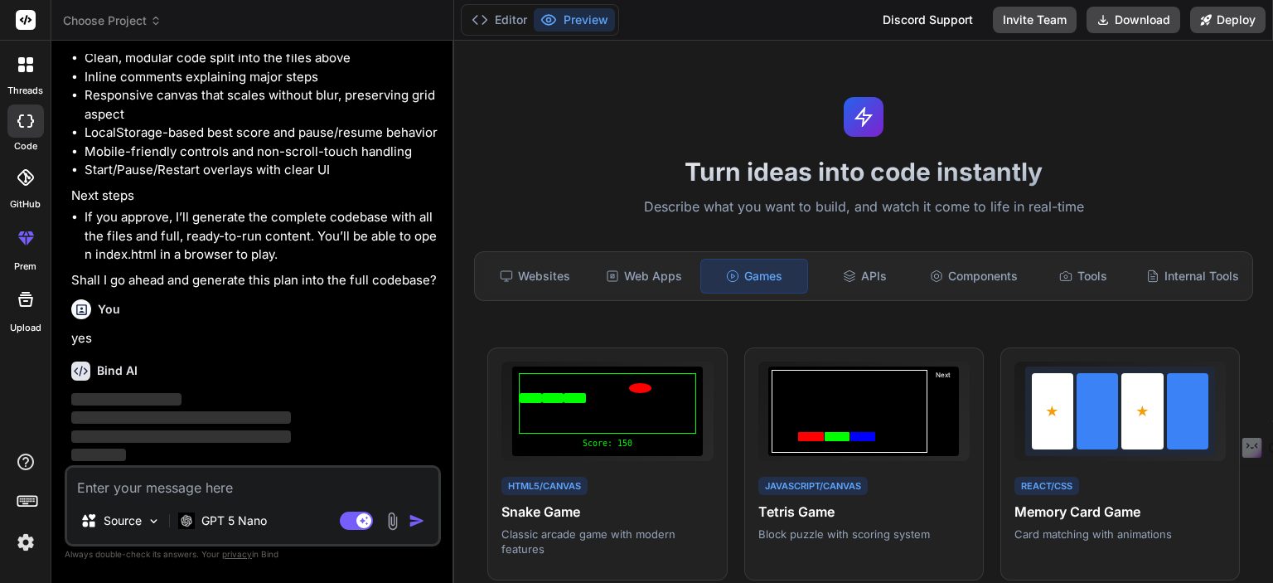
scroll to position [2534, 0]
type textarea "a"
type textarea "x"
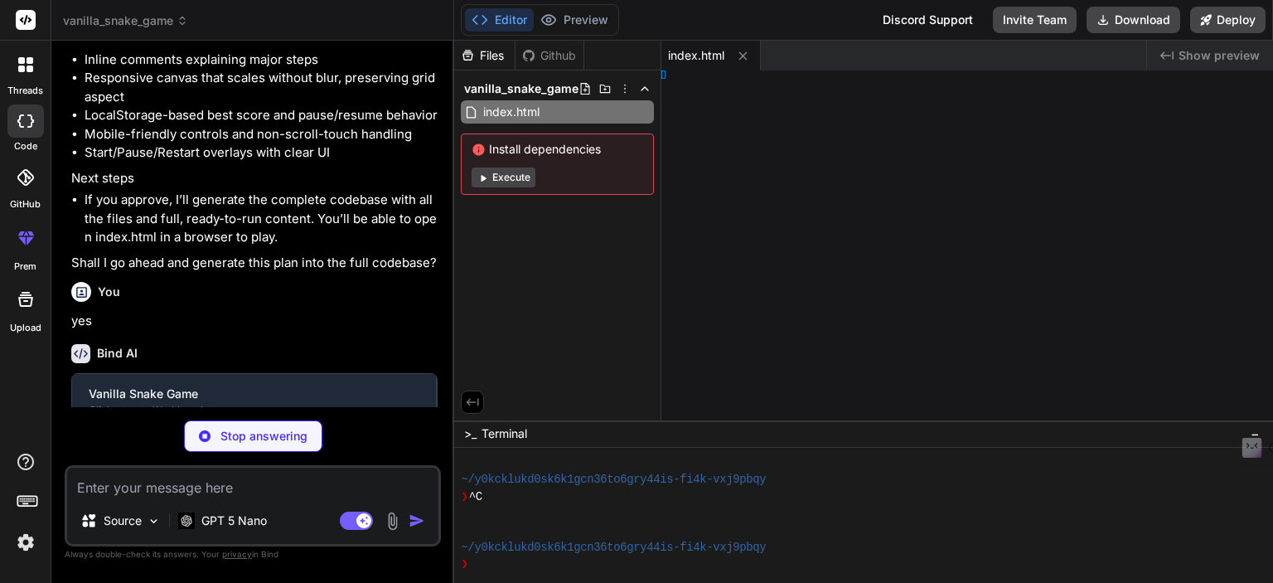
type textarea "x"
type textarea "} }"
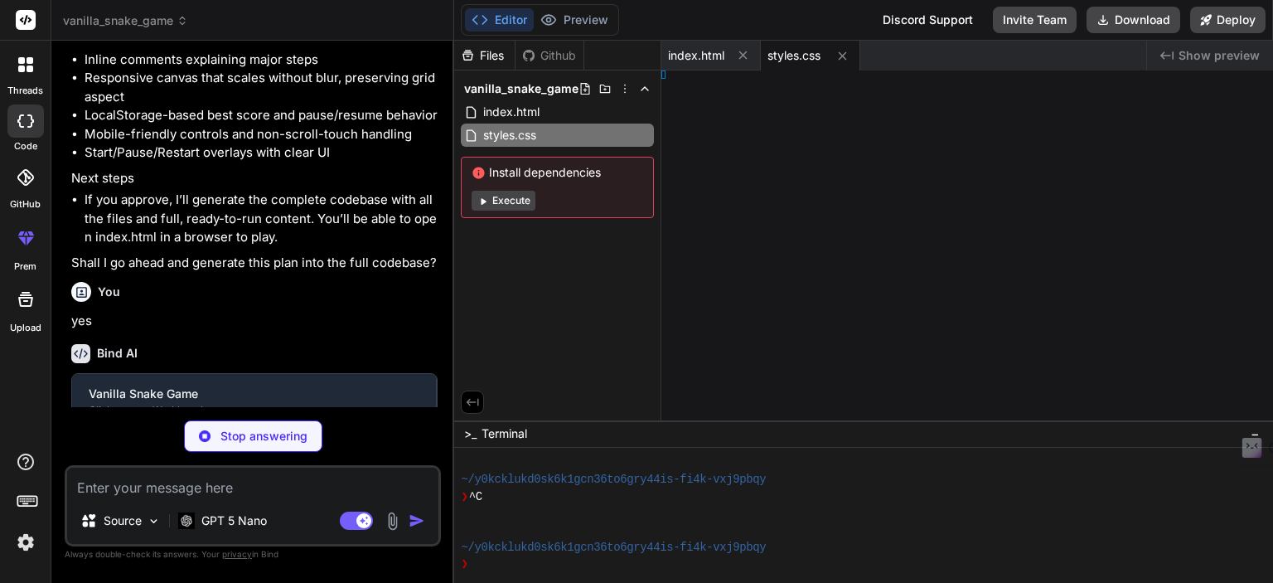
type textarea "x"
type textarea "';"
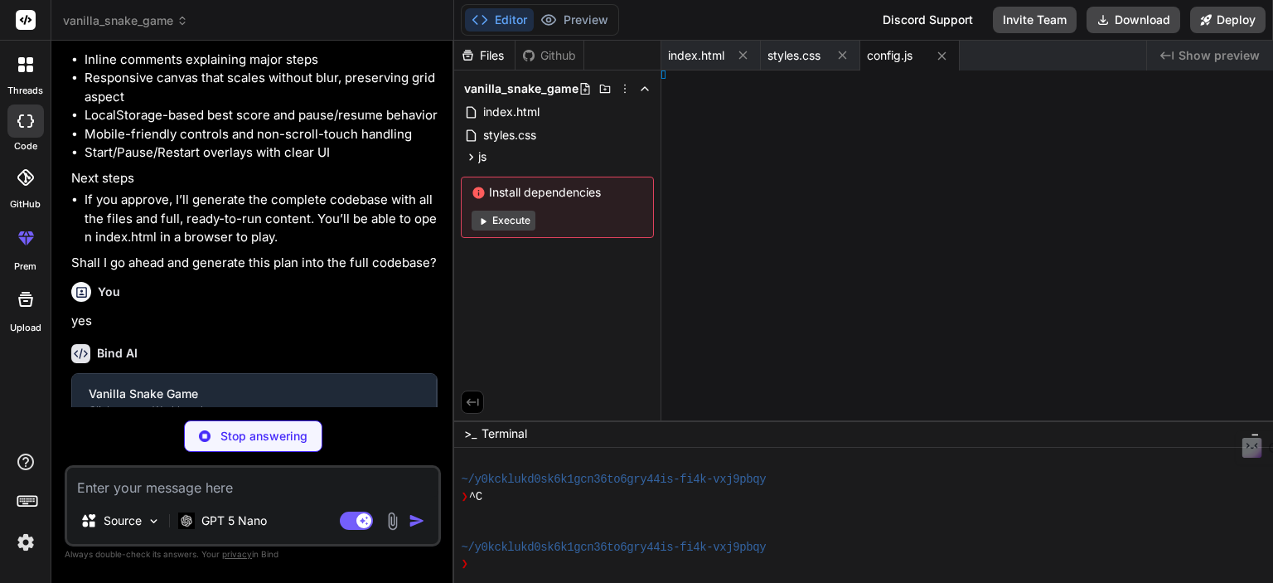
type textarea "x"
type textarea "ethod }"
type textarea "x"
type textarea "op); }"
type textarea "x"
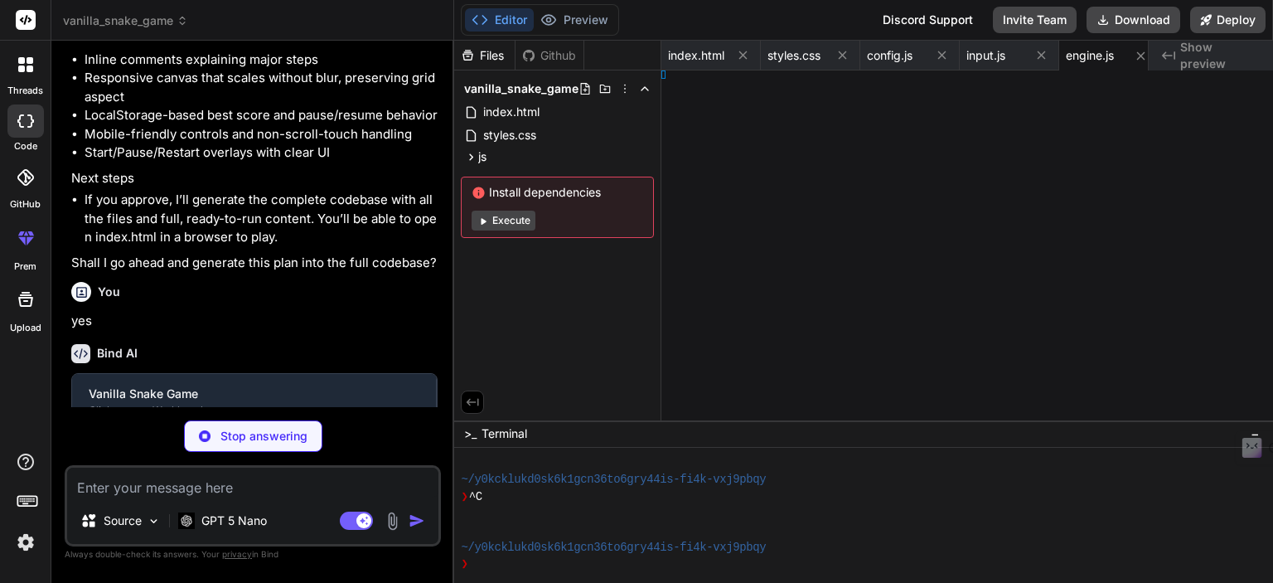
type textarea "}; requestAnimationFrame(loop); }"
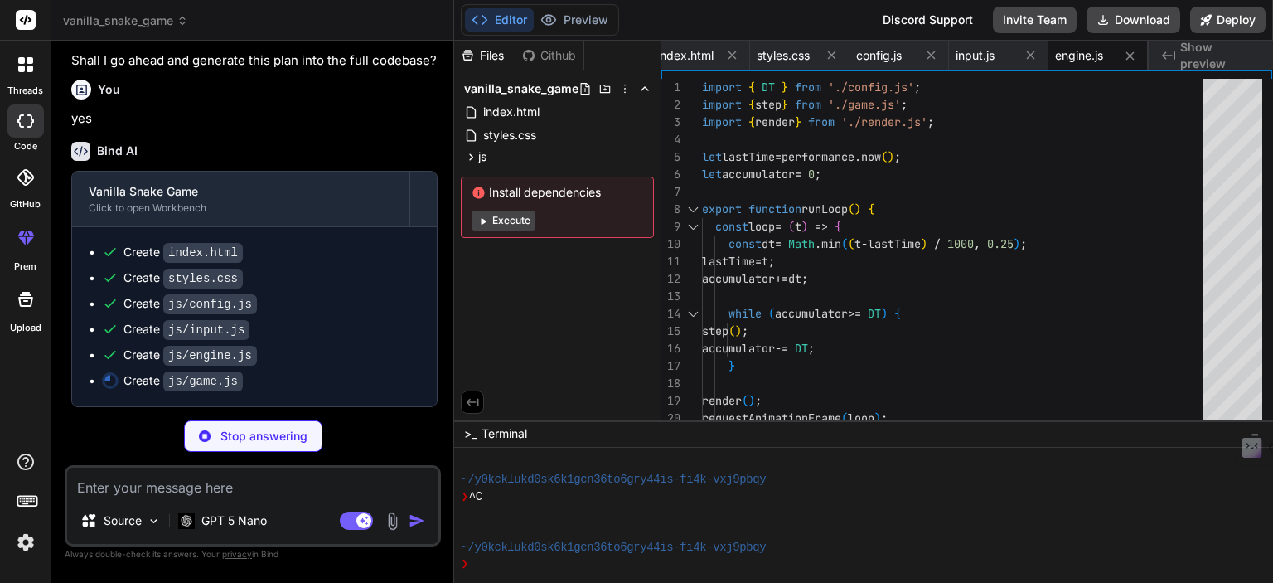
scroll to position [2752, 0]
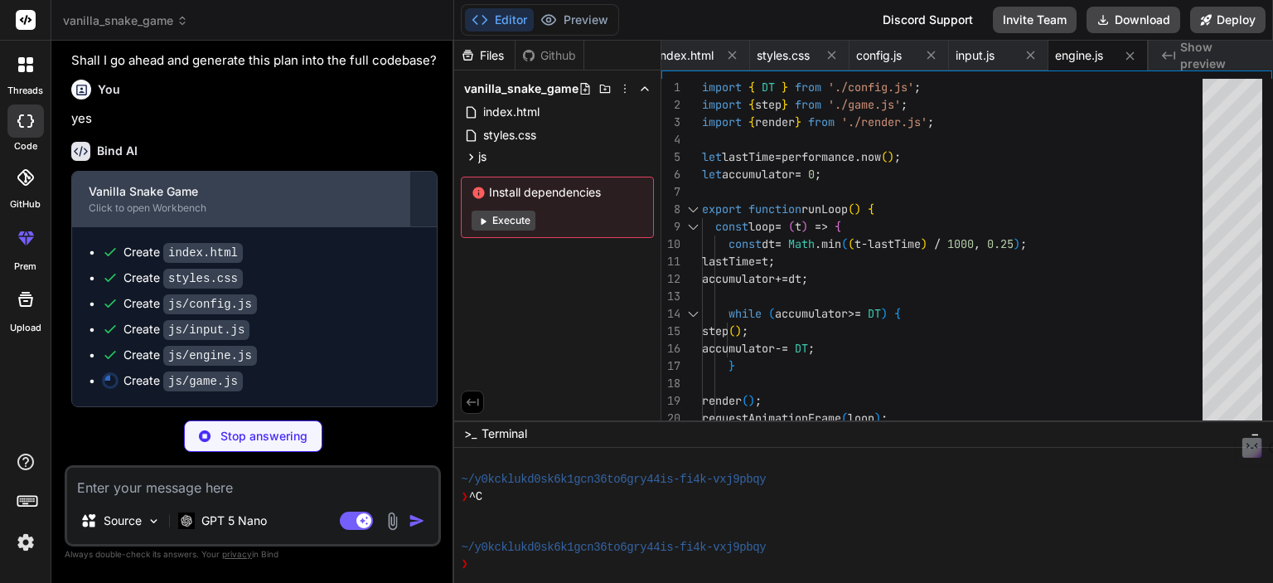
type textarea "x"
type textarea "if (!ate) state.snake.pop(); }"
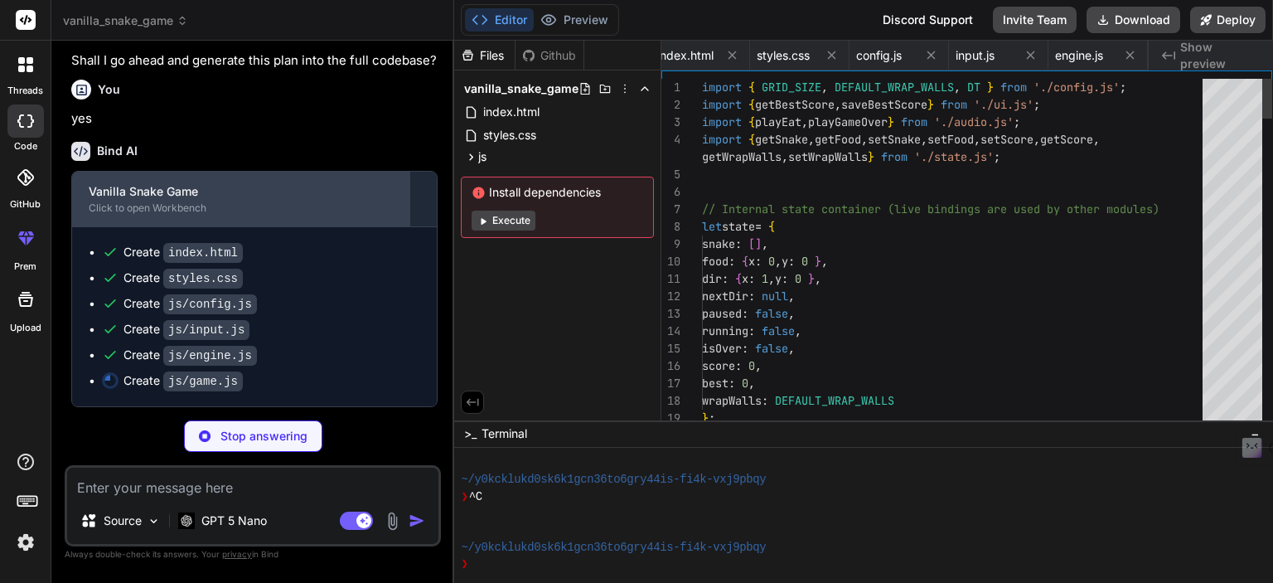
scroll to position [0, 110]
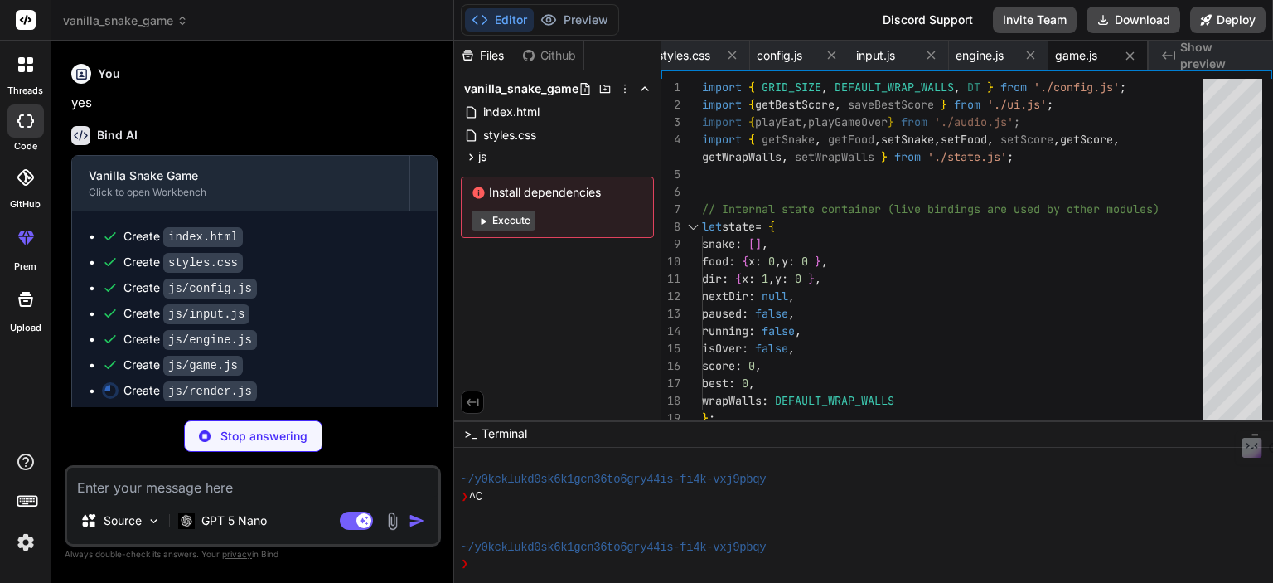
type textarea "x"
type textarea "} }"
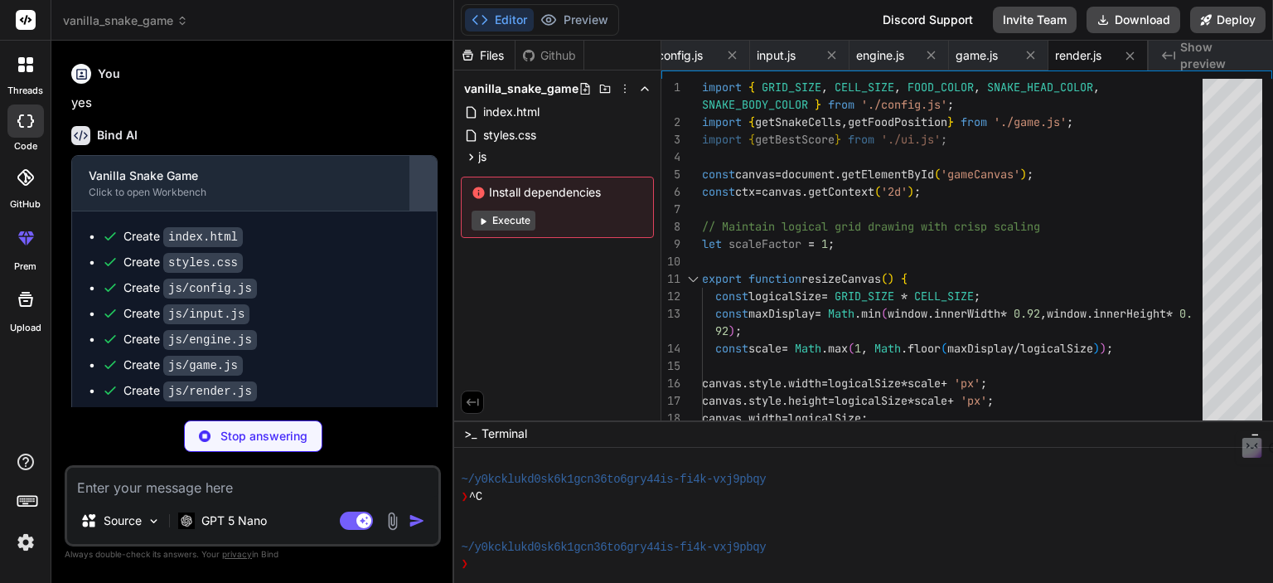
type textarea "x"
type textarea "CELL_SIZE); }); } }"
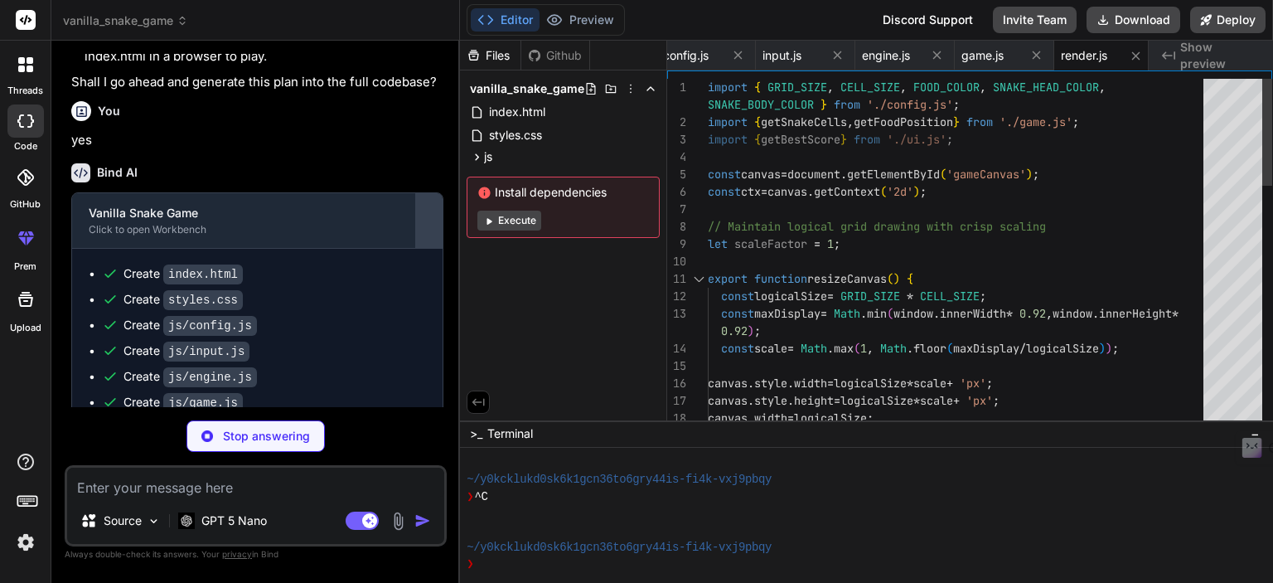
scroll to position [2770, 0]
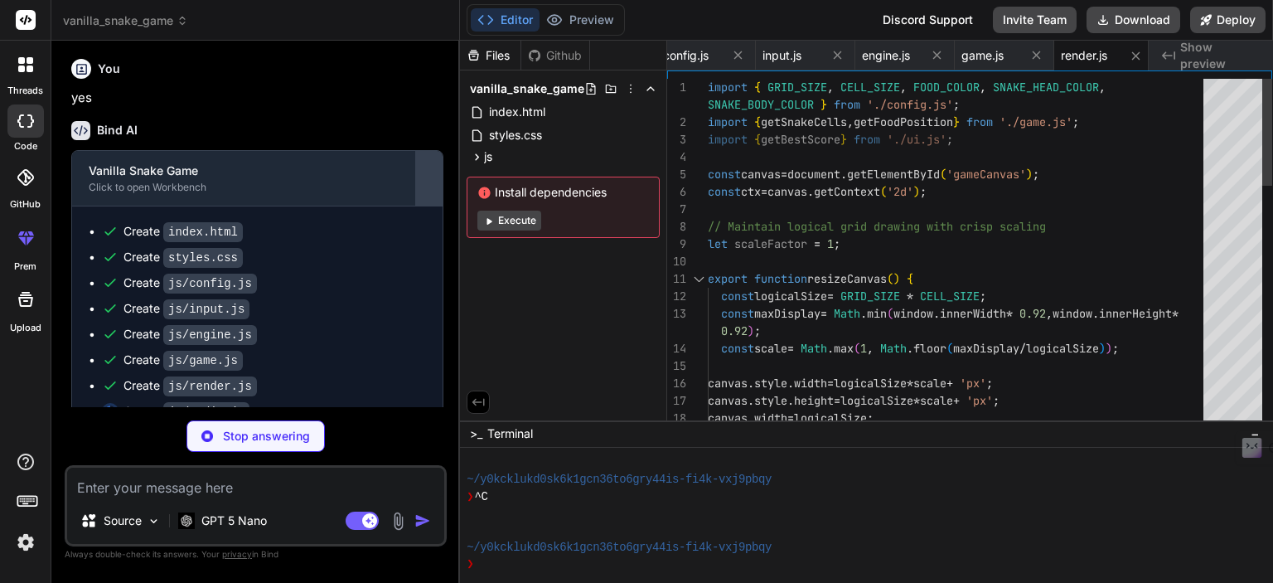
type textarea "x"
type textarea "} }"
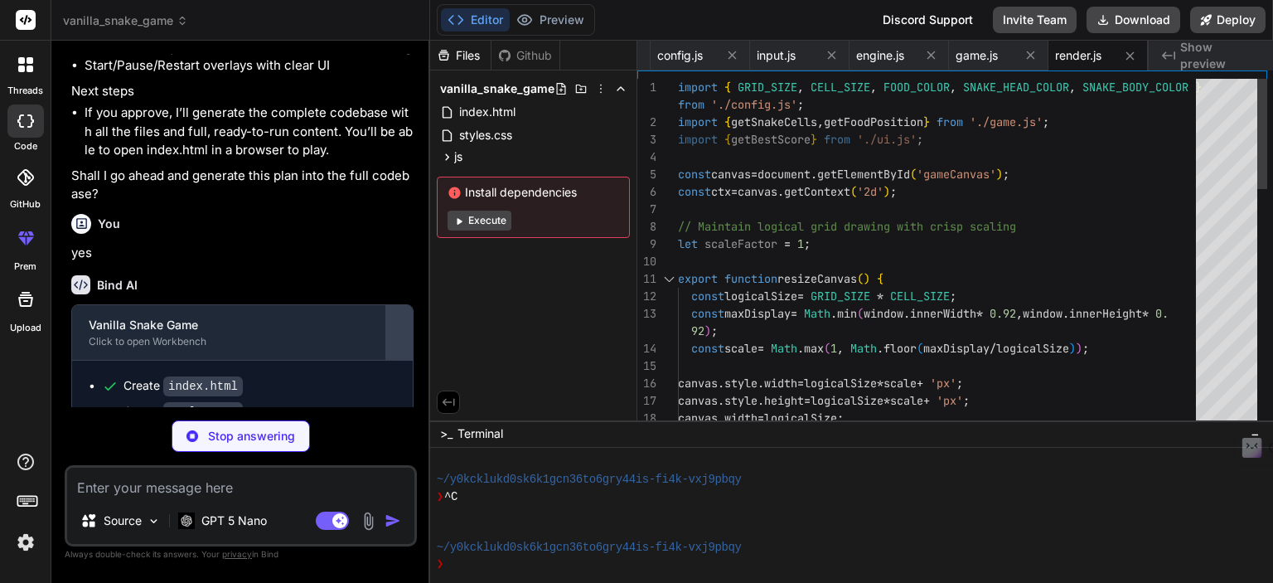
type textarea "x"
type textarea "}"
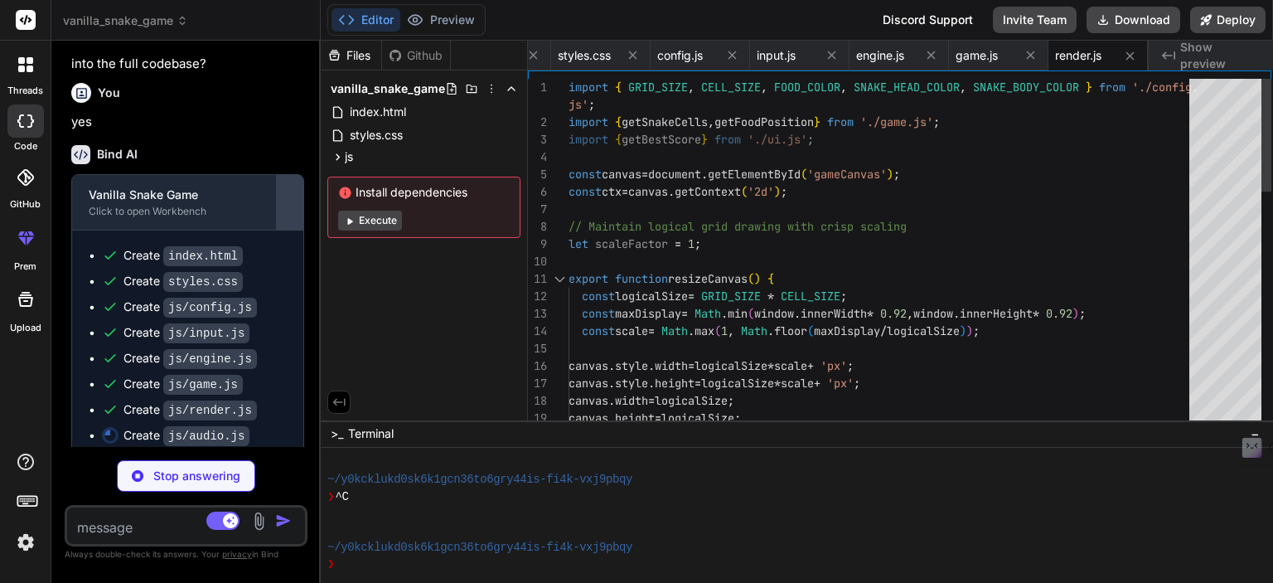
scroll to position [3963, 0]
type textarea "x"
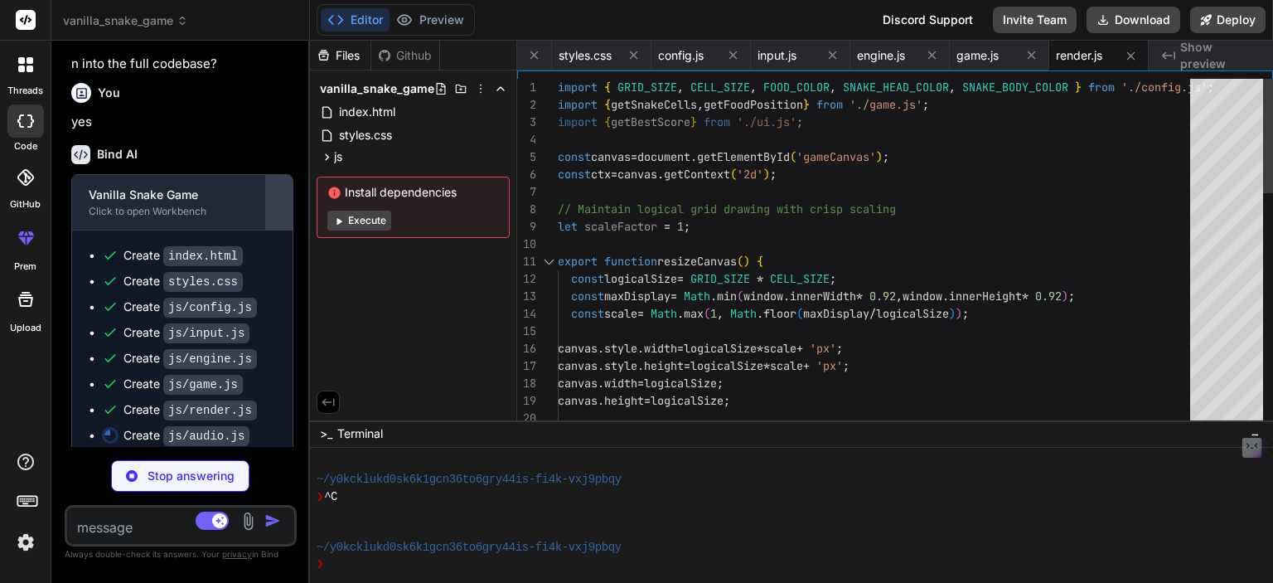
scroll to position [0, 61]
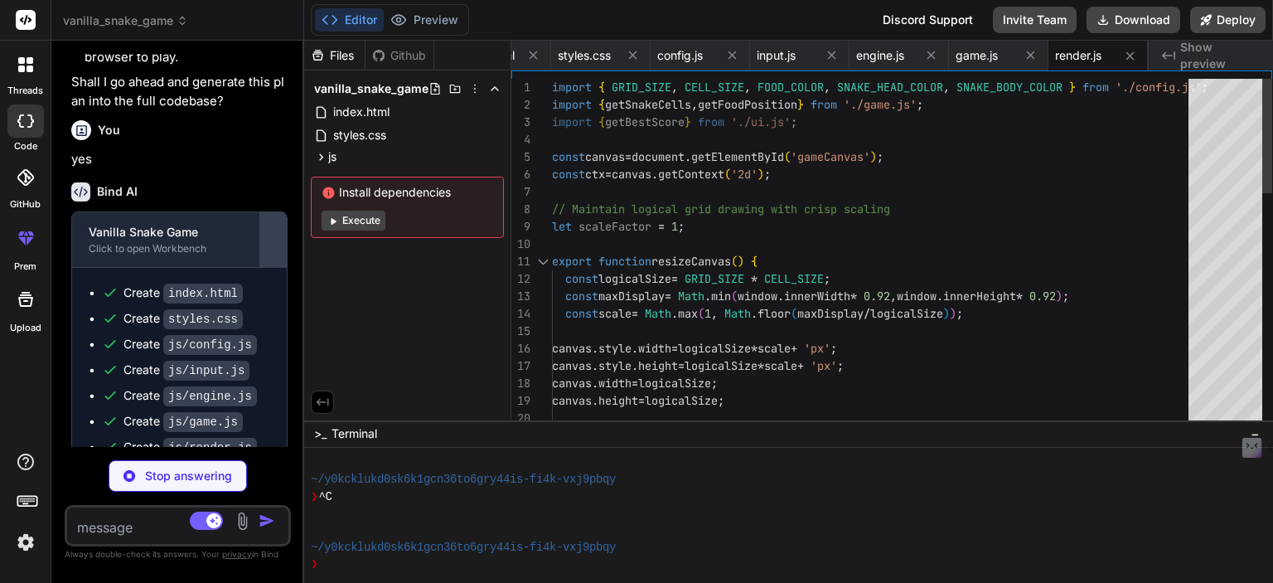
drag, startPoint x: 453, startPoint y: 210, endPoint x: 264, endPoint y: 208, distance: 189.8
click at [264, 208] on div "Bind AI Web Search Created with Pixso. Code Generator You Bind AI 🔹 Project: Va…" at bounding box center [177, 312] width 253 height 542
type textarea "x"
type textarea "}"
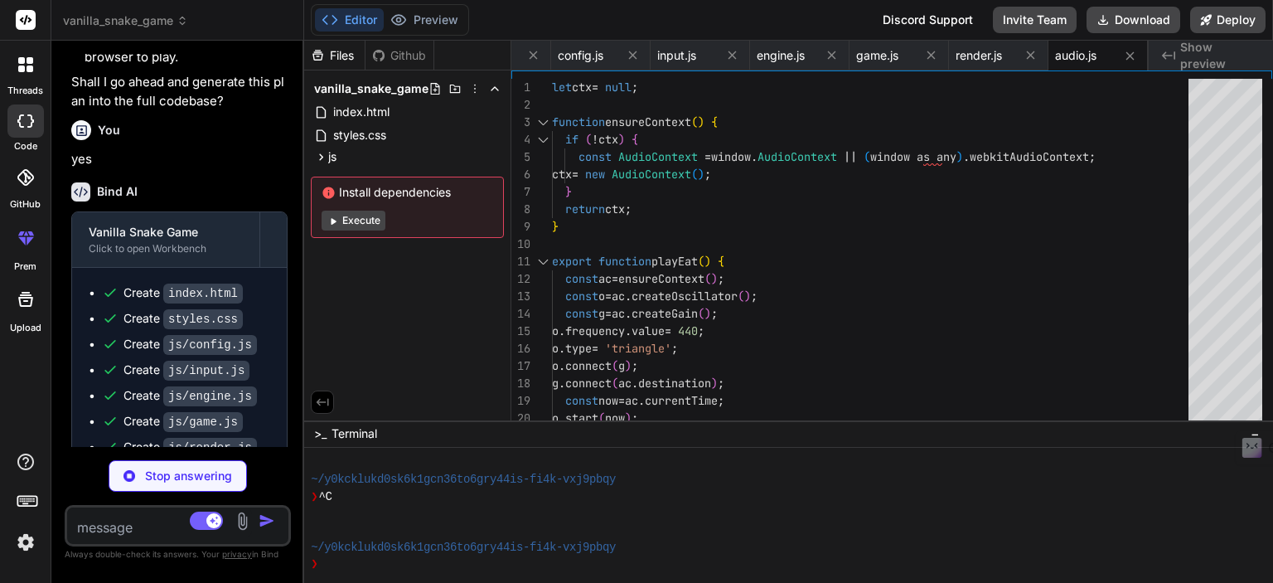
type textarea "x"
type textarea "export function syncWrapToggle(initial) { if (wrappedToggle) wrappedToggle.chec…"
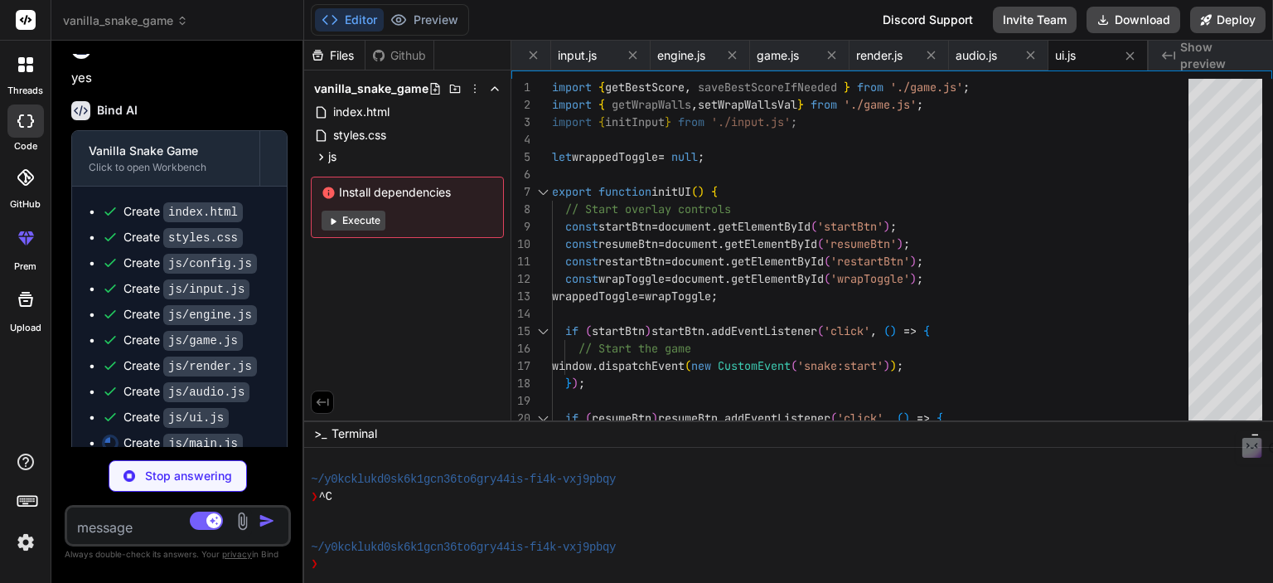
type textarea "x"
type textarea "window.dispatchEvent(evt); }; // Setup initial wrap toggle state from UI // (As…"
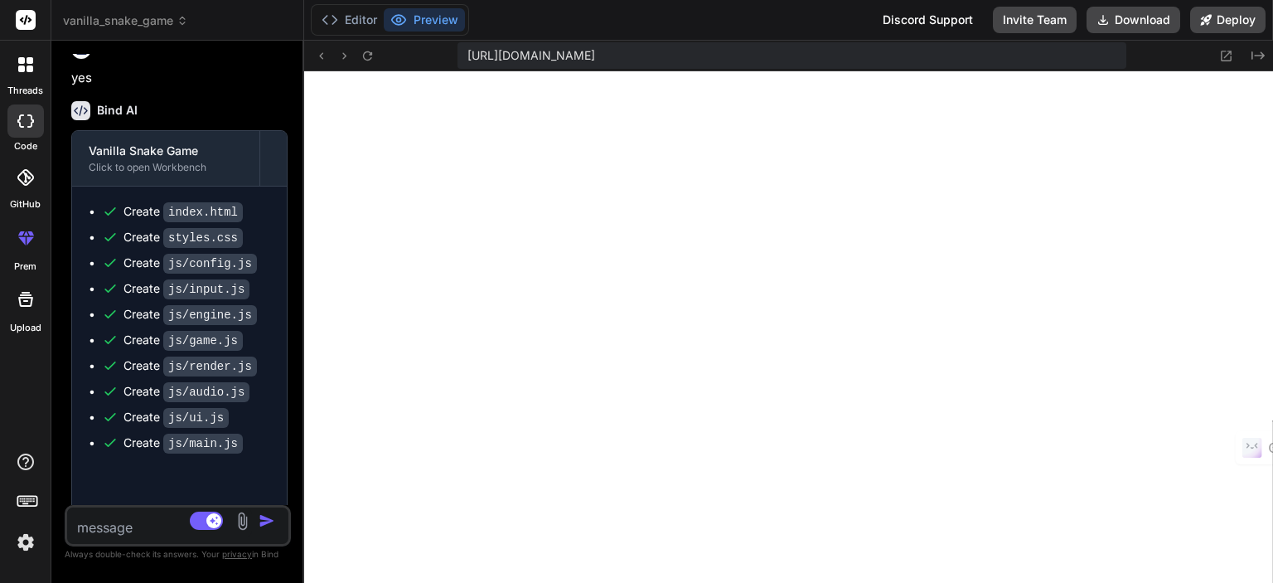
scroll to position [1470, 0]
click at [595, 52] on span "https://y0kcklukd0sk6k1gcn36to6gry44is-fi4k-vxj9pbqy--3000--96435430.local-corp…" at bounding box center [531, 55] width 128 height 17
click at [1226, 56] on icon at bounding box center [1226, 56] width 11 height 11
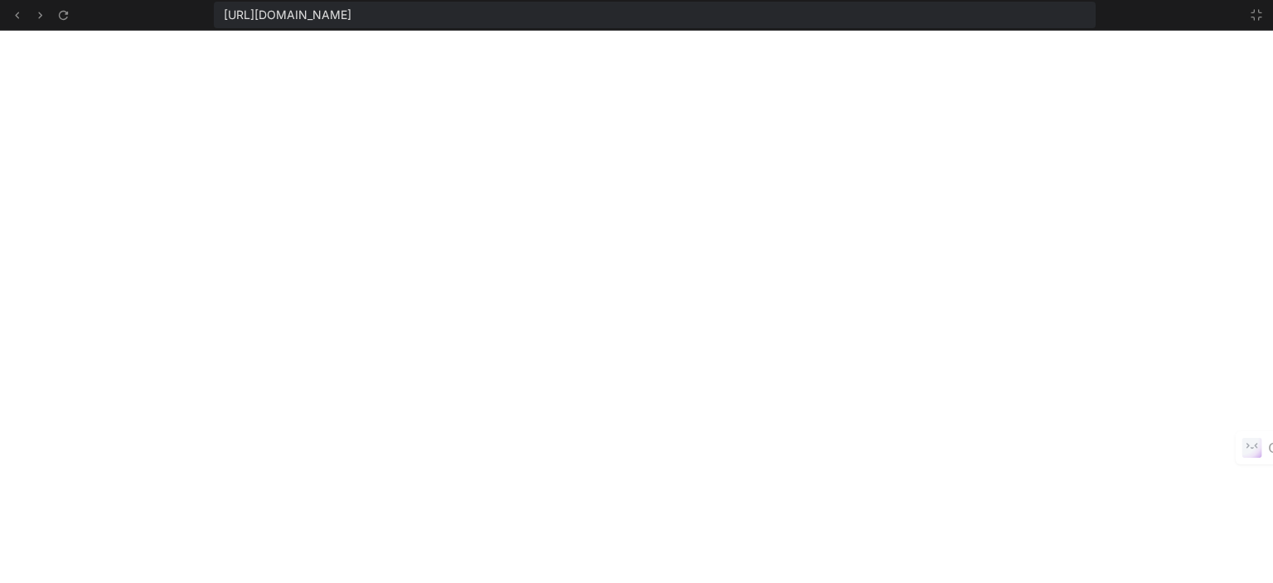
click at [351, 14] on span "https://y0kcklukd0sk6k1gcn36to6gry44is-fi4k-vxj9pbqy--3000--96435430.local-corp…" at bounding box center [288, 15] width 128 height 17
copy div "https://y0kcklukd0sk6k1gcn36to6gry44is-fi4k-vxj9pbqy--3000--96435430.local-corp…"
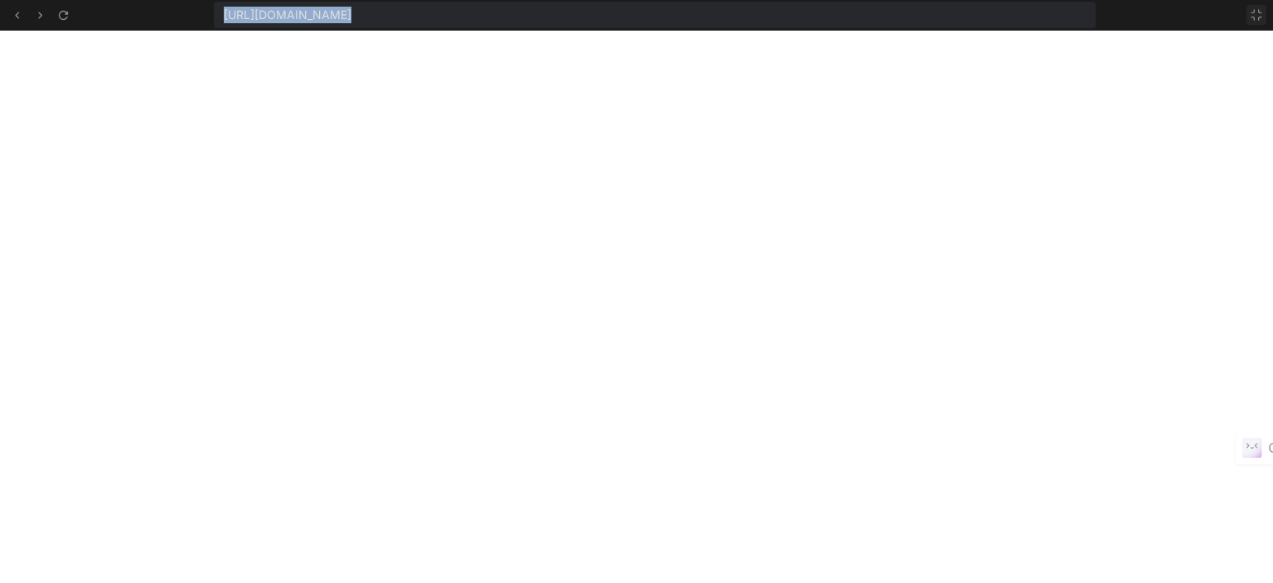
click at [1246, 18] on button at bounding box center [1256, 15] width 20 height 20
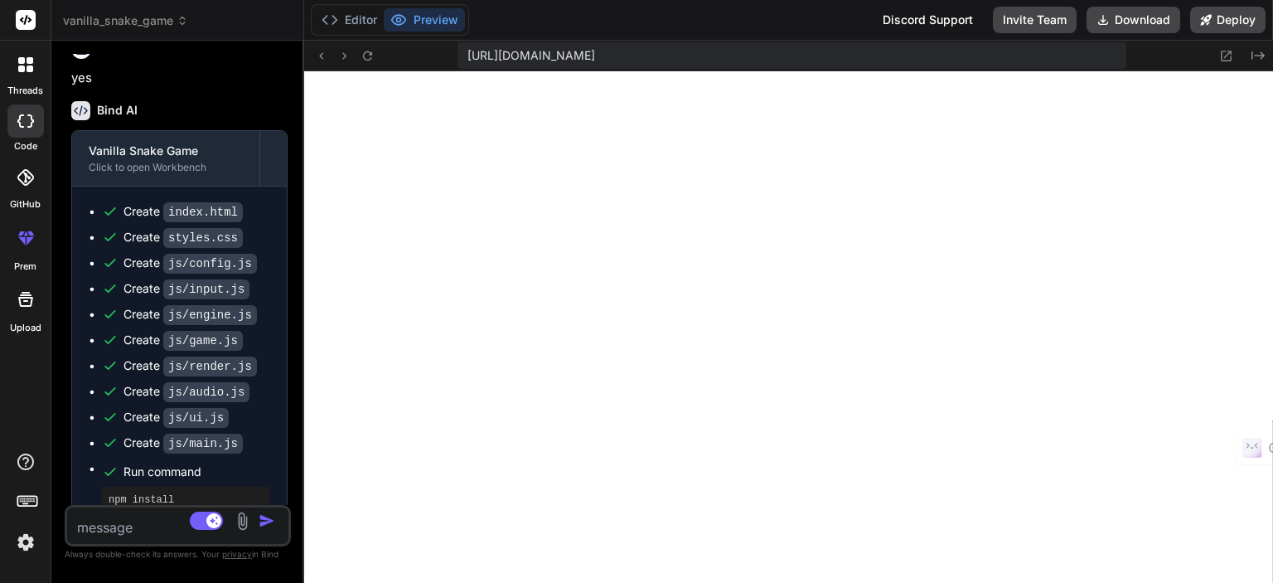
scroll to position [2146, 0]
click at [341, 24] on button "Editor" at bounding box center [349, 19] width 69 height 23
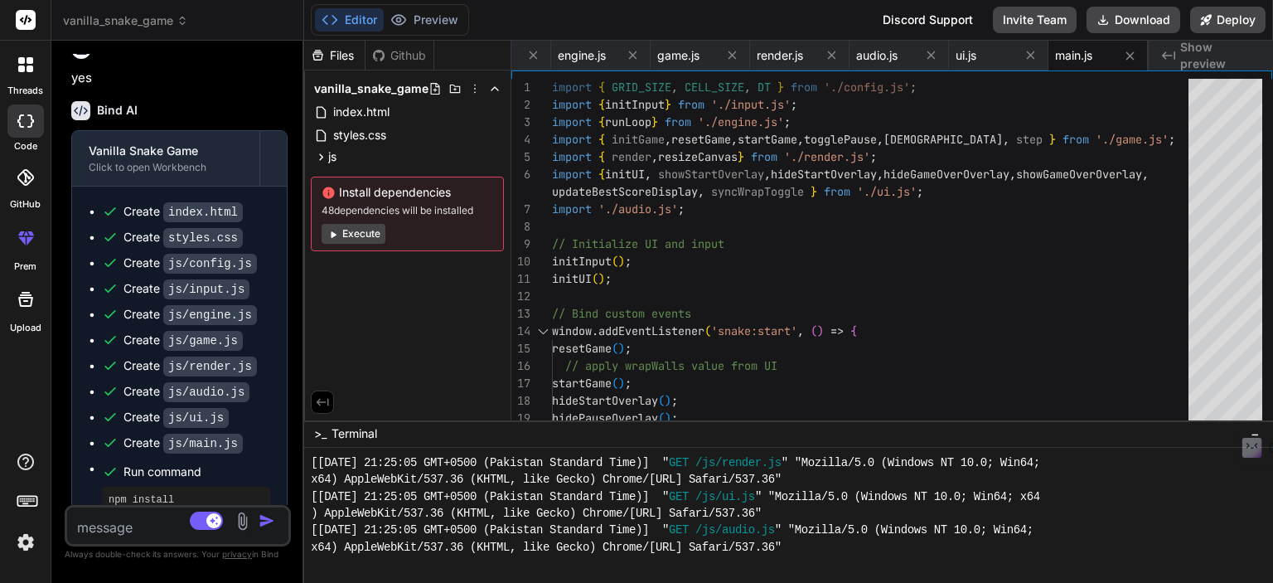
click at [365, 235] on button "Execute" at bounding box center [354, 234] width 64 height 20
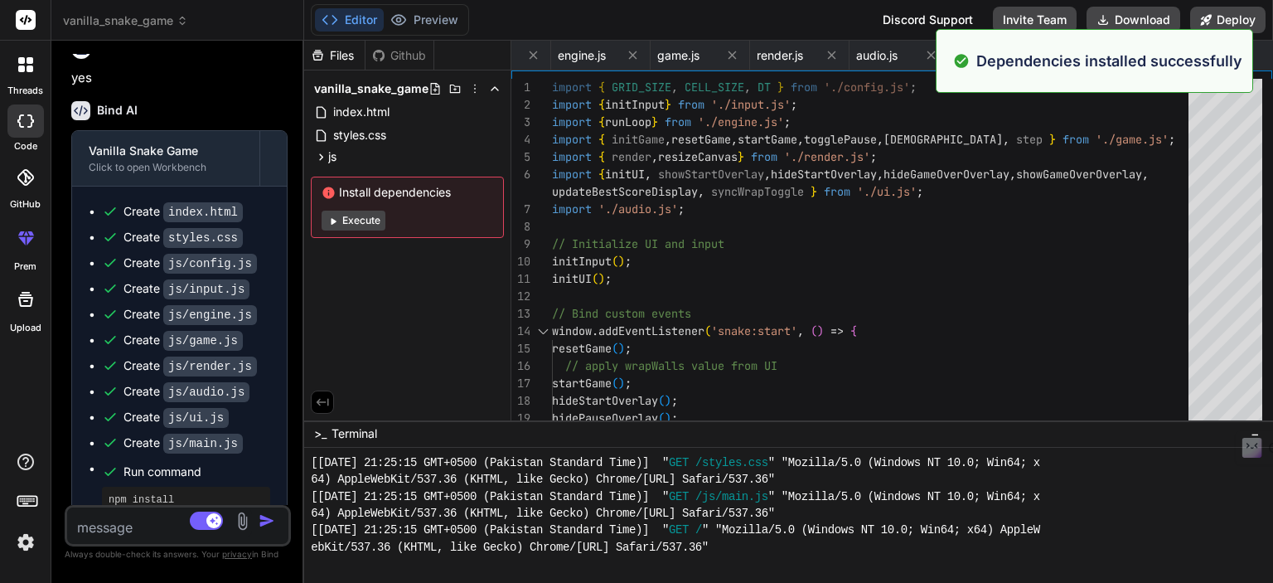
scroll to position [3515, 0]
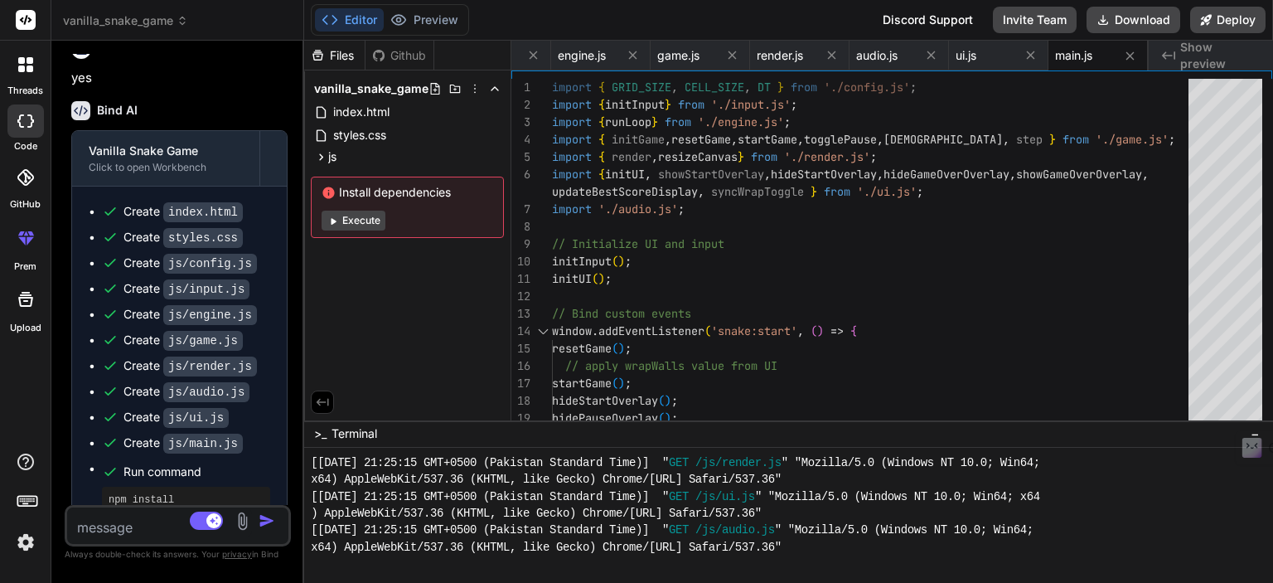
click at [365, 220] on button "Execute" at bounding box center [354, 220] width 64 height 20
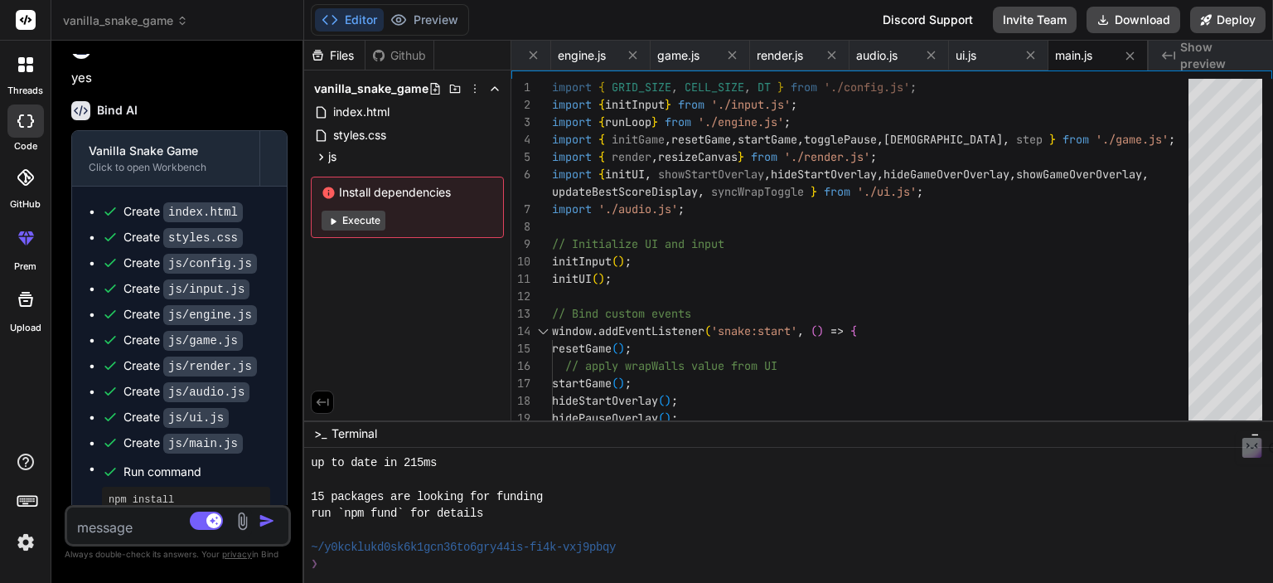
scroll to position [3752, 0]
type textarea "x"
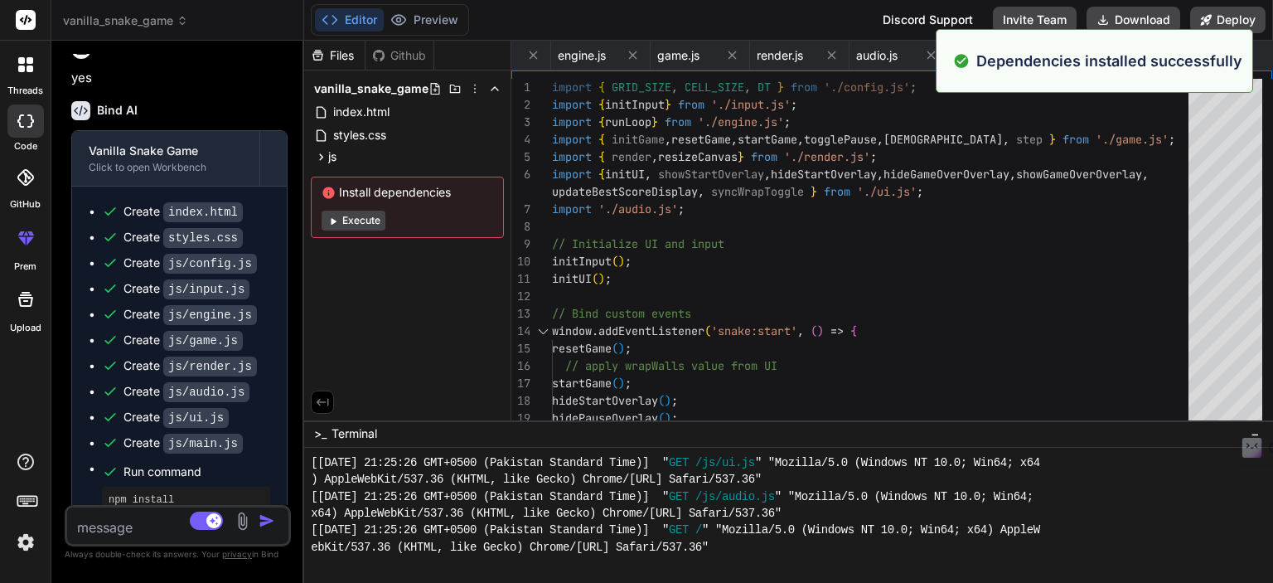
scroll to position [4884, 0]
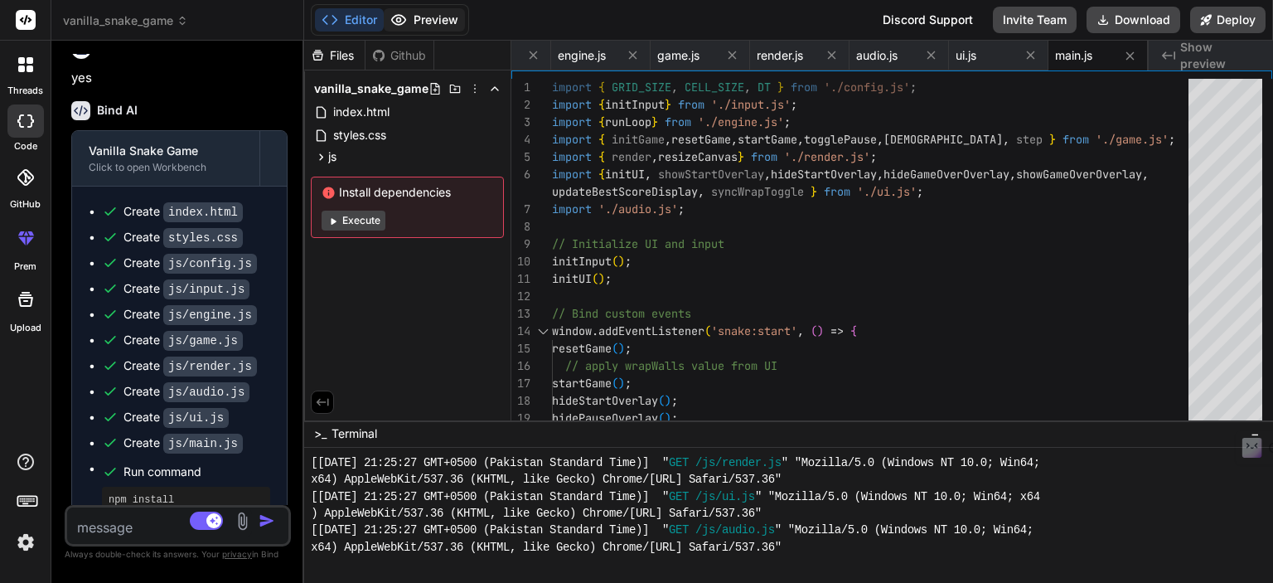
click at [429, 19] on button "Preview" at bounding box center [424, 19] width 81 height 23
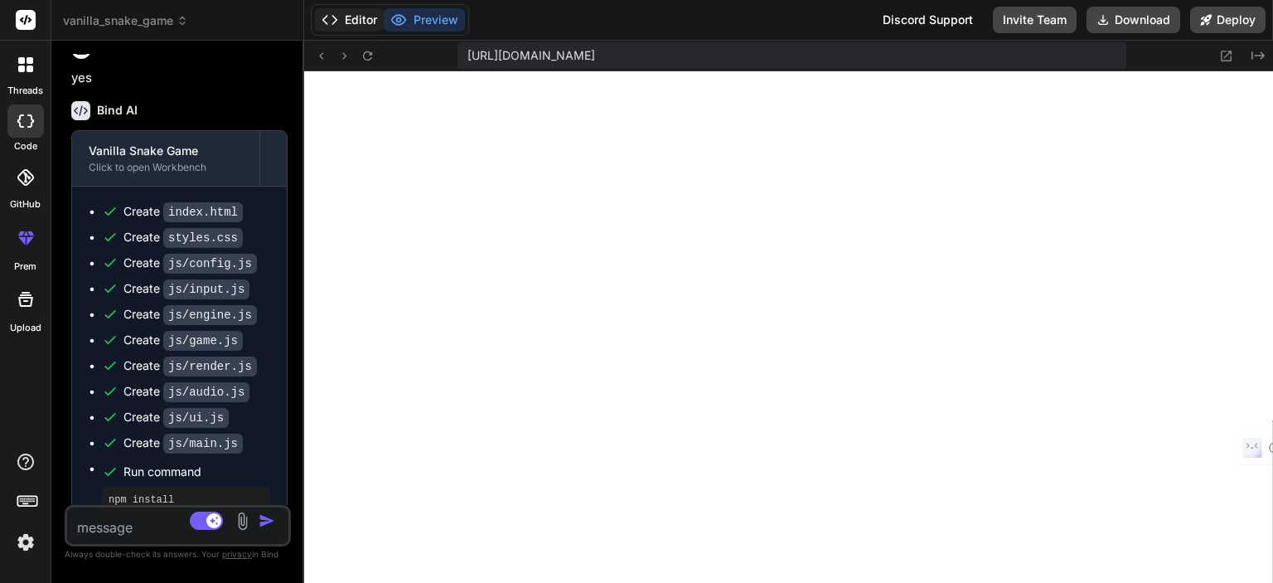
click at [336, 21] on icon at bounding box center [330, 20] width 17 height 17
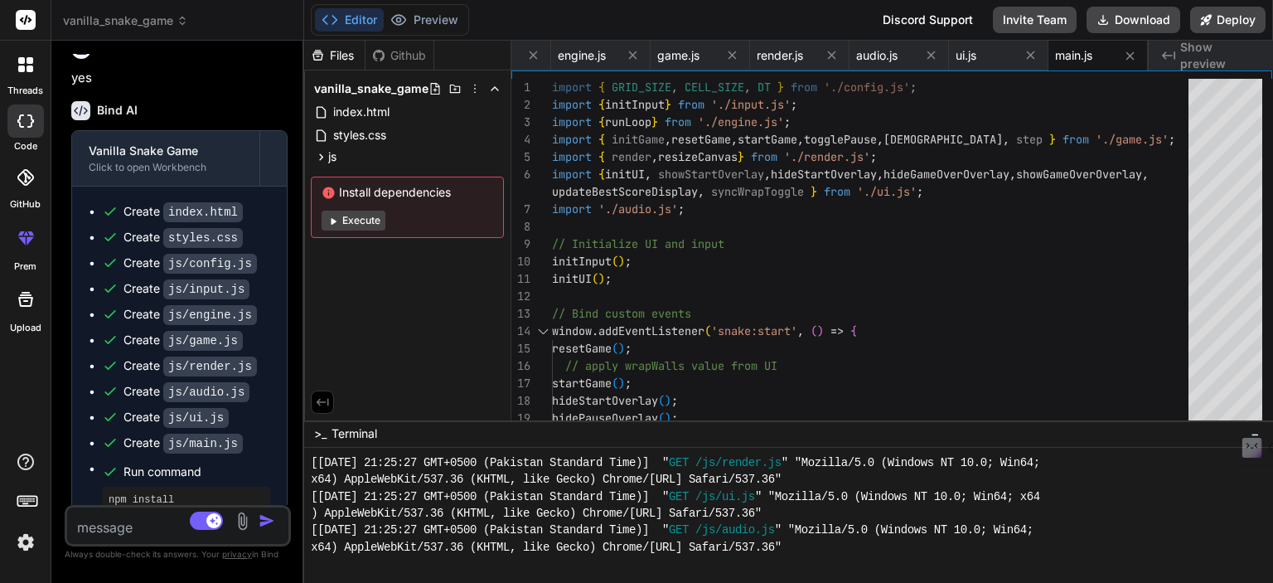
click at [117, 537] on div "Source GPT 5 Nano Agent Mode. When this toggle is activated, AI automatically m…" at bounding box center [178, 525] width 226 height 41
click at [129, 521] on textarea at bounding box center [159, 522] width 185 height 30
type textarea "g"
type textarea "x"
type textarea "ga"
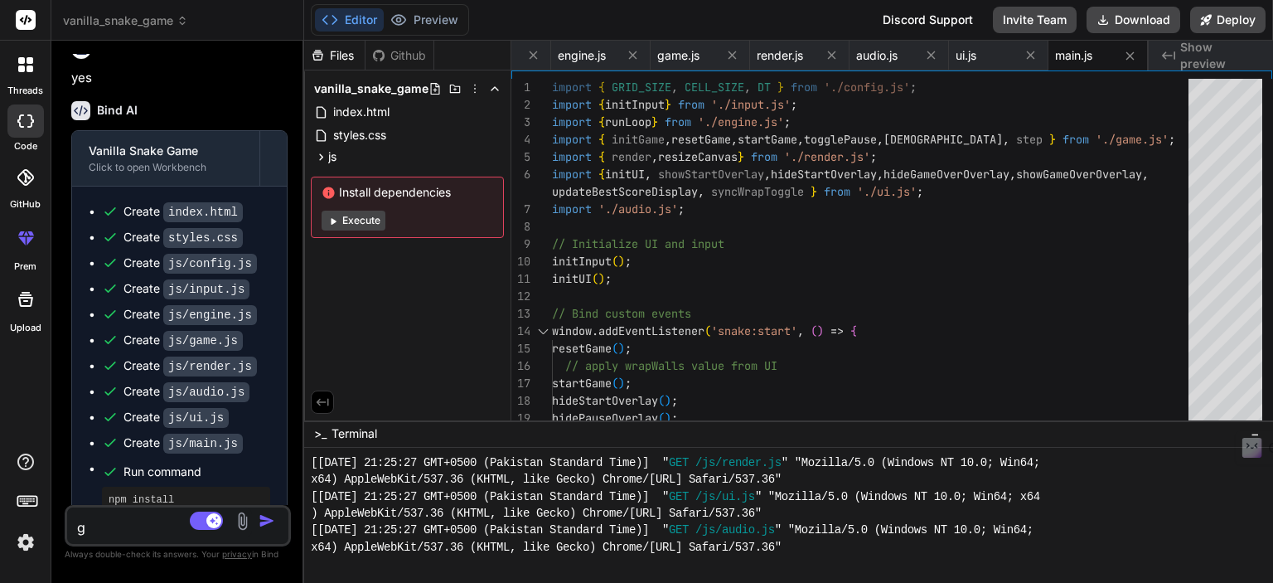
type textarea "x"
type textarea "gam"
type textarea "x"
type textarea "game"
type textarea "x"
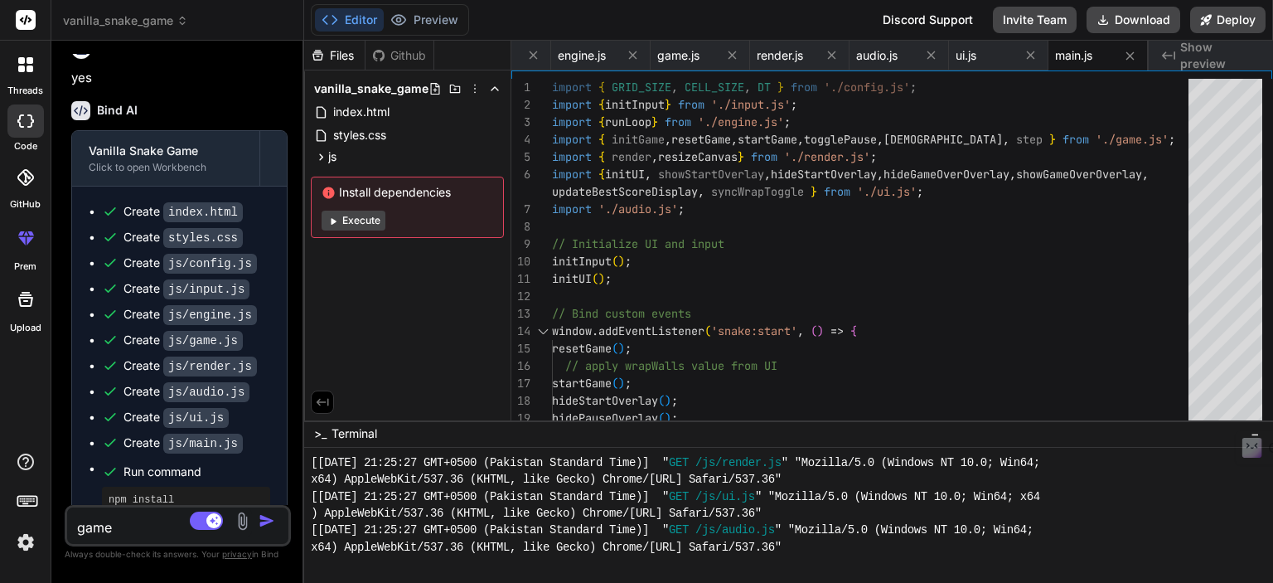
type textarea "game"
type textarea "x"
type textarea "game i"
type textarea "x"
type textarea "game is"
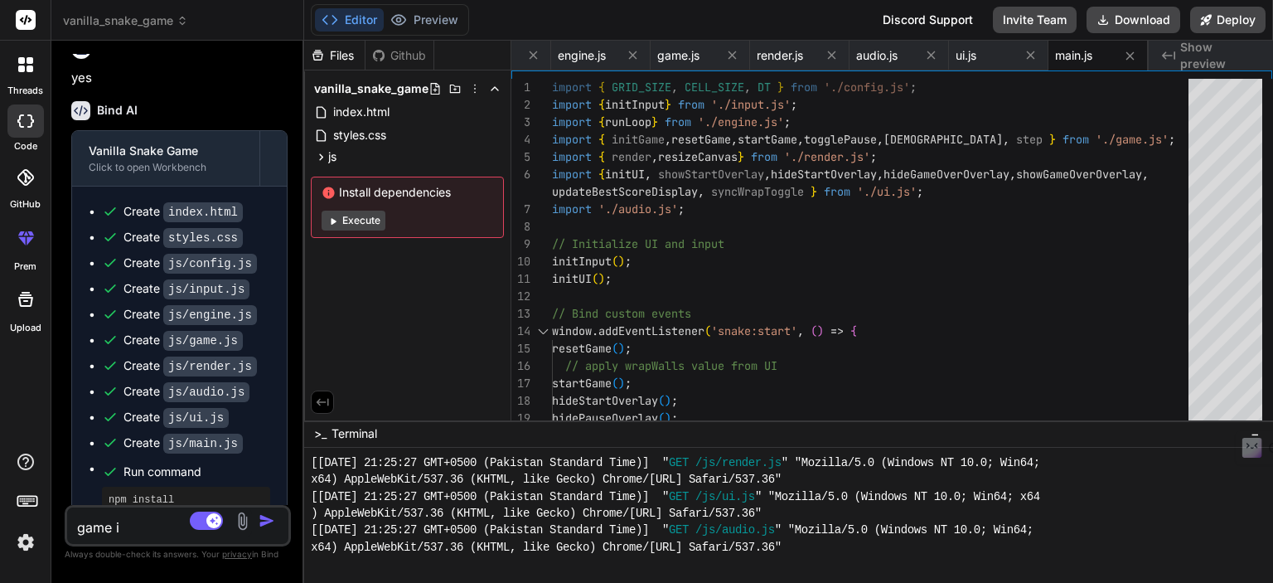
type textarea "x"
type textarea "game is"
type textarea "x"
type textarea "game is n"
type textarea "x"
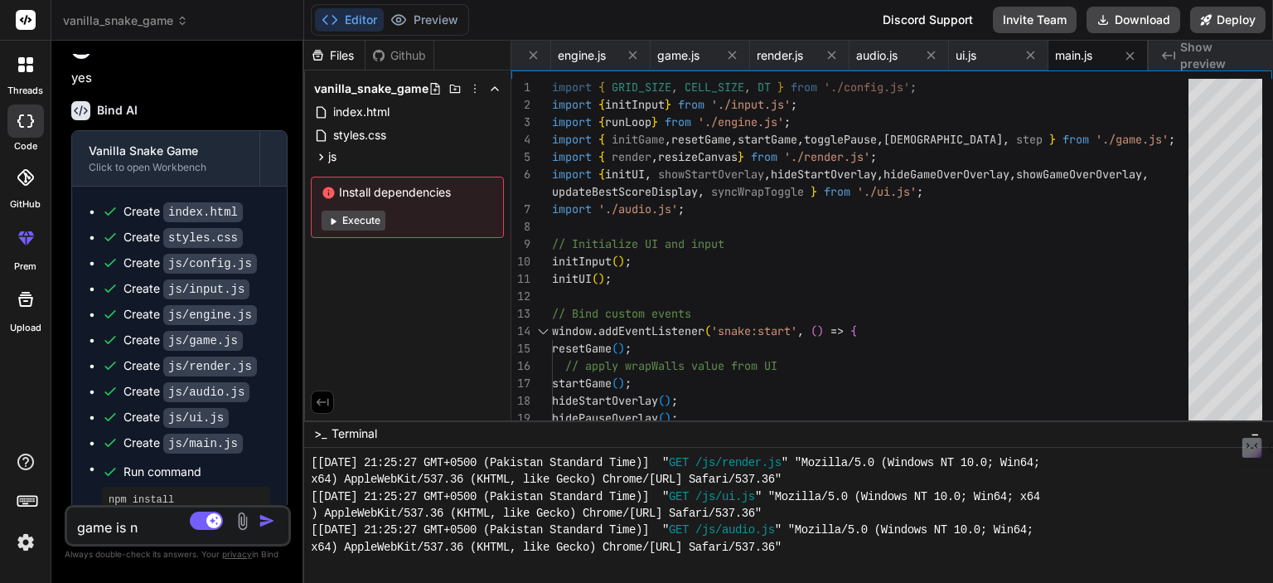
type textarea "game is no"
type textarea "x"
type textarea "game is not"
type textarea "x"
type textarea "game is not"
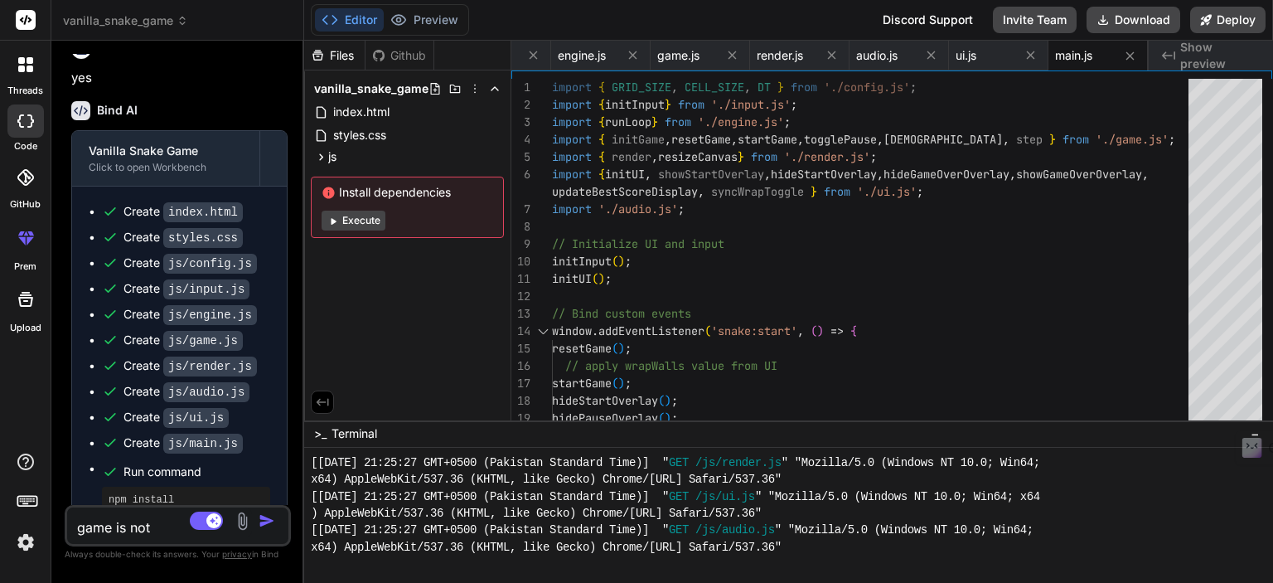
type textarea "x"
click at [430, 27] on button "Preview" at bounding box center [424, 19] width 81 height 23
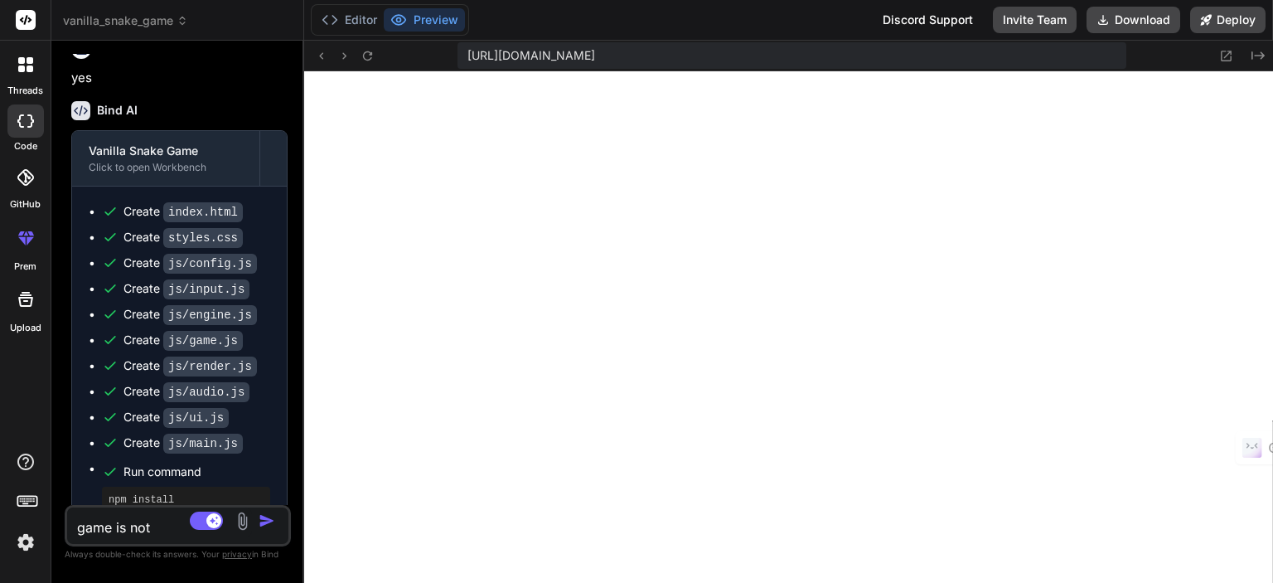
click at [145, 530] on textarea "game is not" at bounding box center [159, 522] width 185 height 30
type textarea "game is not"
type textarea "x"
type textarea "game is not w"
type textarea "x"
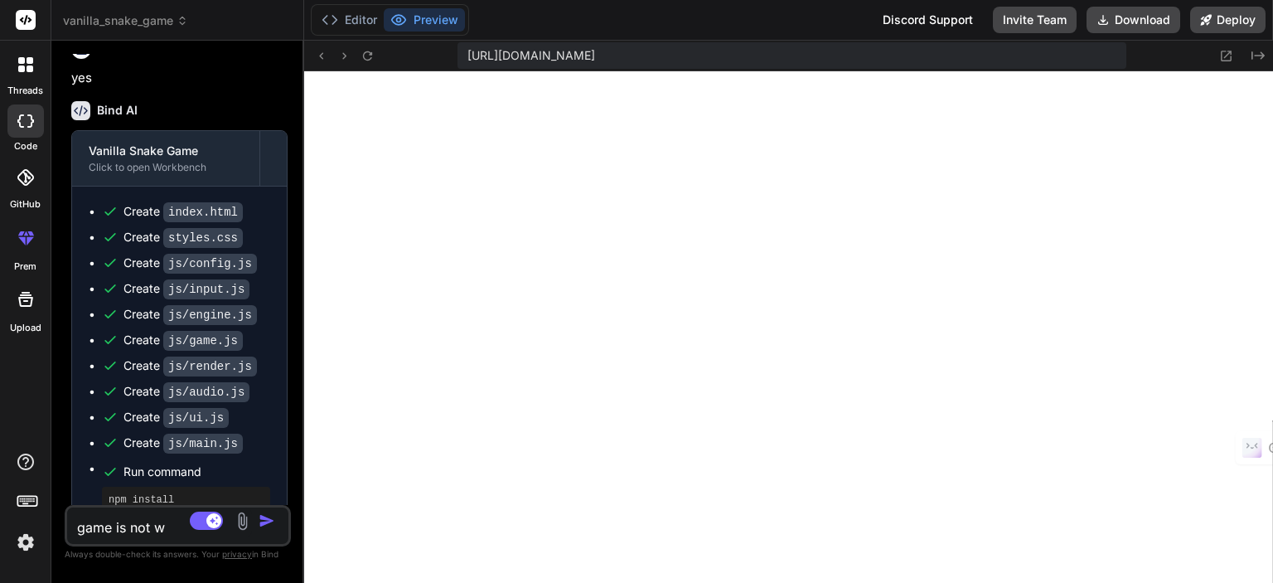
type textarea "game is not wo"
type textarea "x"
type textarea "game is not wor"
type textarea "x"
type textarea "game is not work"
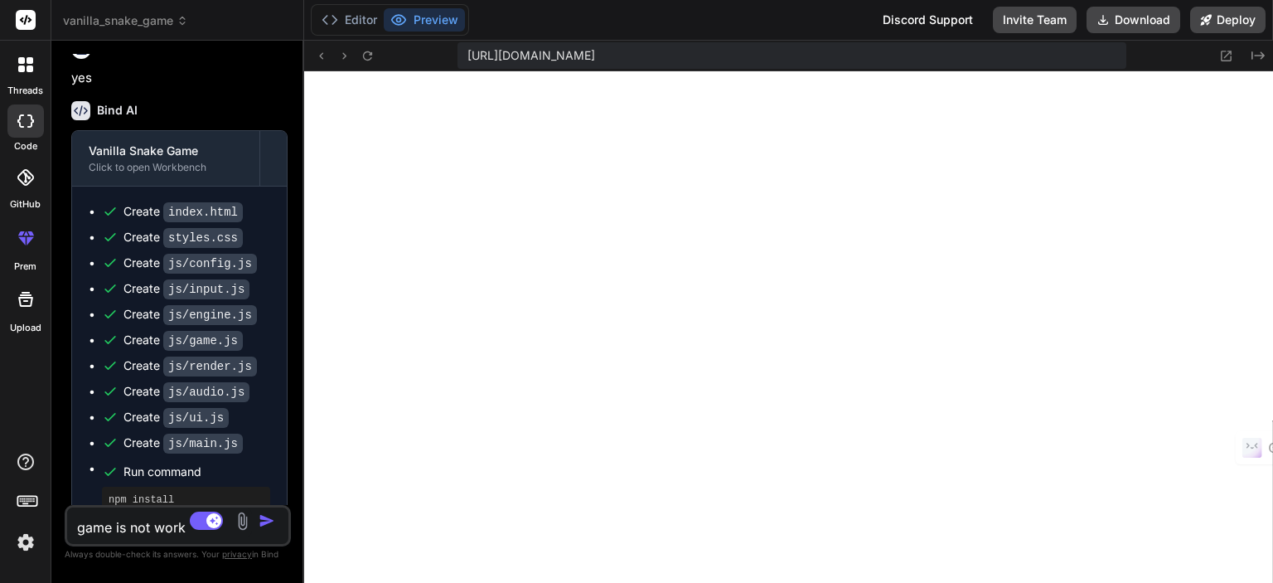
type textarea "x"
type textarea "game is not worki"
type textarea "x"
type textarea "game is not workin"
type textarea "x"
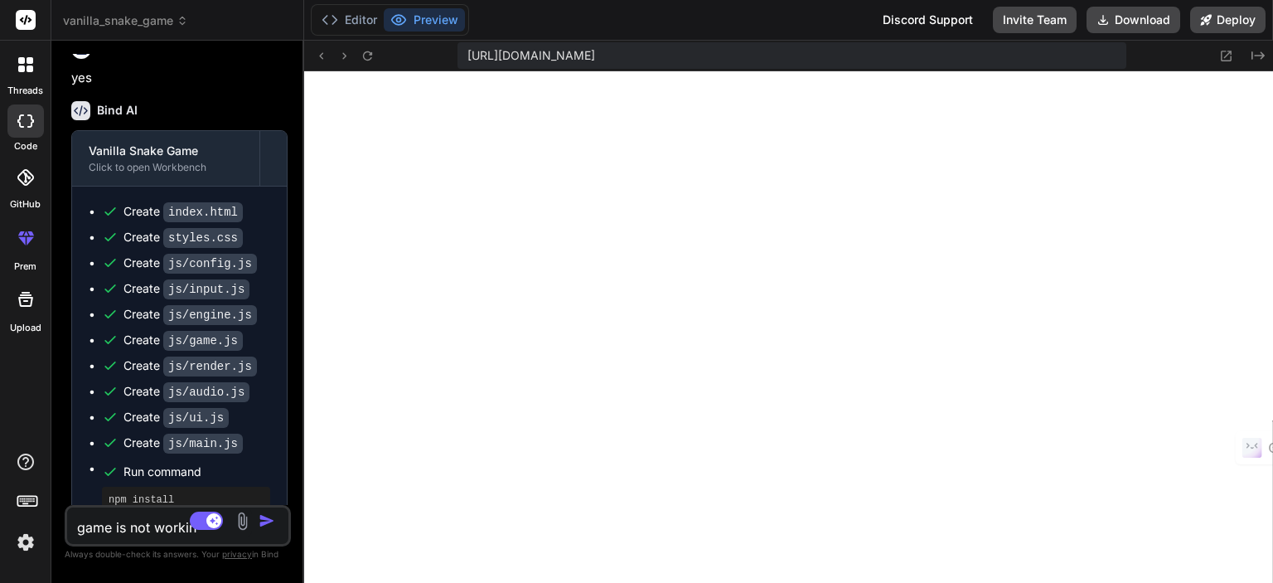
type textarea "game is not working"
type textarea "x"
type textarea "game is not working"
type textarea "x"
type textarea "game is not working w"
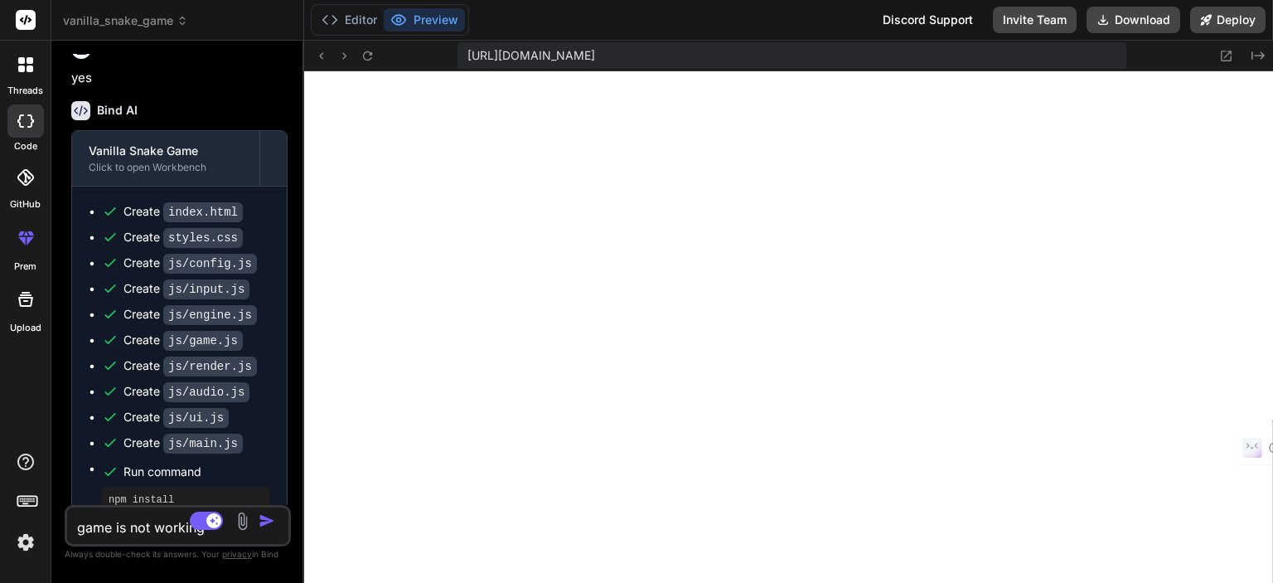
type textarea "x"
type textarea "game is not working wh"
type textarea "x"
type textarea "game is not working whe"
type textarea "x"
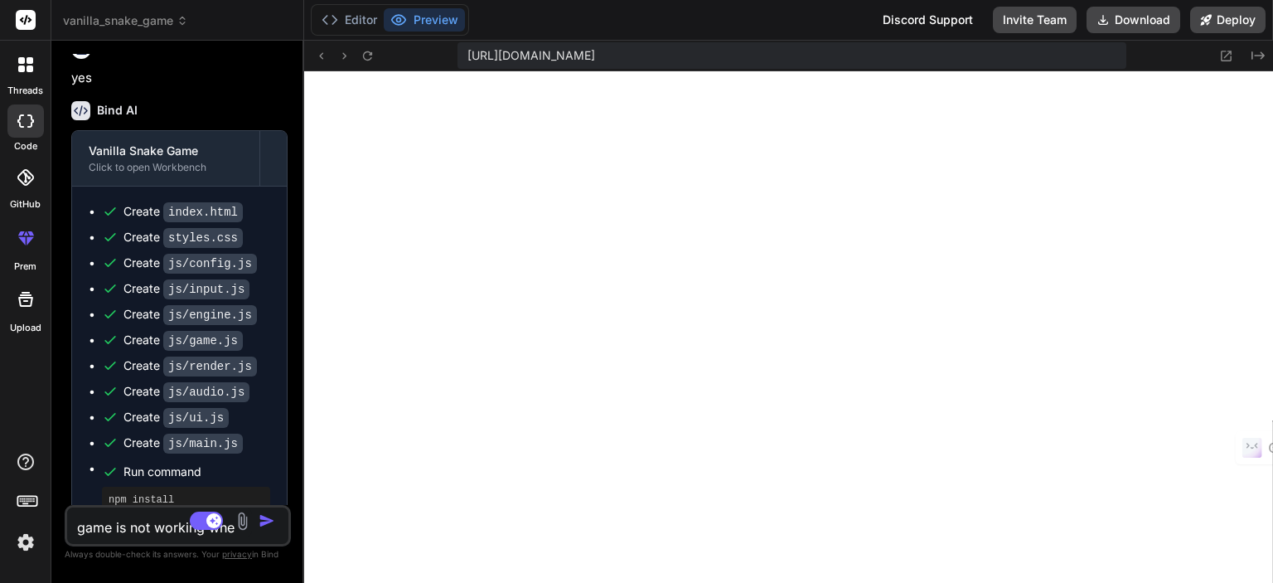
type textarea "game is not working when"
type textarea "x"
type textarea "game is not working when"
type textarea "x"
type textarea "game is not working when i"
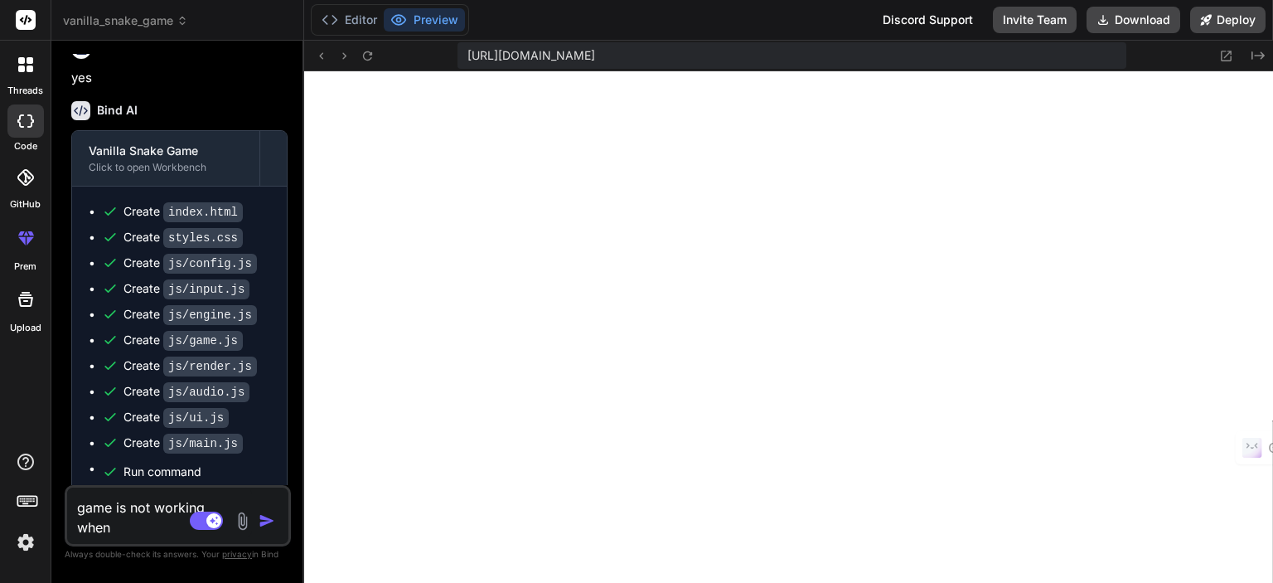
type textarea "x"
type textarea "game is not working when i"
type textarea "x"
type textarea "game is not working when i c"
type textarea "x"
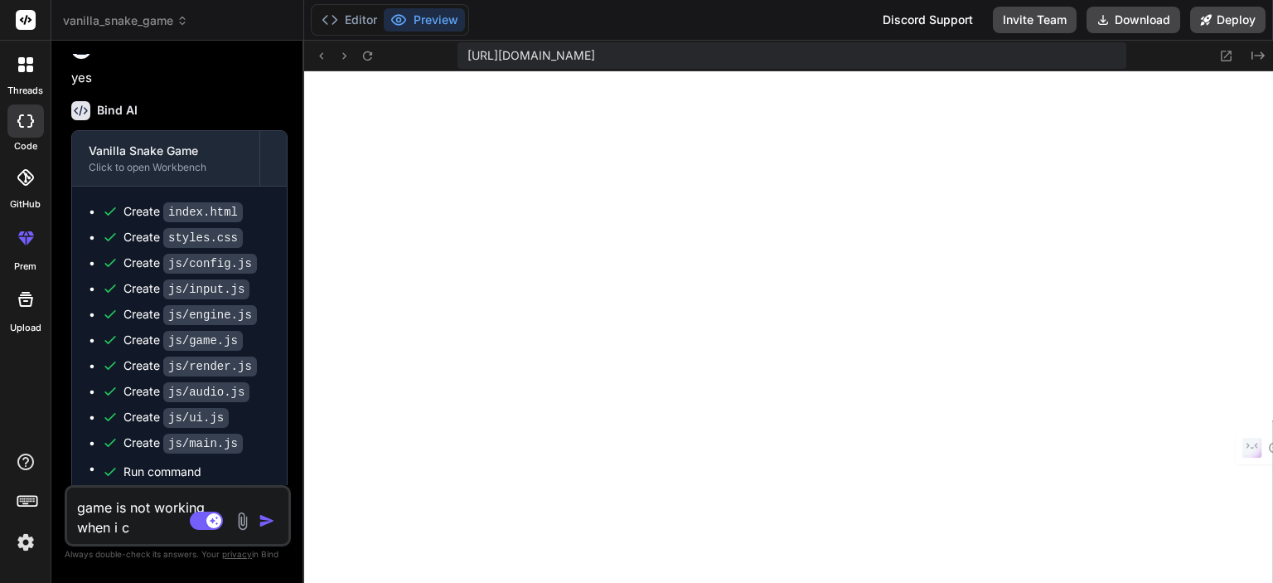
type textarea "game is not working when i cl"
type textarea "x"
type textarea "game is not working when i cli"
type textarea "x"
type textarea "game is not working when i clic"
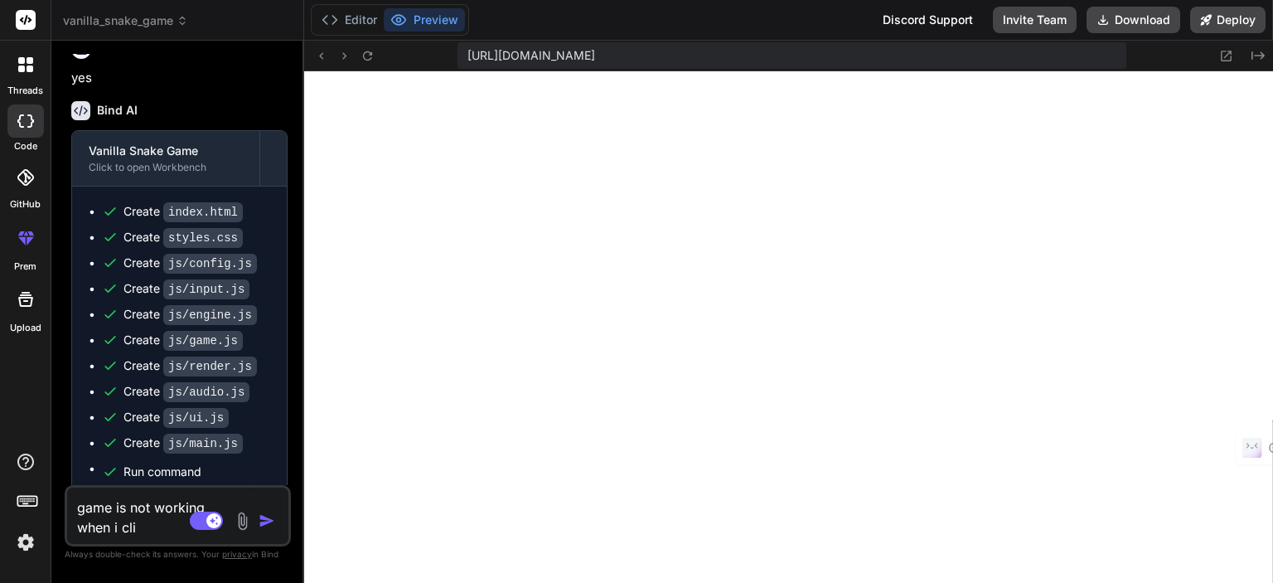
type textarea "x"
type textarea "game is not working when i click"
type textarea "x"
type textarea "game is not working when i click"
type textarea "x"
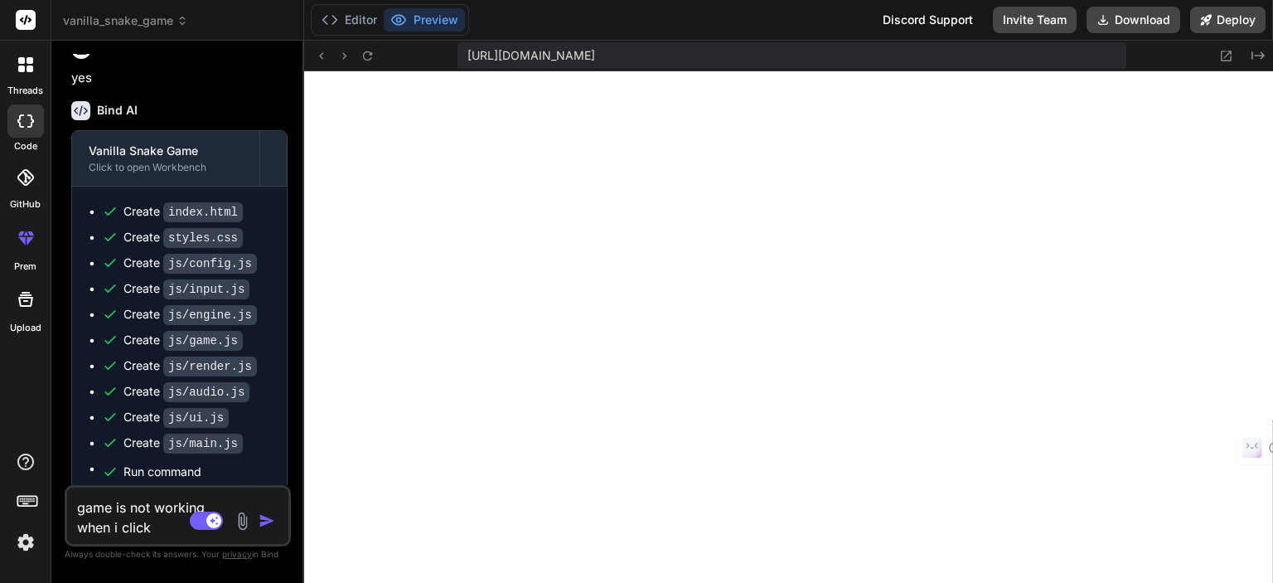
type textarea "game is not working when i click s"
type textarea "x"
type textarea "game is not working when i click st"
type textarea "x"
type textarea "game is not working when i click sta"
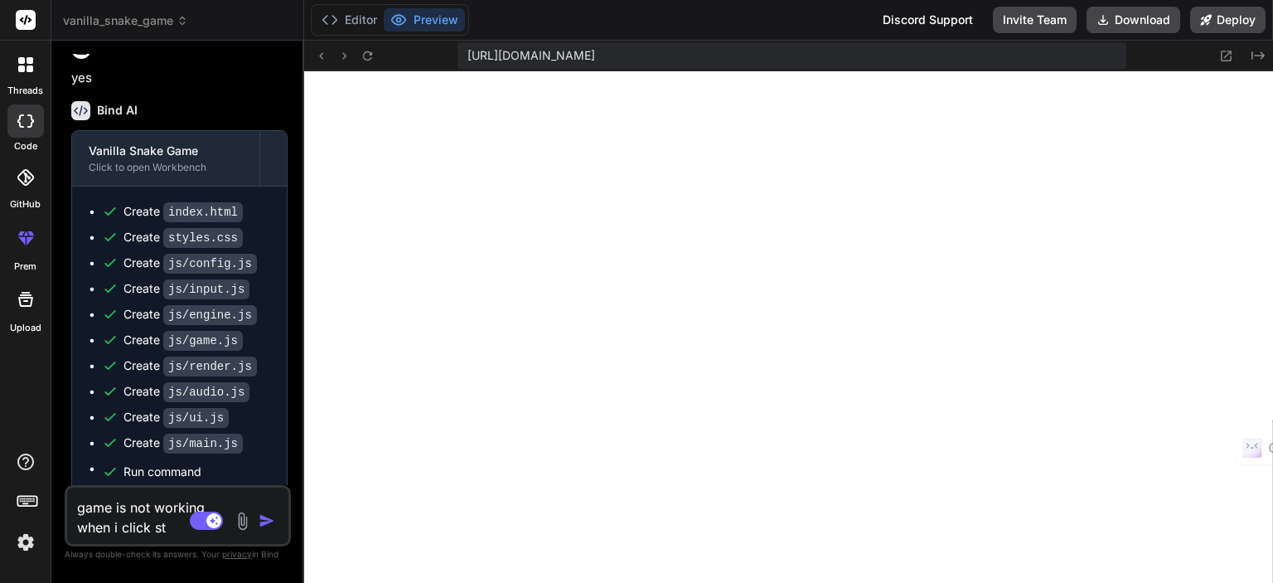
type textarea "x"
type textarea "game is not working when i click star"
type textarea "x"
type textarea "game is not working when i click start"
type textarea "x"
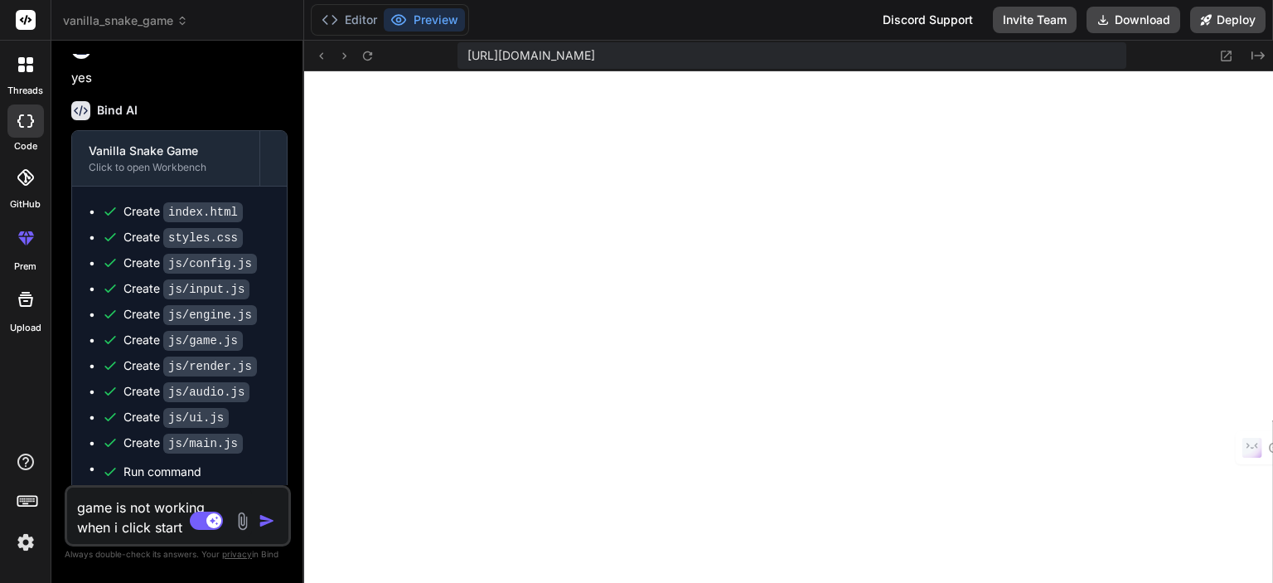
type textarea "game is not working when i click start"
type textarea "x"
type textarea "game is not working when i click start b"
type textarea "x"
type textarea "game is not working when i click start bu"
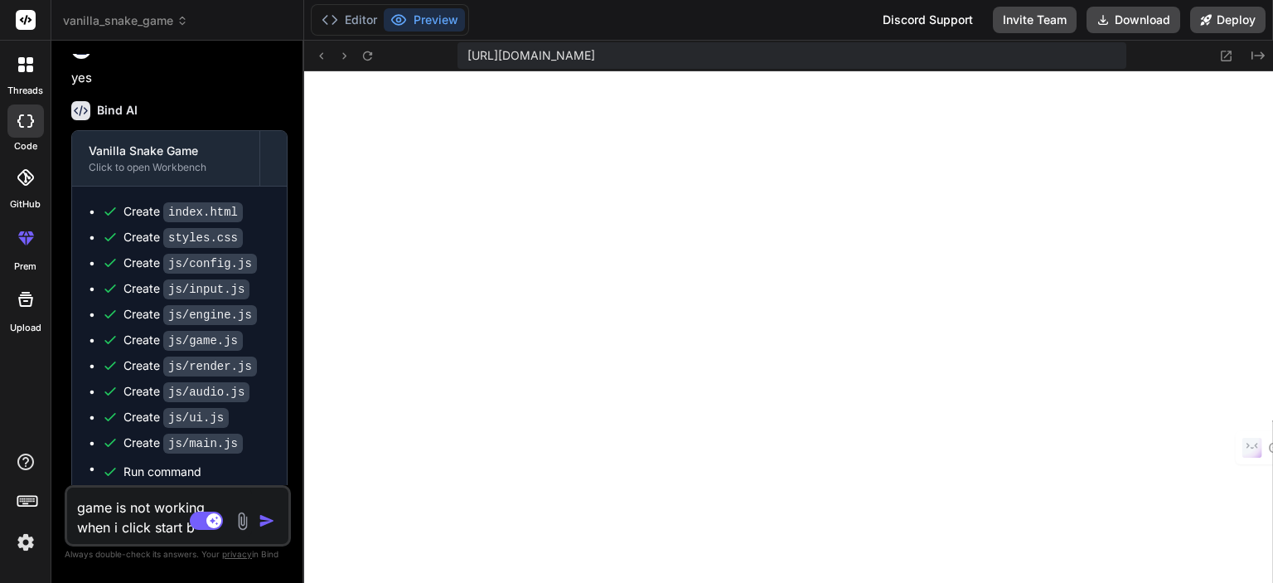
type textarea "x"
type textarea "game is not working when i click start but"
type textarea "x"
type textarea "game is not working when i click start butt"
type textarea "x"
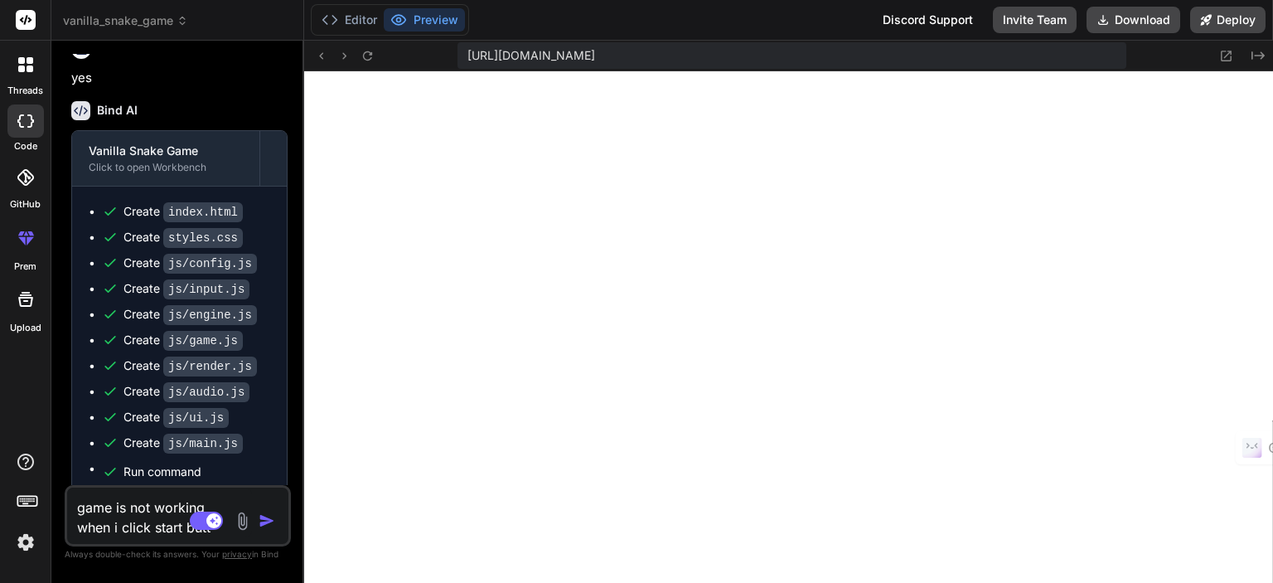
type textarea "game is not working when i click start butto"
type textarea "x"
type textarea "game is not working when i click start button"
type textarea "x"
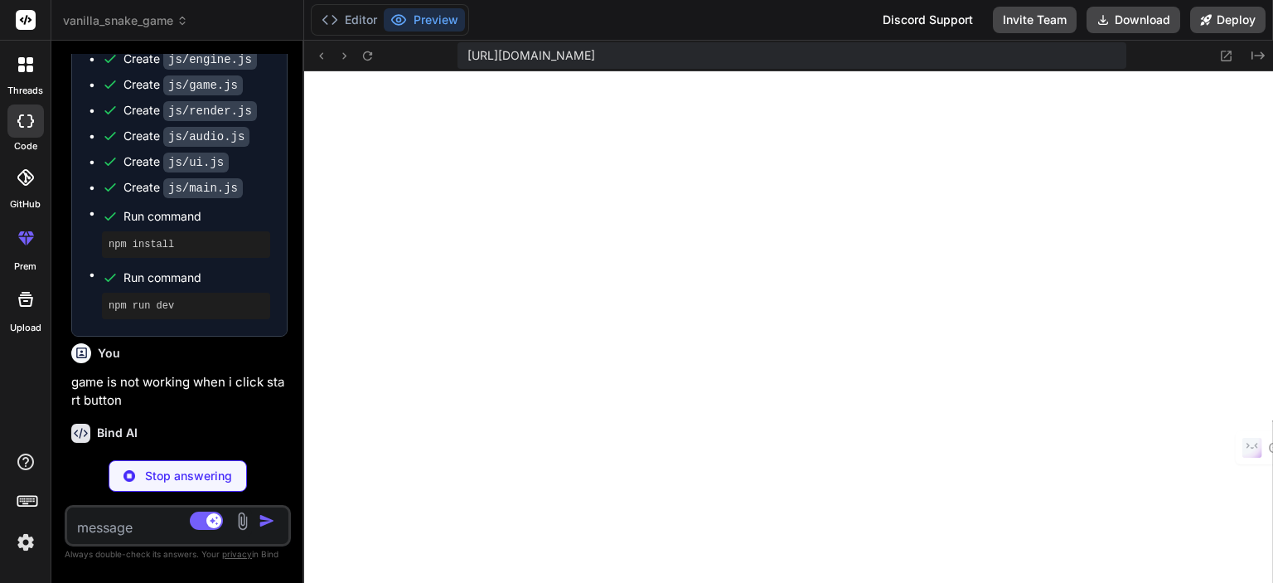
scroll to position [4559, 0]
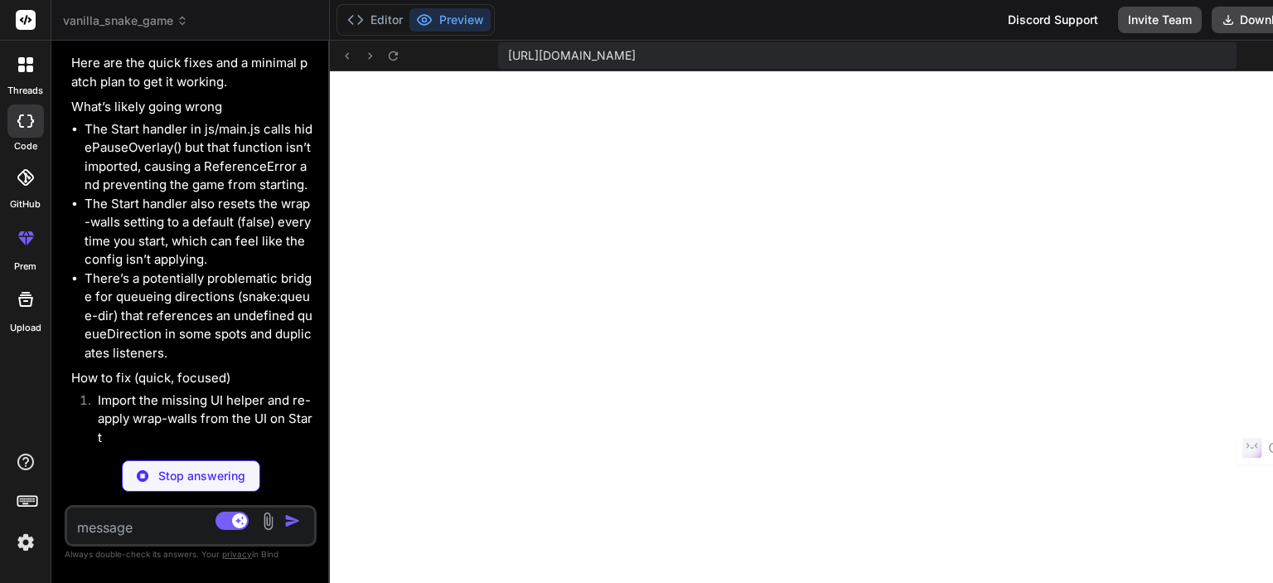
type textarea "x"
type textarea "}; // Setup initial wrap toggle state from UI // (Assuming UI synced wrap toggl…"
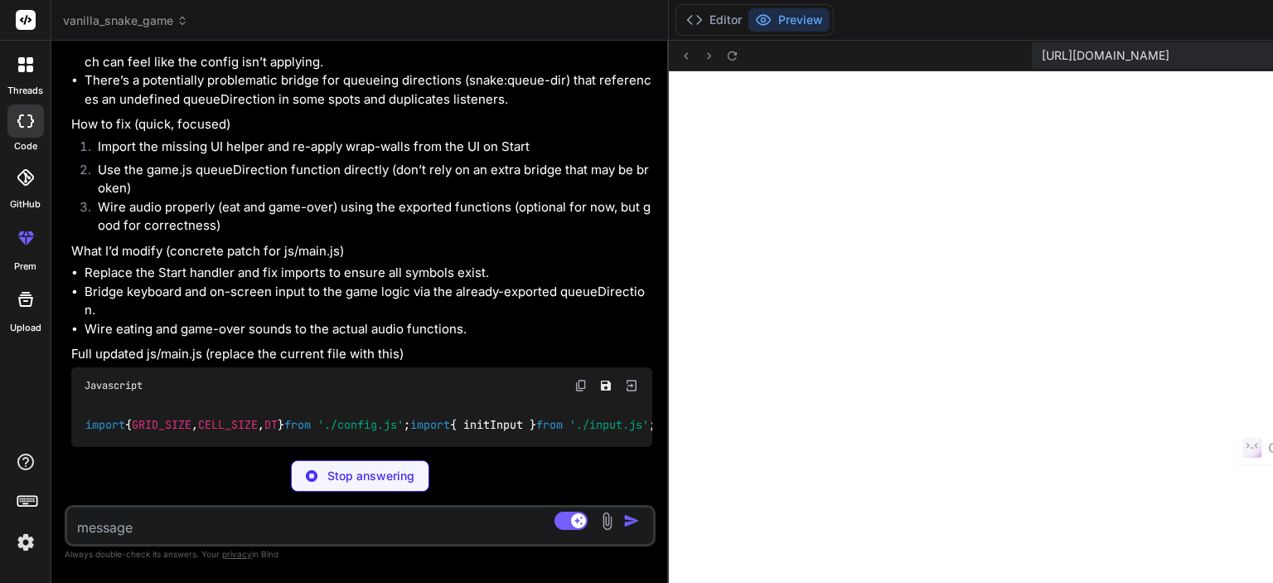
scroll to position [3664, 0]
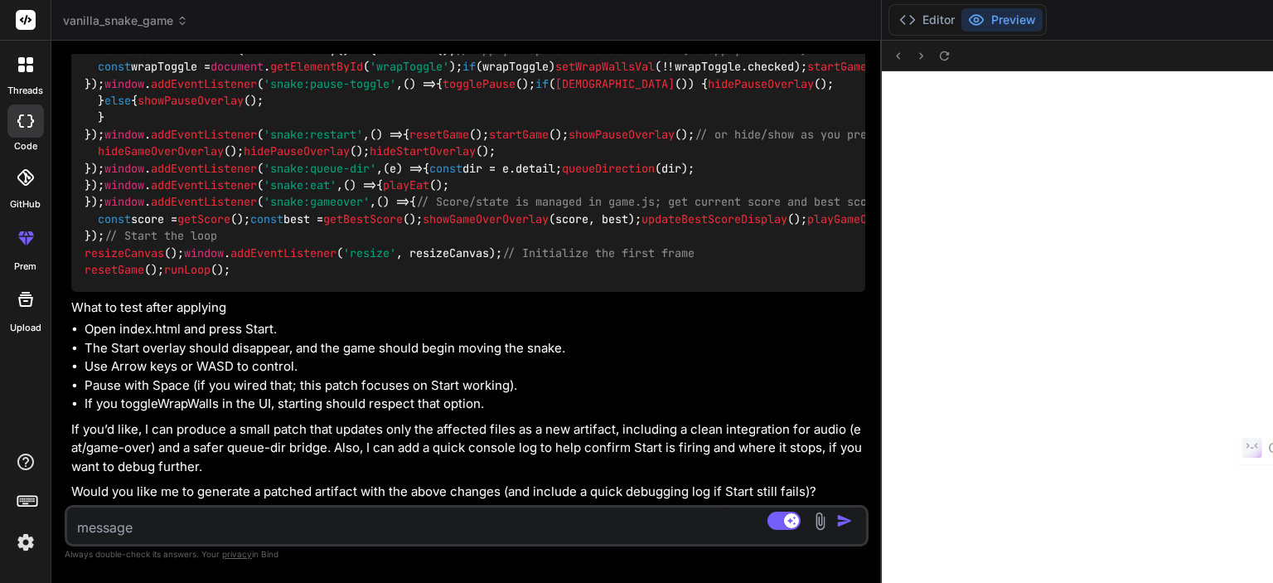
type textarea "x"
click at [141, 518] on textarea at bounding box center [399, 522] width 665 height 30
type textarea "i"
type textarea "x"
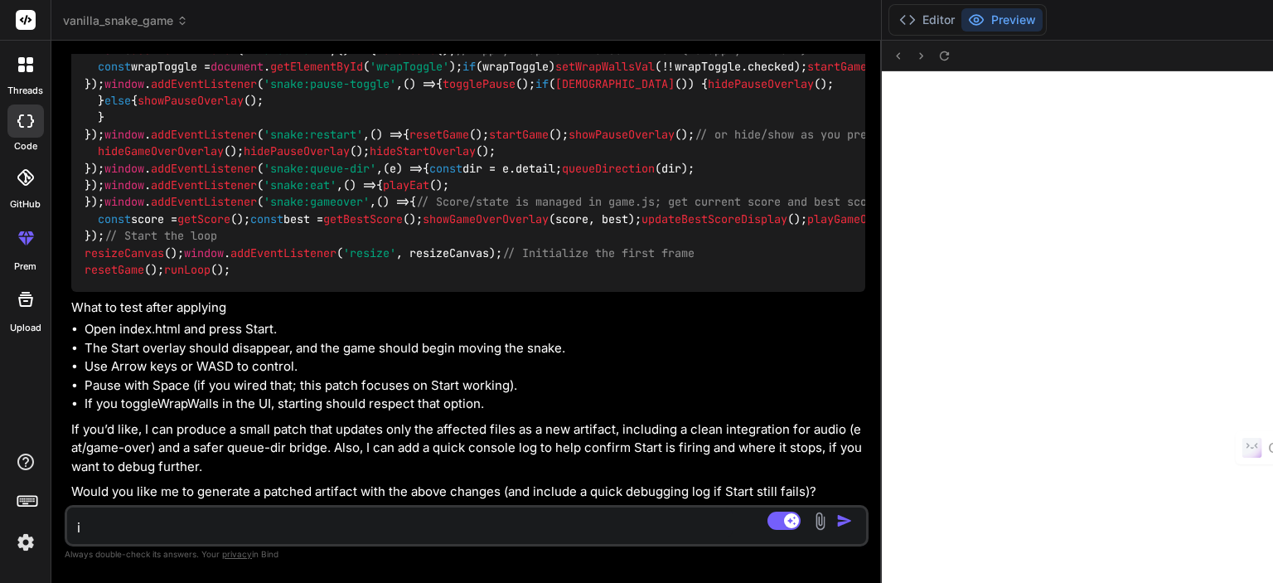
type textarea "im"
type textarea "x"
type textarea "imp"
type textarea "x"
type textarea "impl"
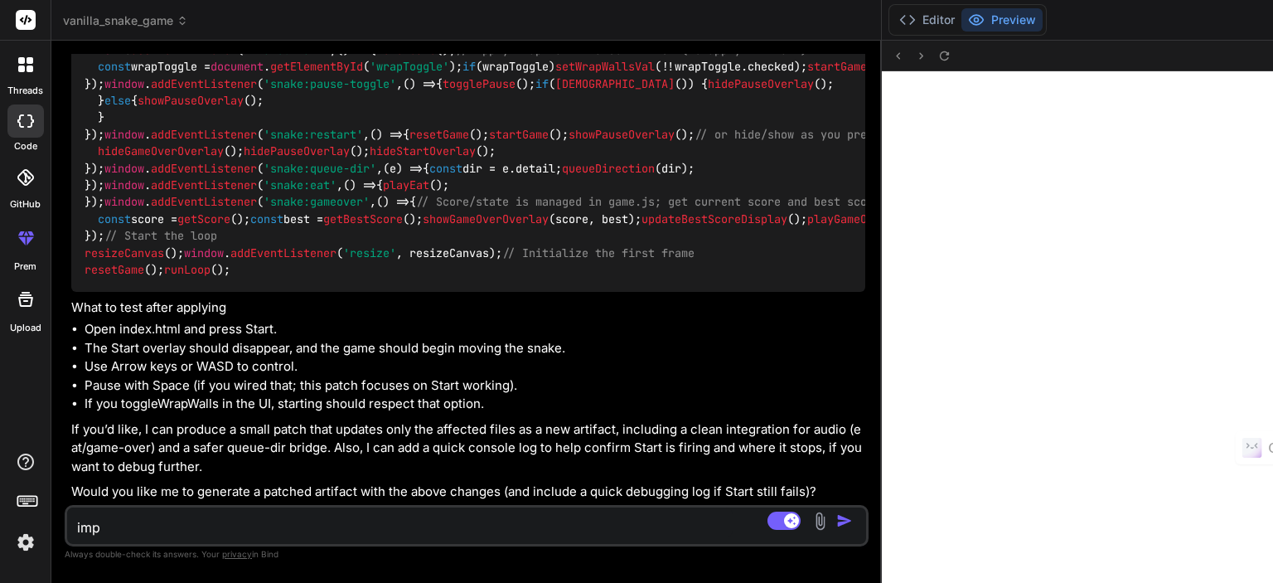
type textarea "x"
type textarea "imple"
type textarea "x"
type textarea "implet"
type textarea "x"
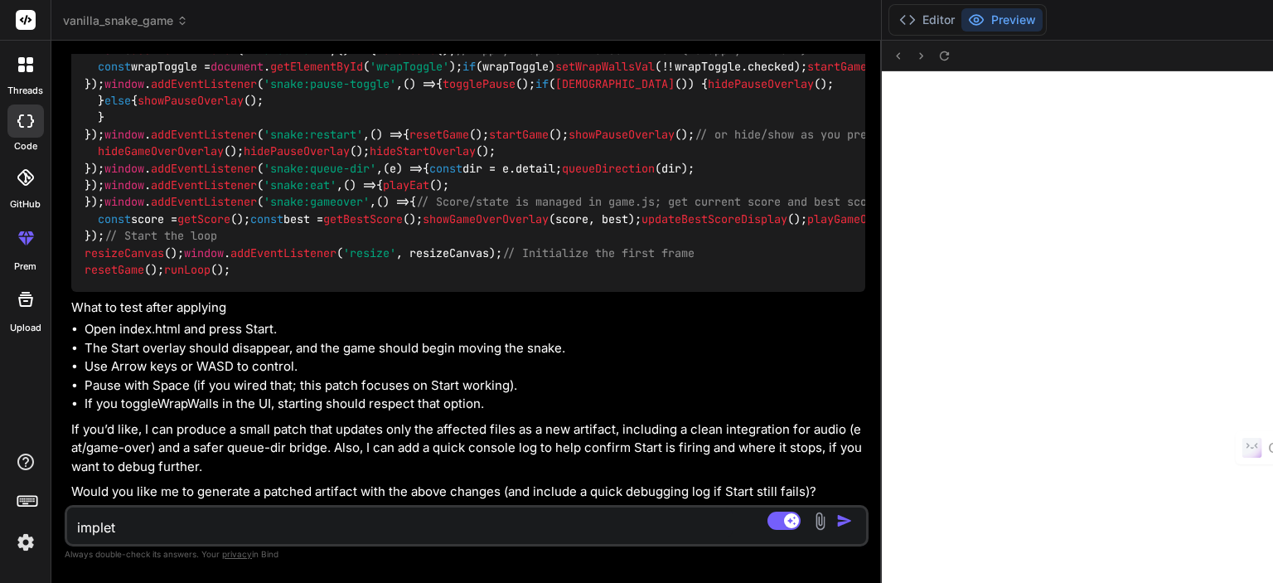
type textarea "implete"
type textarea "x"
type textarea "impletem"
type textarea "x"
type textarea "impleteme"
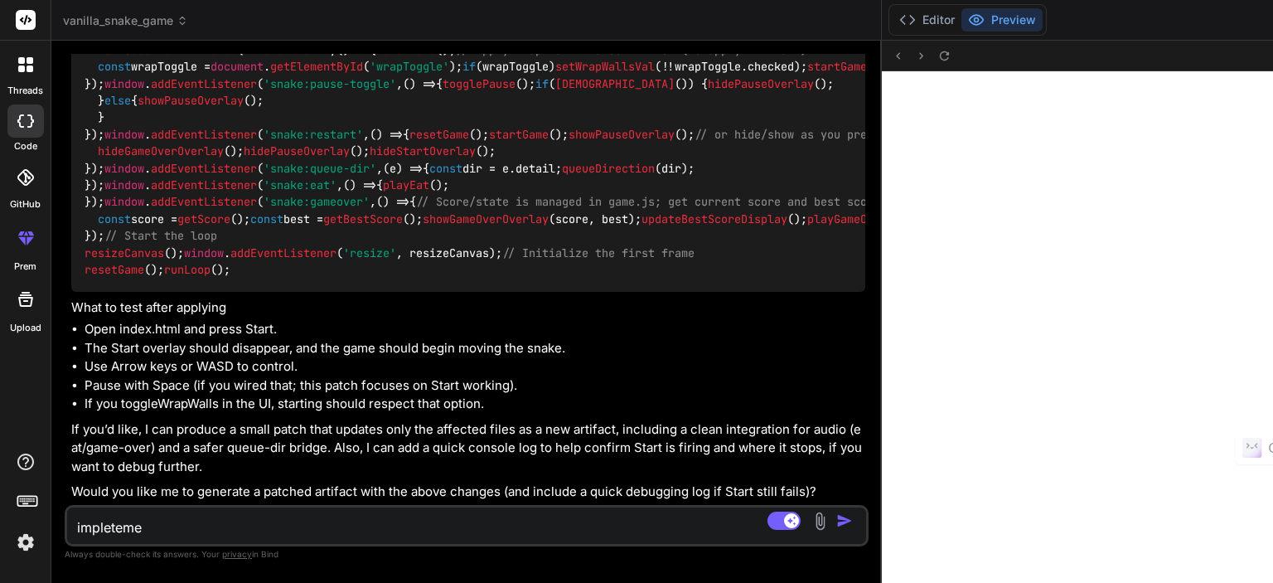
type textarea "x"
type textarea "impletemen"
type textarea "x"
type textarea "impletement"
type textarea "x"
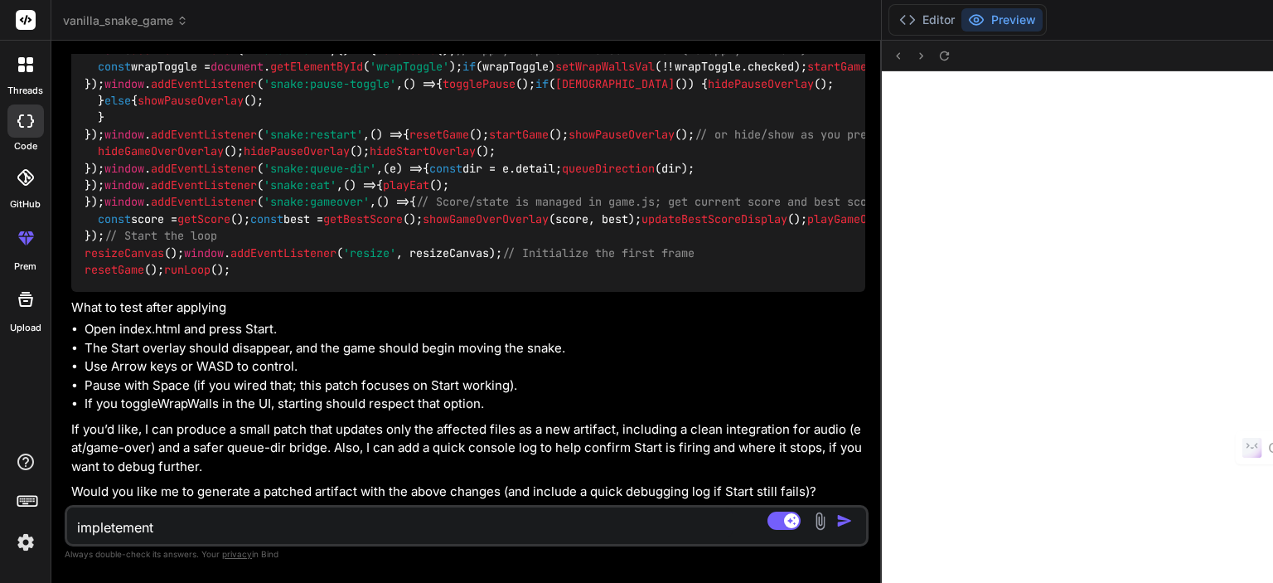
type textarea "impletement"
type textarea "x"
type textarea "impletement i"
type textarea "x"
type textarea "impletement in"
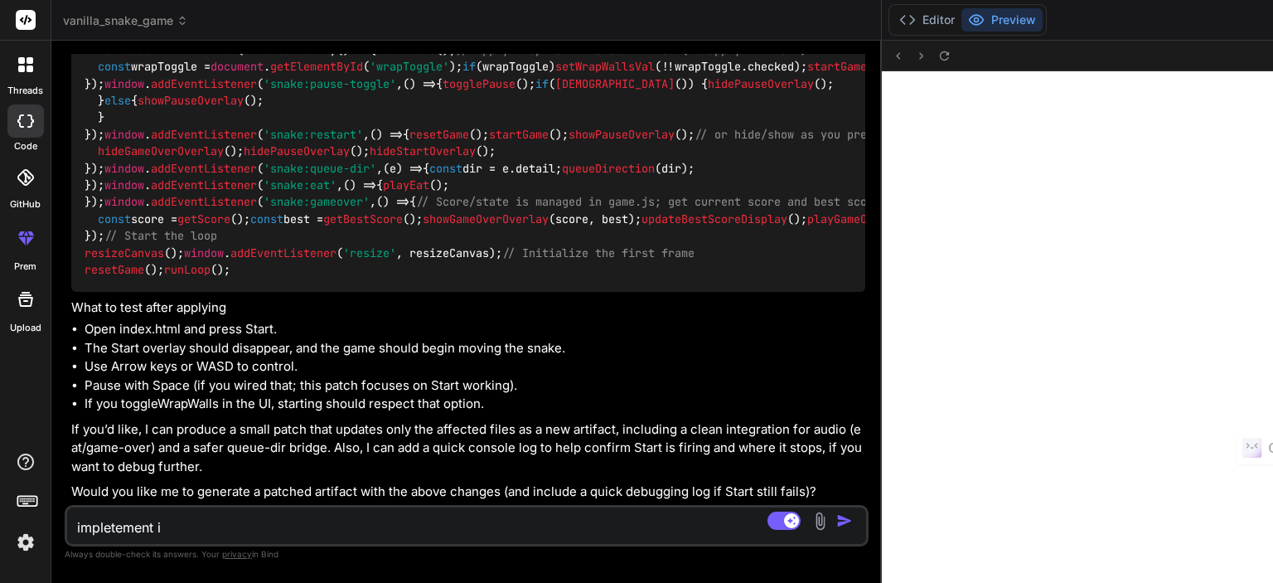
type textarea "x"
type textarea "impletement int"
type textarea "x"
type textarea "impletement into"
type textarea "x"
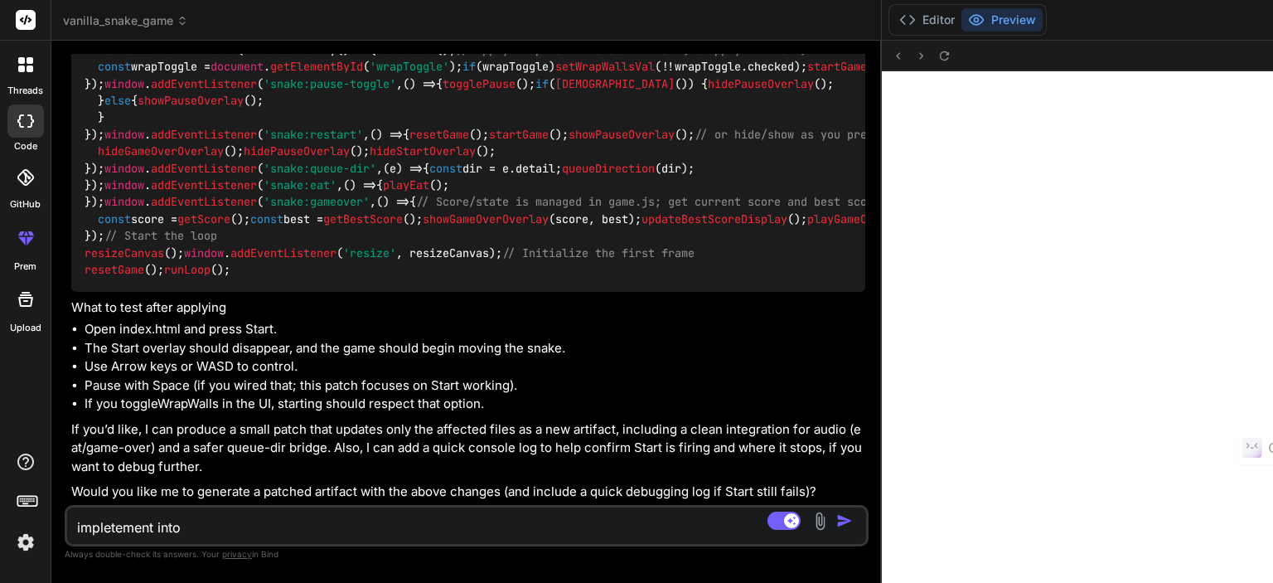
type textarea "impletement into"
type textarea "x"
type textarea "impletement into c"
type textarea "x"
type textarea "impletement into co"
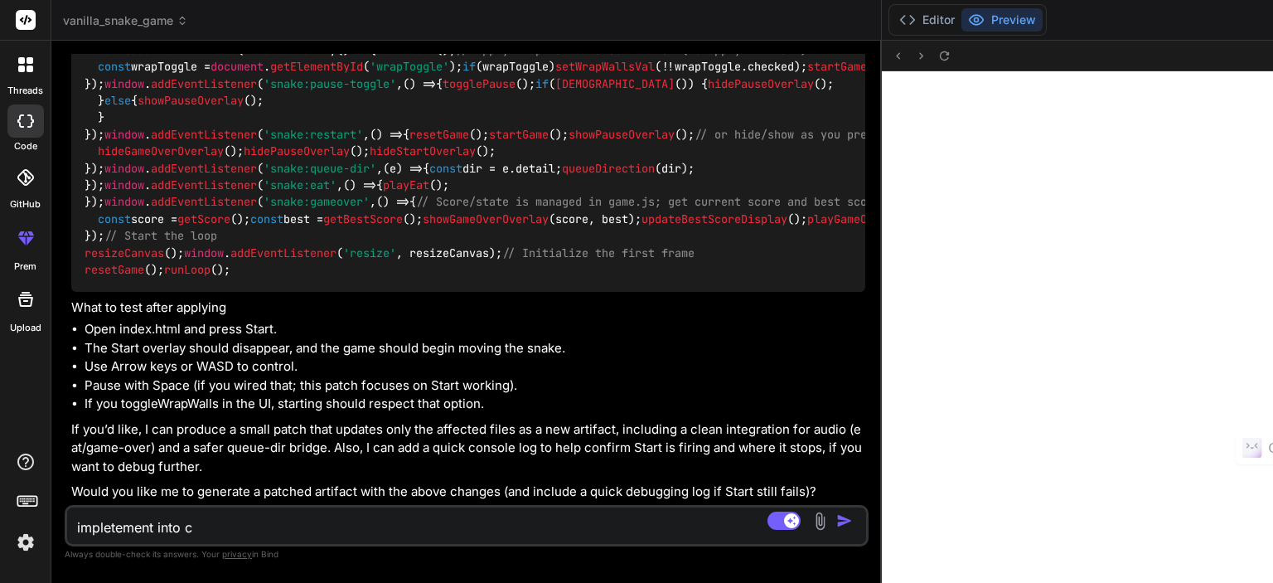
type textarea "x"
type textarea "impletement into cod"
type textarea "x"
type textarea "impletement into code"
type textarea "x"
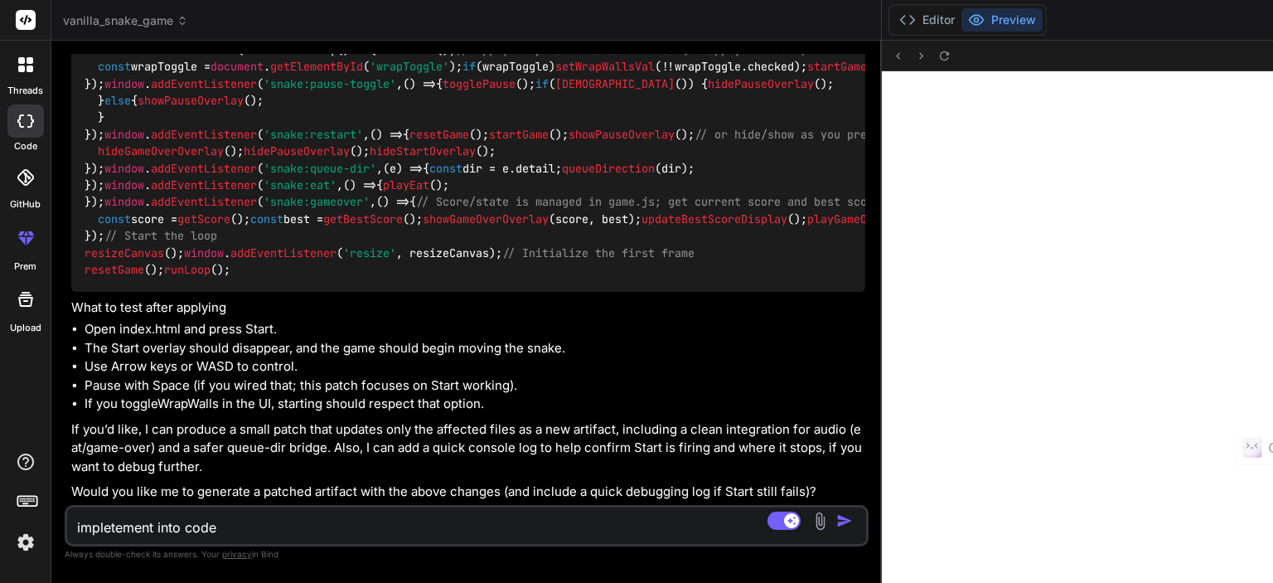
type textarea "impletement into code"
type textarea "x"
type textarea "impletement into code a"
type textarea "x"
type textarea "impletement into code au"
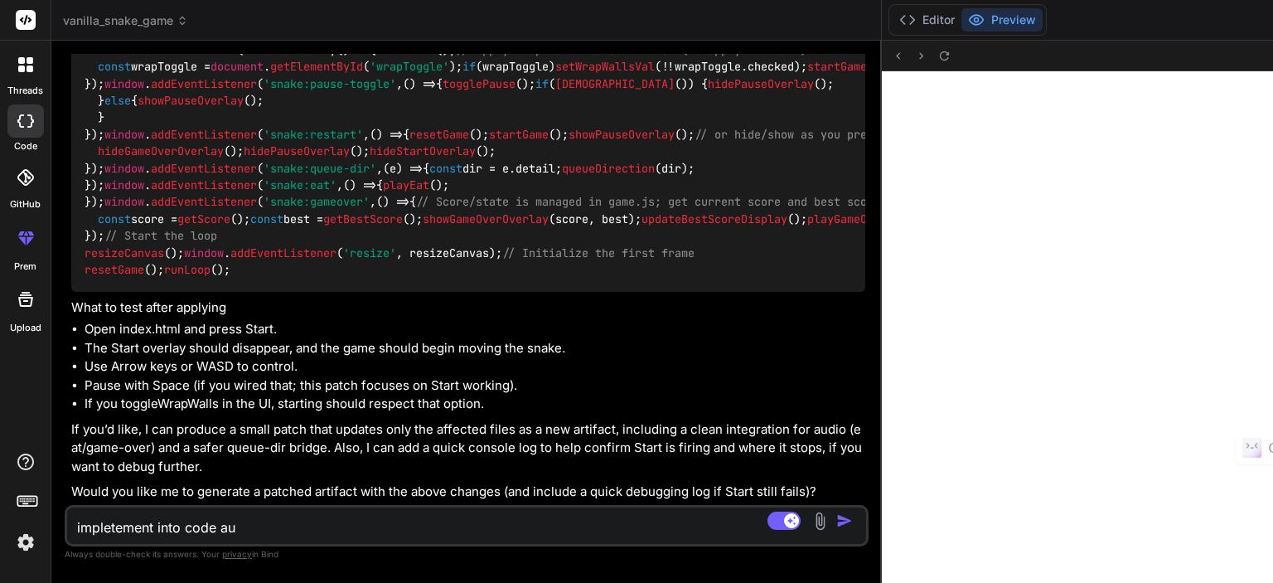
type textarea "x"
type textarea "impletement into code aut"
type textarea "x"
type textarea "impletement into code auto"
type textarea "x"
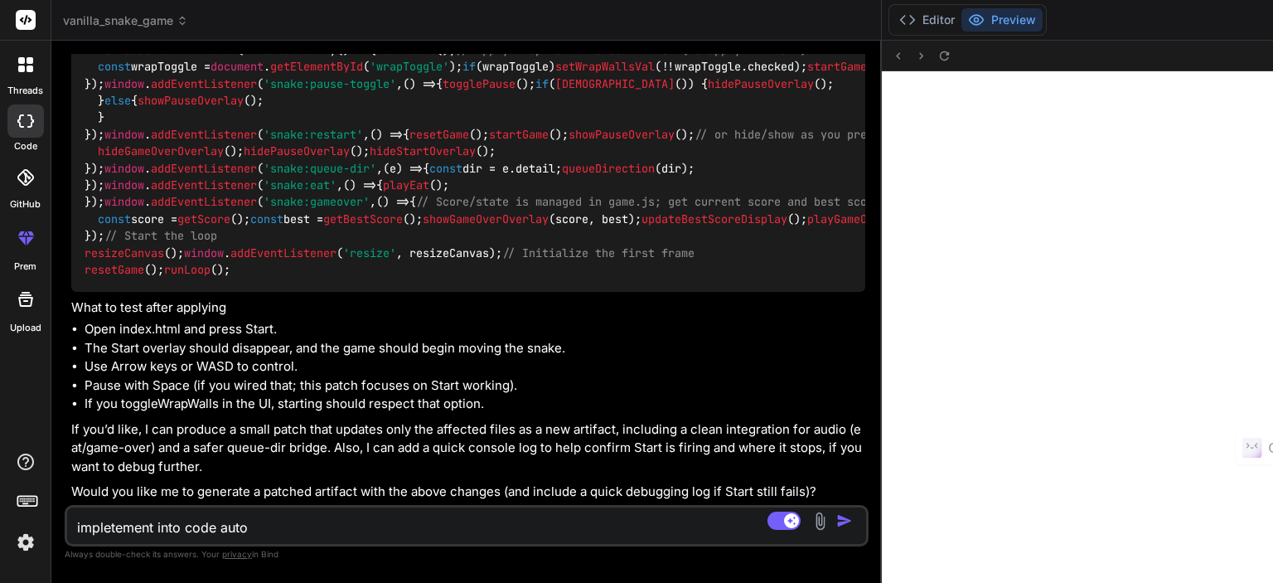
type textarea "impletement into code autom"
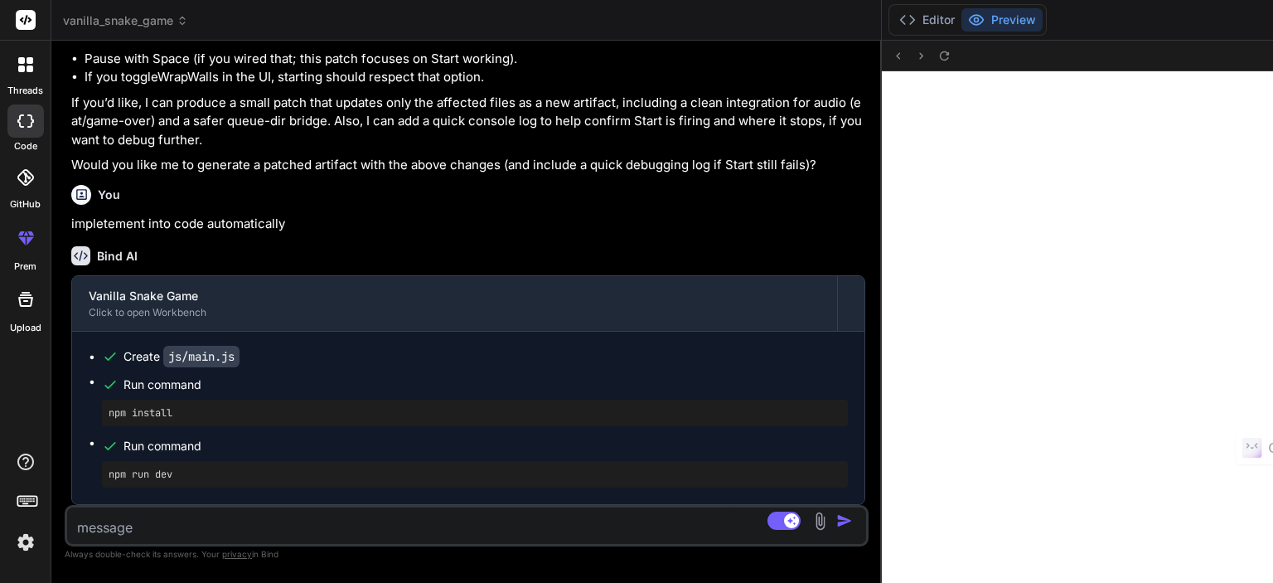
scroll to position [6180, 0]
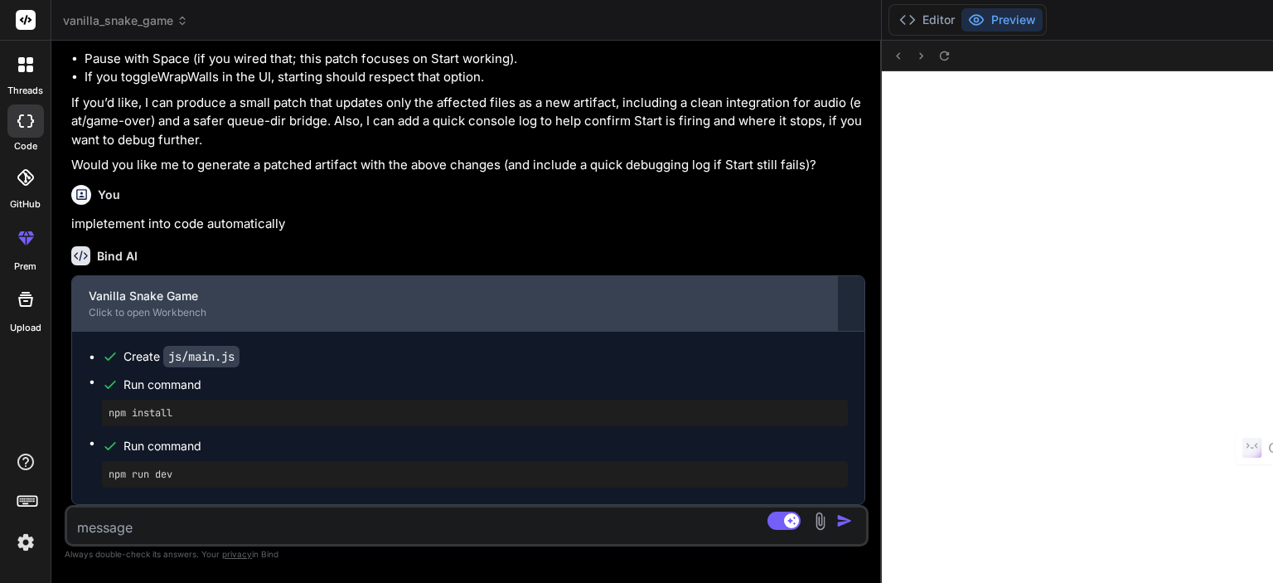
click at [184, 293] on div "Vanilla Snake Game" at bounding box center [455, 296] width 732 height 17
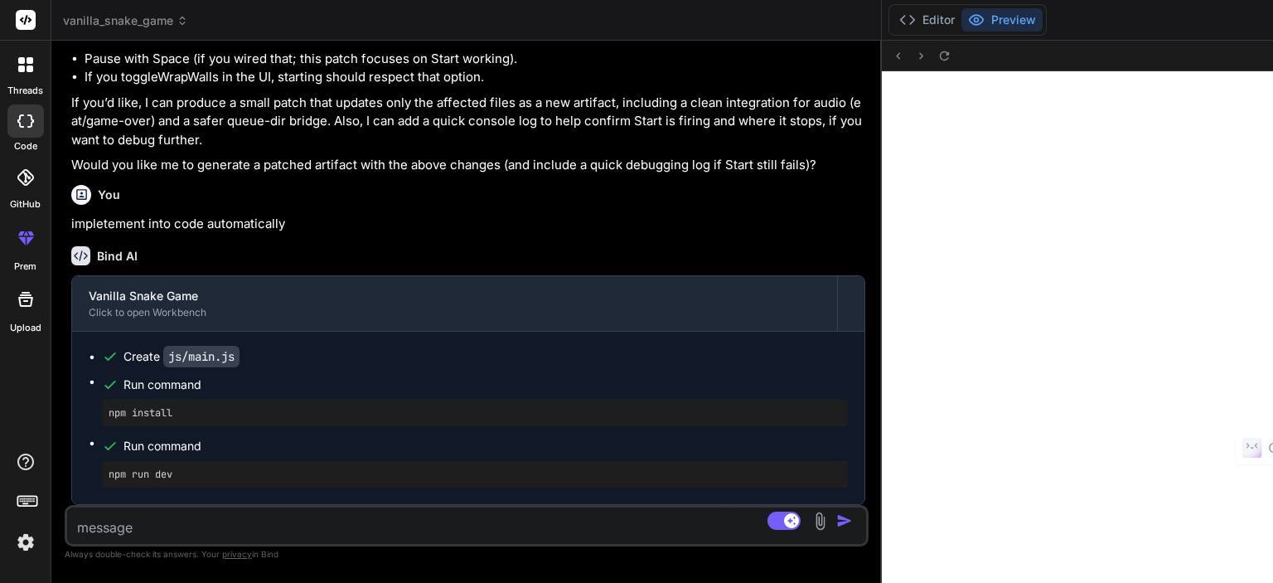
click at [836, 523] on img "button" at bounding box center [844, 520] width 17 height 17
click at [892, 11] on button "Editor" at bounding box center [926, 19] width 69 height 23
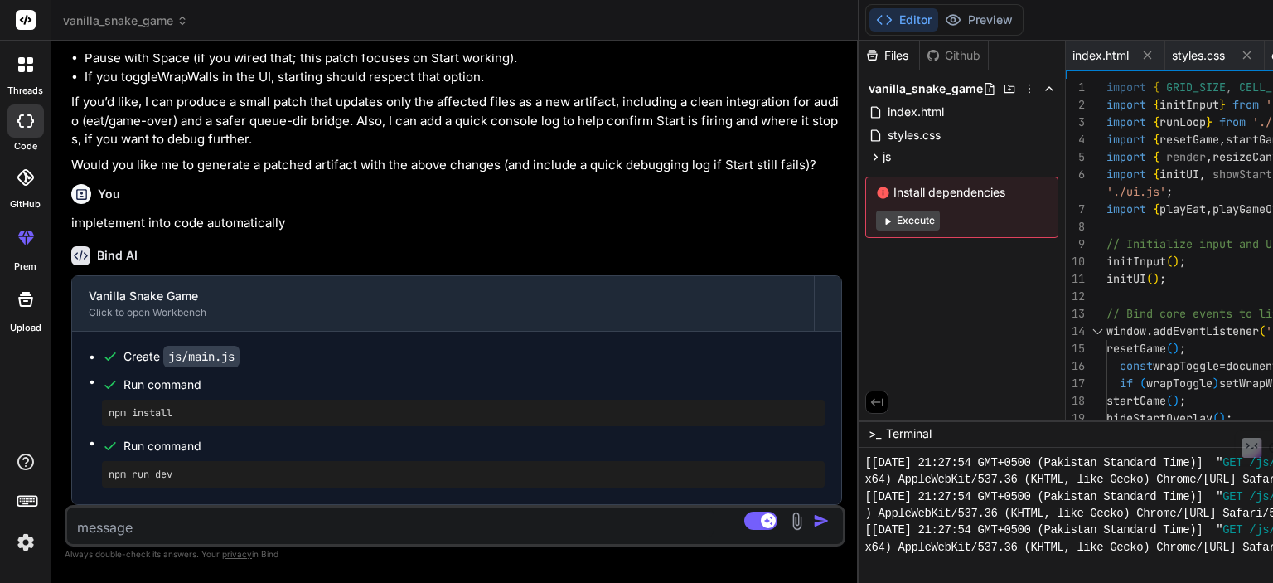
scroll to position [0, 92]
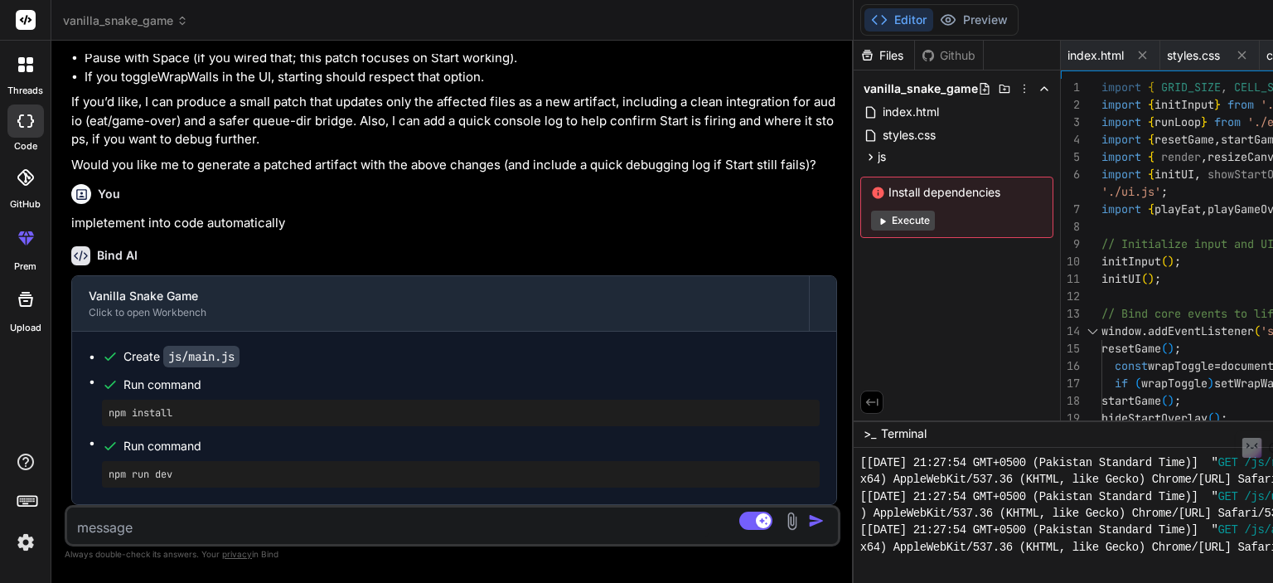
drag, startPoint x: 370, startPoint y: 263, endPoint x: 192, endPoint y: 254, distance: 177.6
click at [192, 254] on div "Bind AI Web Search Created with Pixso. Code Generator You Bind AI 🔹 Project: Va…" at bounding box center [452, 312] width 802 height 542
click at [933, 11] on button "Preview" at bounding box center [973, 19] width 81 height 23
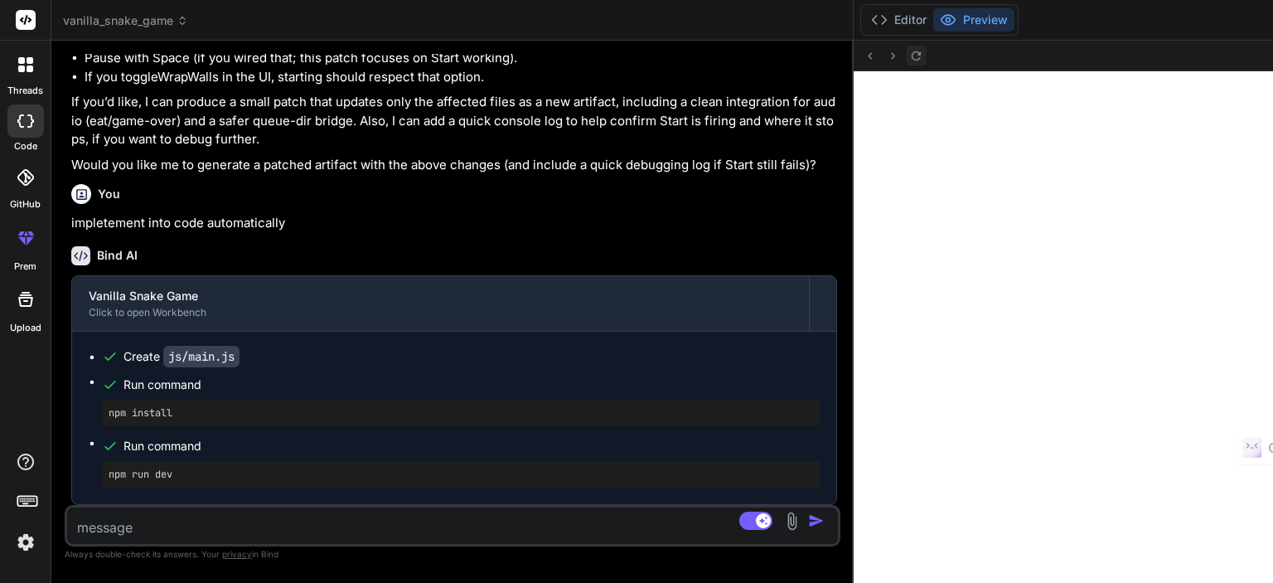
click at [909, 55] on icon at bounding box center [916, 56] width 14 height 14
